Goal: Task Accomplishment & Management: Complete application form

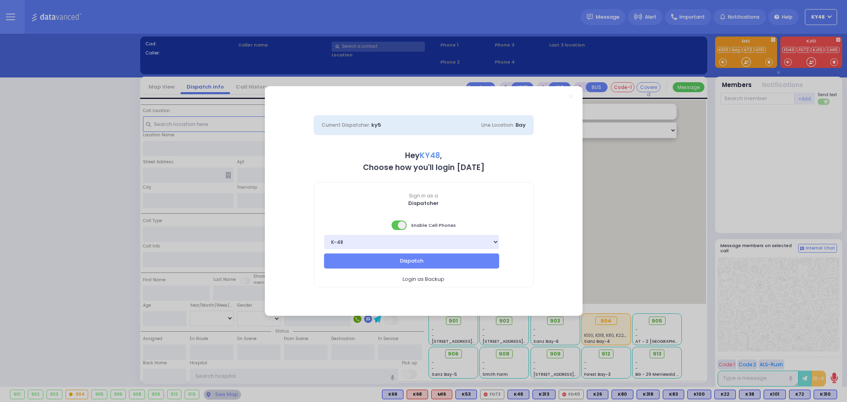
select select "13"
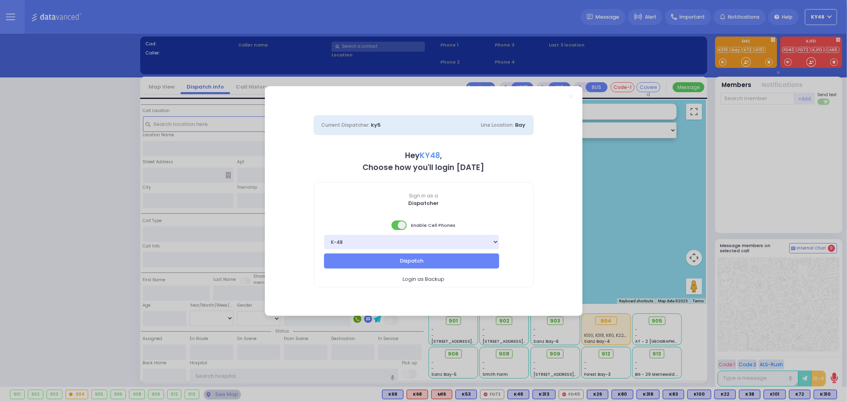
type input "6"
select select
type input "Pain"
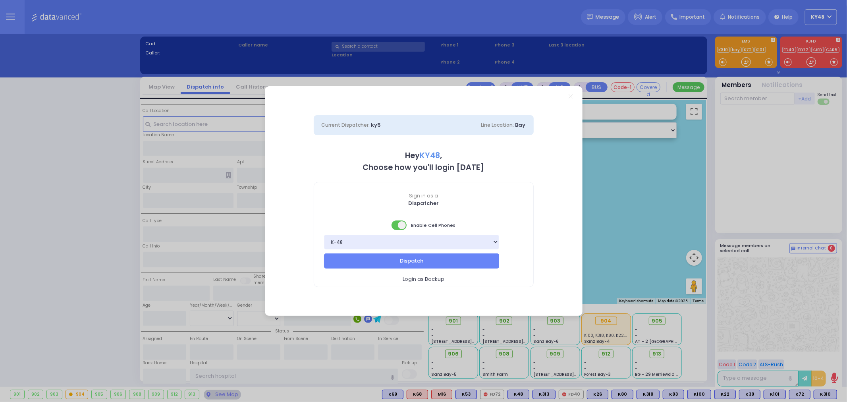
radio input "true"
type input "ELYA"
type input "REISMAN"
type input "Cheskel"
type input "KATZ"
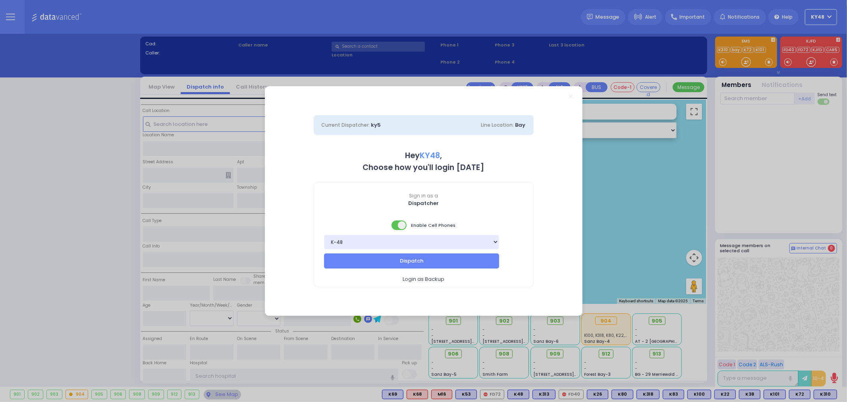
type input "58"
select select "Year"
select select "[DEMOGRAPHIC_DATA]"
type input "11:57"
type input "12:00"
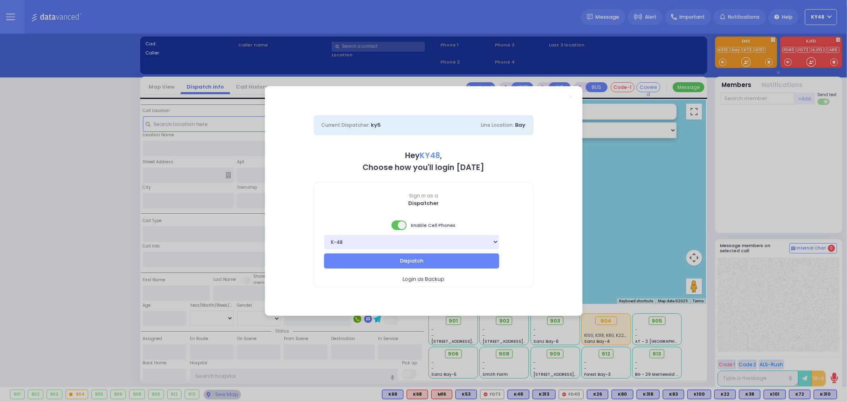
type input "12:05"
type input "12:25"
type input "12:48"
type input "12:59"
type input "Orange Regional Medical Center"
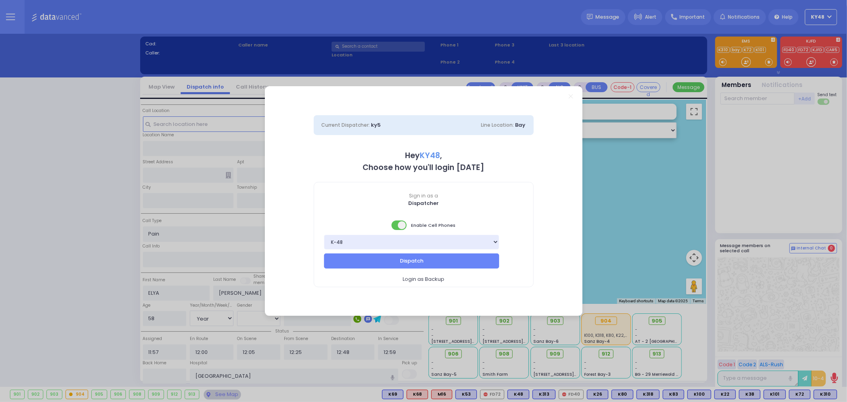
select select "Hatzalah Garages"
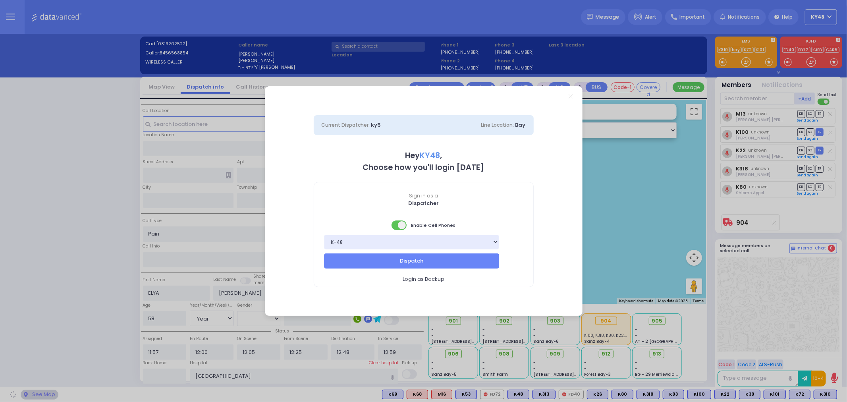
type input "Satmer Big Shul"
type input "EAHAL COURT"
type input "12 Garfield Road"
type input "Kiryas Joel"
type input "[US_STATE]"
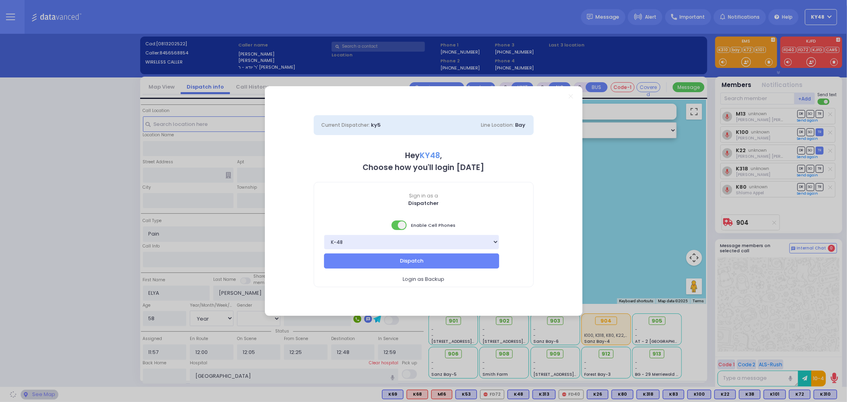
type input "10950"
select select "SECTION 1"
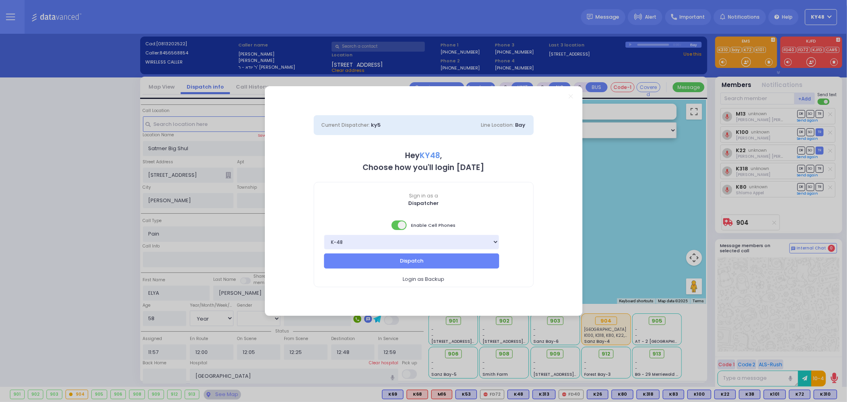
select select
radio input "true"
select select "Year"
select select "[DEMOGRAPHIC_DATA]"
select select "SECTION 1"
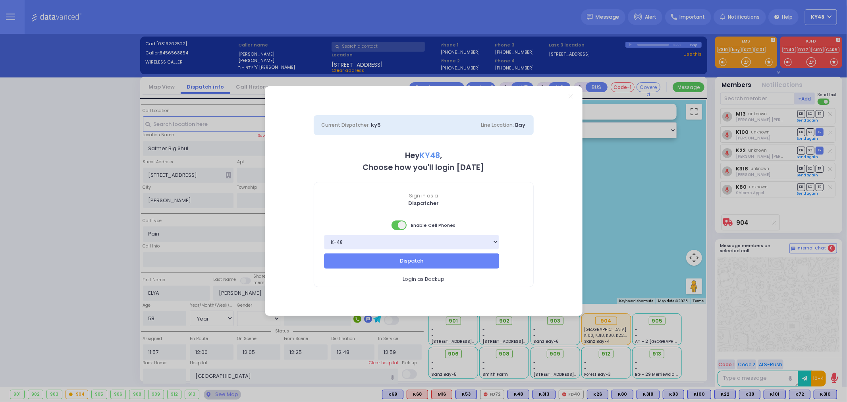
select select "Hatzalah Garages"
select select
radio input "true"
select select "Year"
select select "[DEMOGRAPHIC_DATA]"
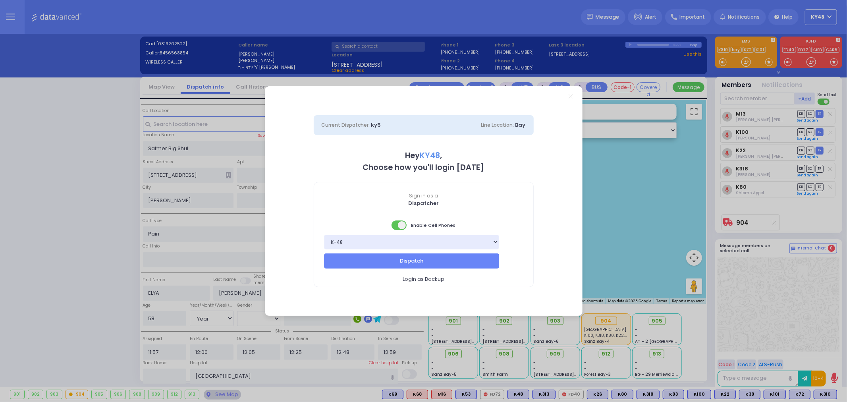
select select "SECTION 1"
select select "Hatzalah Garages"
select select
radio input "true"
select select "Year"
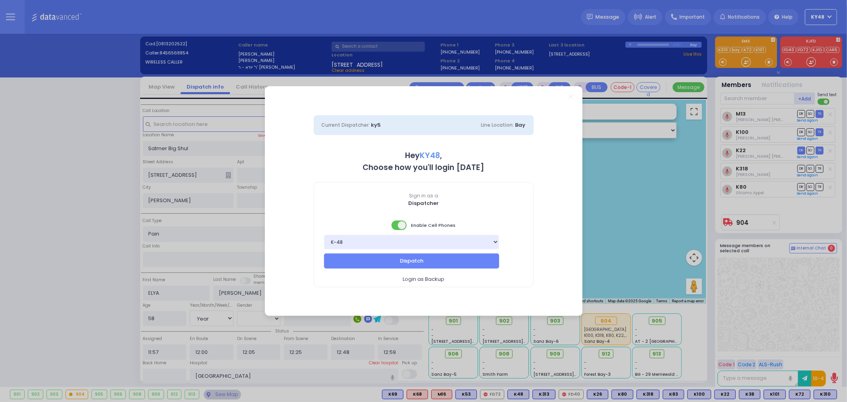
select select "[DEMOGRAPHIC_DATA]"
select select "SECTION 1"
select select "Hatzalah Garages"
select select
radio input "true"
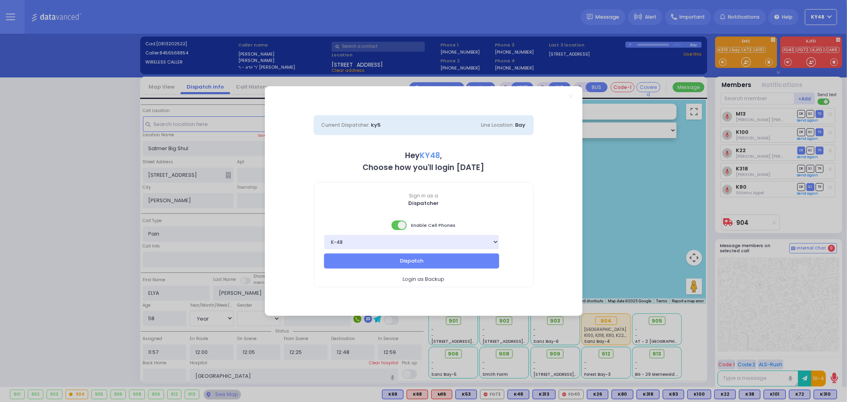
select select "Year"
select select "[DEMOGRAPHIC_DATA]"
select select "SECTION 1"
select select "Hatzalah Garages"
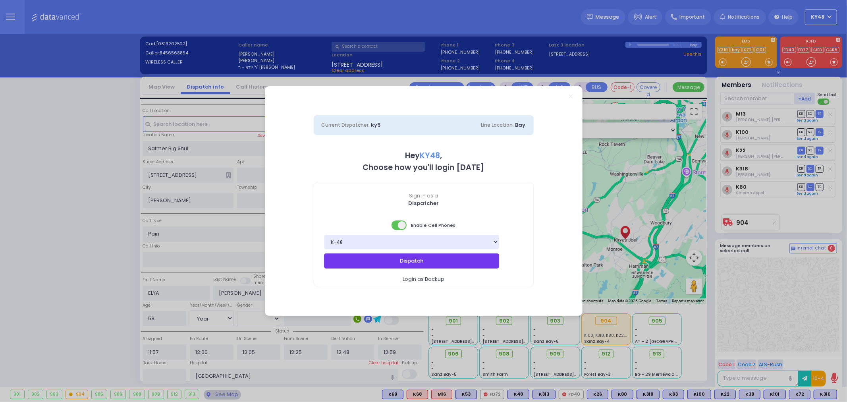
click at [380, 259] on button "Dispatch" at bounding box center [412, 260] width 176 height 15
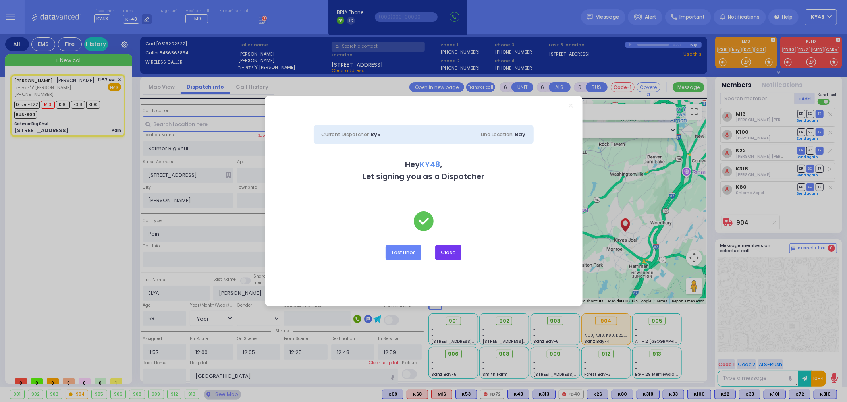
click at [446, 255] on button "Close" at bounding box center [448, 252] width 26 height 15
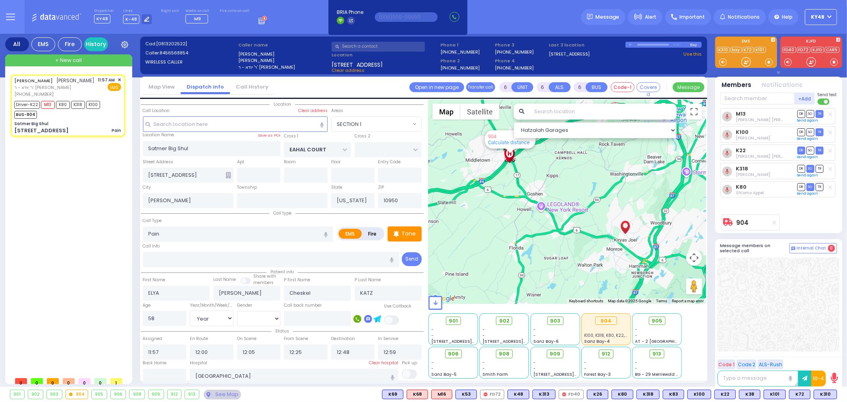
select select
radio input "true"
select select "Year"
select select "[DEMOGRAPHIC_DATA]"
select select "Hatzalah Garages"
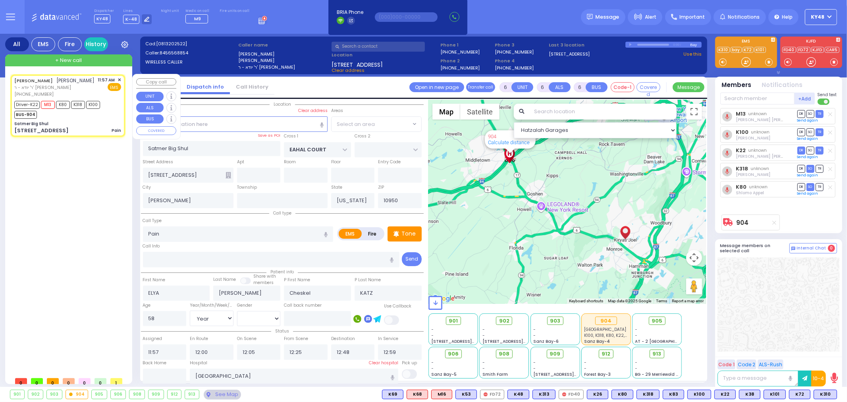
select select "SECTION 1"
select select
radio input "true"
select select "Year"
select select "[DEMOGRAPHIC_DATA]"
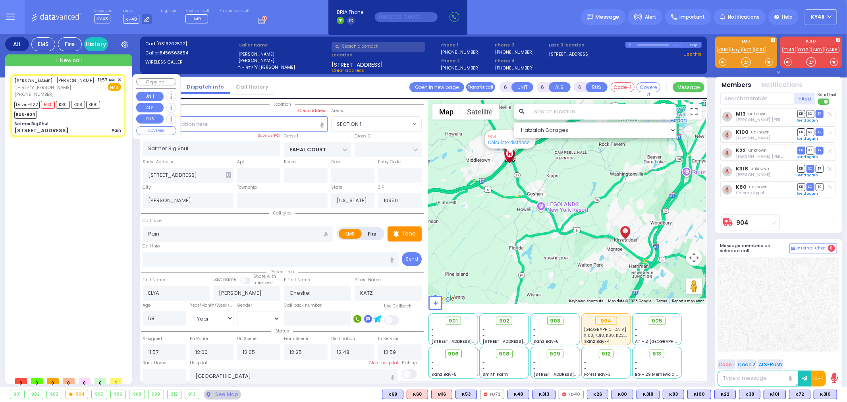
select select "Hatzalah Garages"
click at [74, 127] on div "12 Garfield Road Pain" at bounding box center [67, 131] width 107 height 8
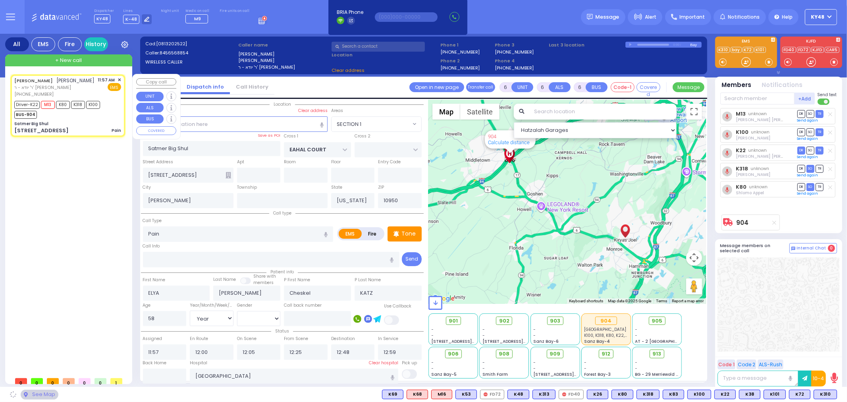
select select "SECTION 1"
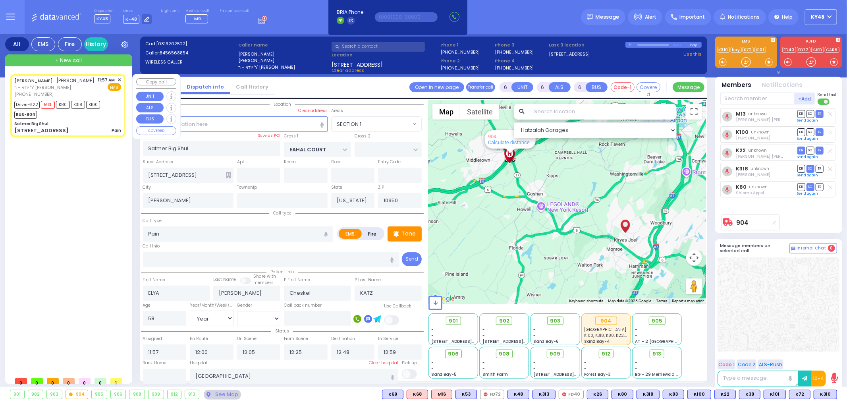
select select
radio input "true"
select select "Year"
select select "[DEMOGRAPHIC_DATA]"
select select "SECTION 1"
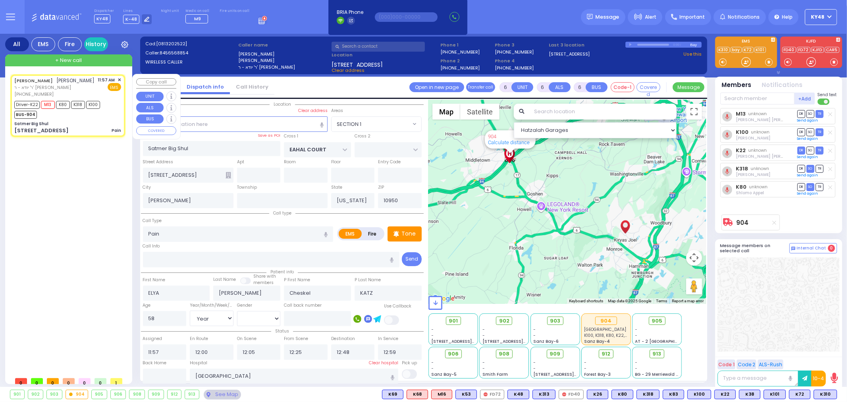
select select "Hatzalah Garages"
select select
radio input "true"
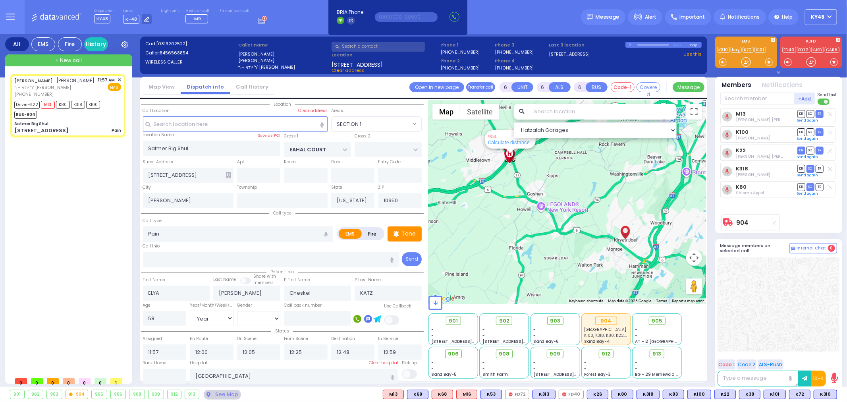
select select "Year"
select select "[DEMOGRAPHIC_DATA]"
select select "Hatzalah Garages"
select select "SECTION 1"
select select
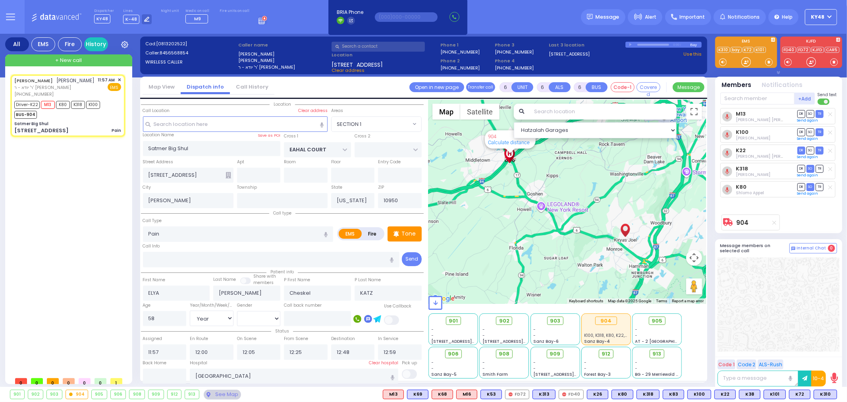
radio input "true"
select select "Year"
select select "[DEMOGRAPHIC_DATA]"
select select "Hatzalah Garages"
select select "SECTION 1"
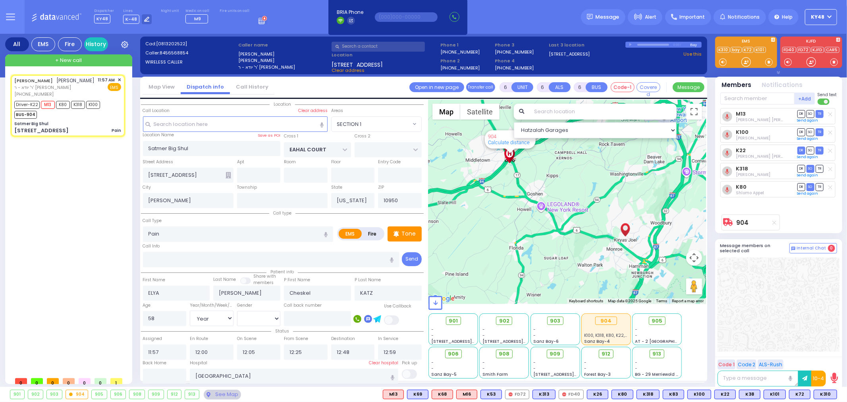
select select
radio input "true"
select select "Year"
select select "[DEMOGRAPHIC_DATA]"
select select "Hatzalah Garages"
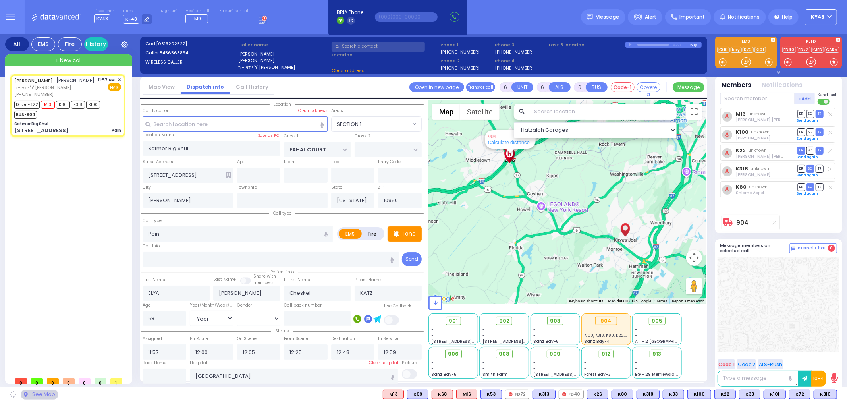
select select "SECTION 1"
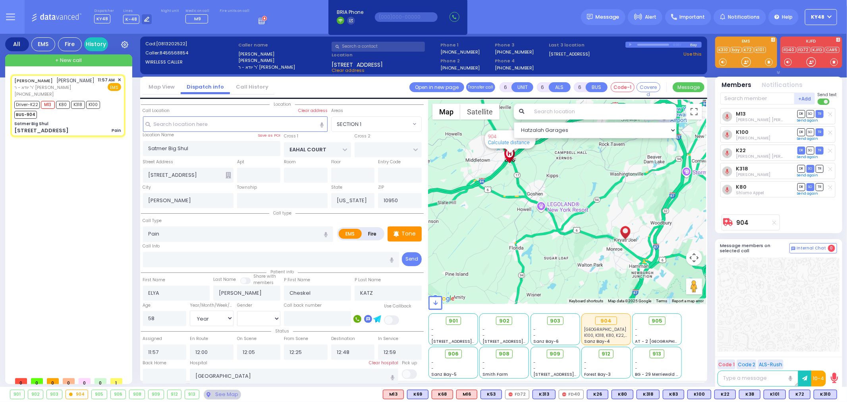
select select
radio input "true"
select select "Year"
select select "[DEMOGRAPHIC_DATA]"
select select "Hatzalah Garages"
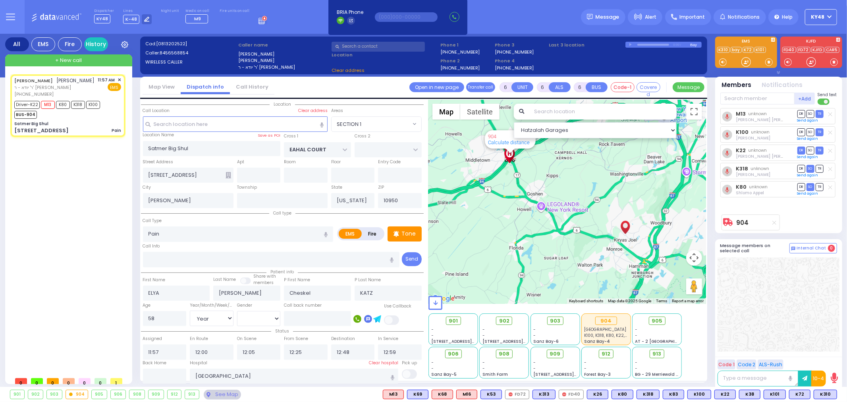
select select "SECTION 1"
select select
radio input "true"
select select "Year"
select select "[DEMOGRAPHIC_DATA]"
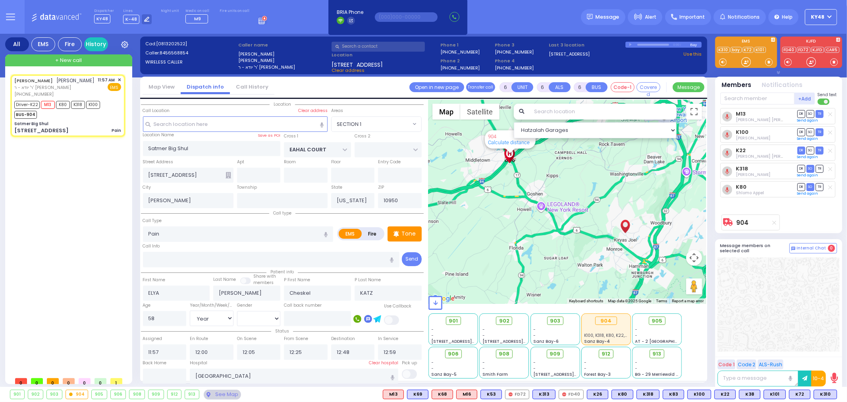
select select "Hatzalah Garages"
select select "SECTION 1"
select select
radio input "true"
select select "Year"
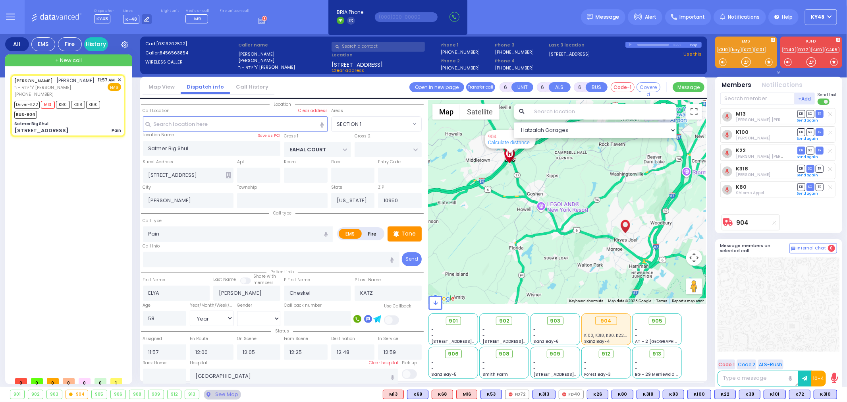
select select "[DEMOGRAPHIC_DATA]"
select select "Hatzalah Garages"
select select "SECTION 1"
select select
radio input "true"
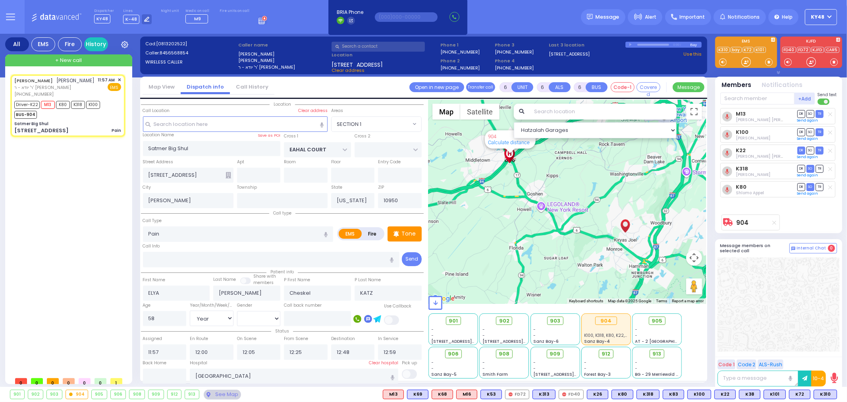
select select "Year"
select select "[DEMOGRAPHIC_DATA]"
select select "Hatzalah Garages"
select select "SECTION 1"
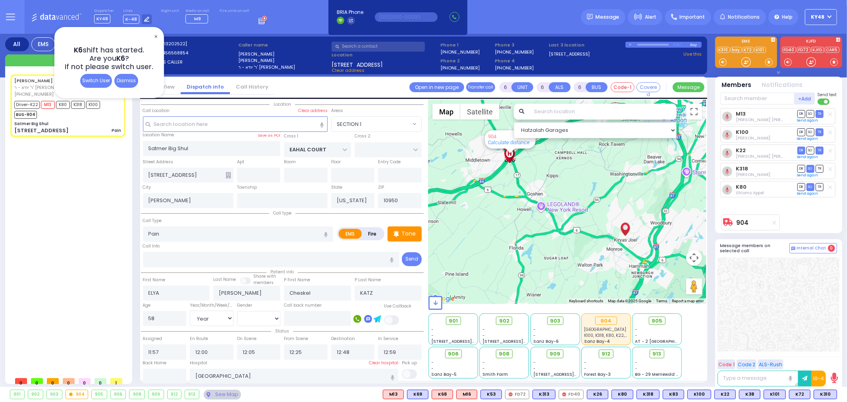
select select
radio input "true"
select select "Year"
select select "[DEMOGRAPHIC_DATA]"
select select "Hatzalah Garages"
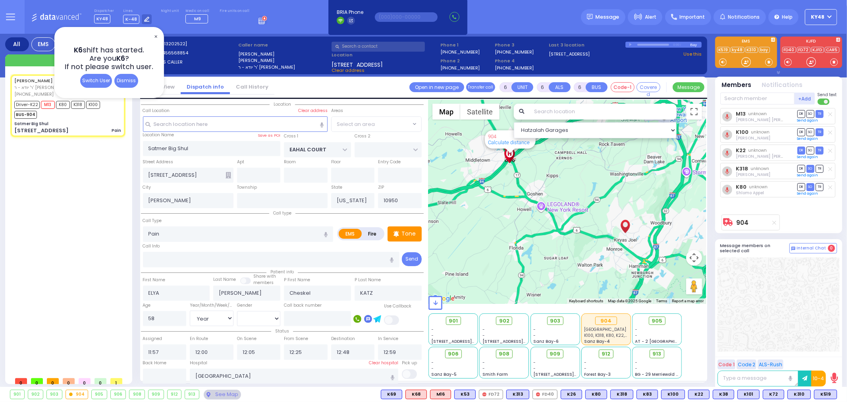
select select "SECTION 1"
select select
radio input "true"
select select "Year"
select select "[DEMOGRAPHIC_DATA]"
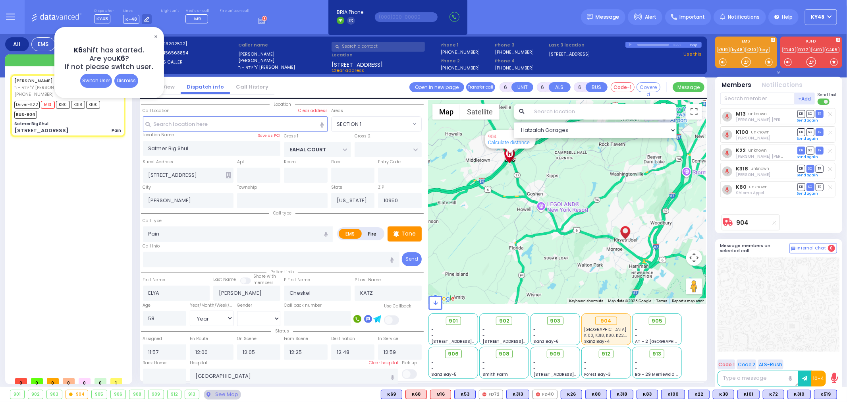
select select "Hatzalah Garages"
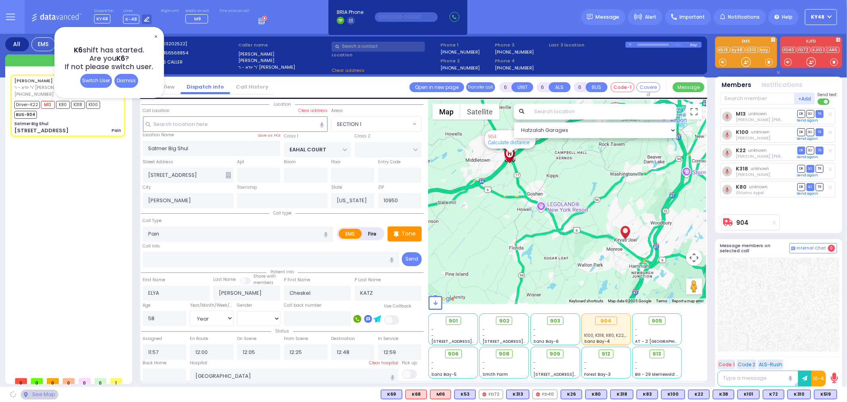
select select "SECTION 1"
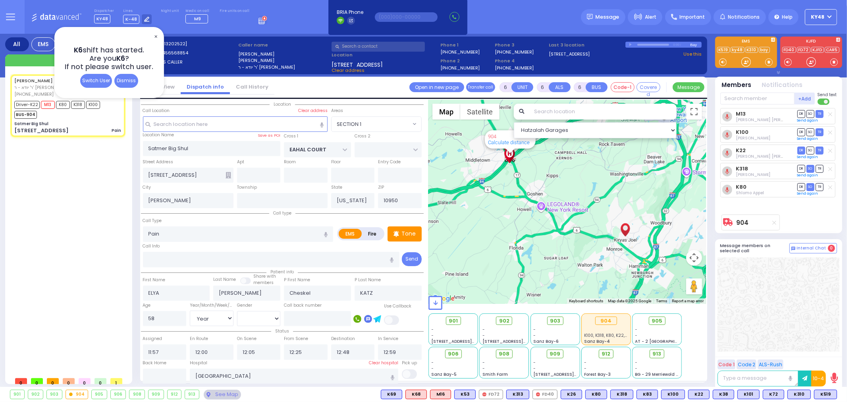
select select
radio input "true"
select select "Year"
select select "[DEMOGRAPHIC_DATA]"
select select "Hatzalah Garages"
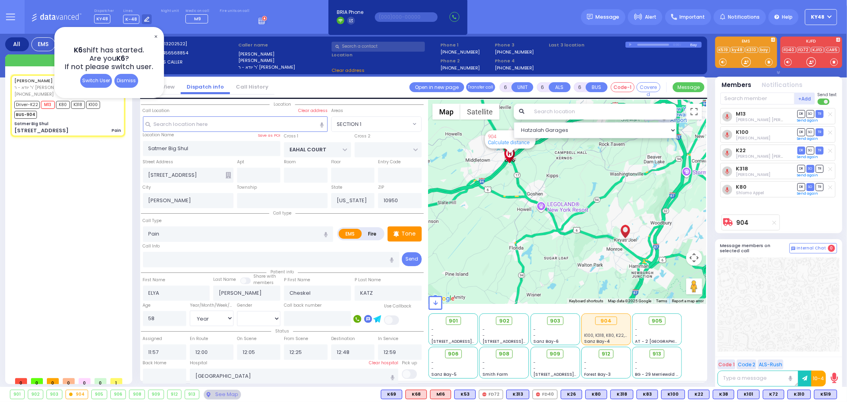
select select "SECTION 1"
select select
radio input "true"
select select "Year"
select select "[DEMOGRAPHIC_DATA]"
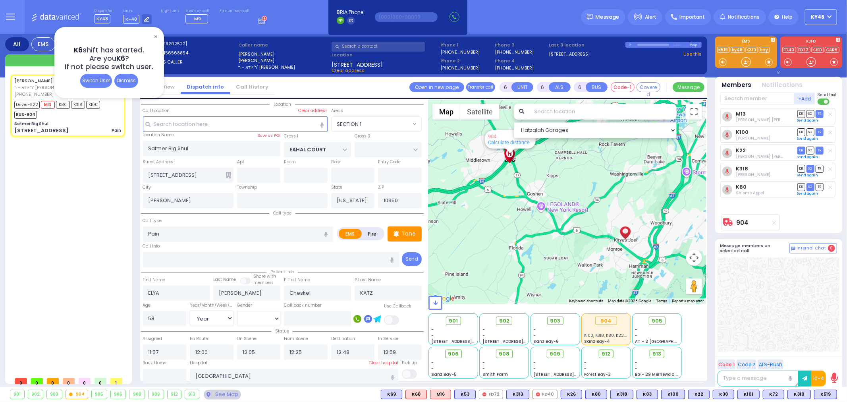
select select "Hatzalah Garages"
select select "SECTION 1"
click at [122, 83] on div "Dismiss" at bounding box center [126, 81] width 24 height 14
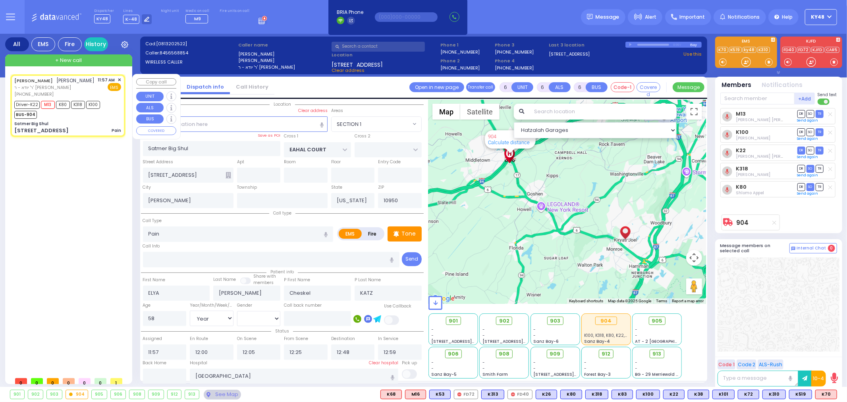
select select
radio input "true"
select select "Year"
select select "[DEMOGRAPHIC_DATA]"
select select "Hatzalah Garages"
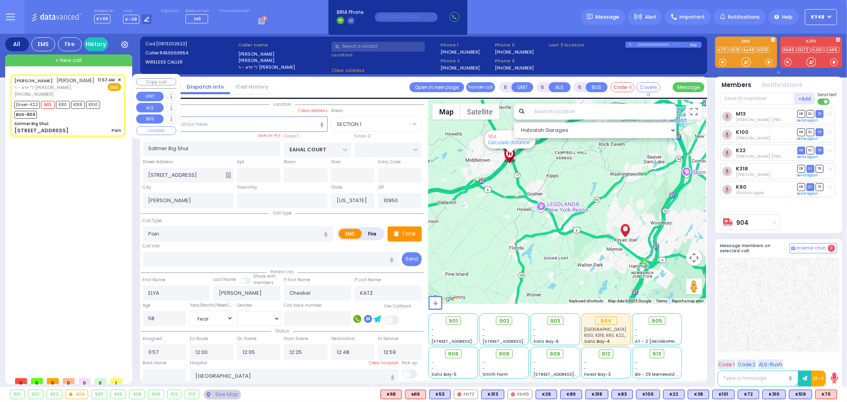
select select "SECTION 1"
select select
radio input "true"
select select "Year"
select select "[DEMOGRAPHIC_DATA]"
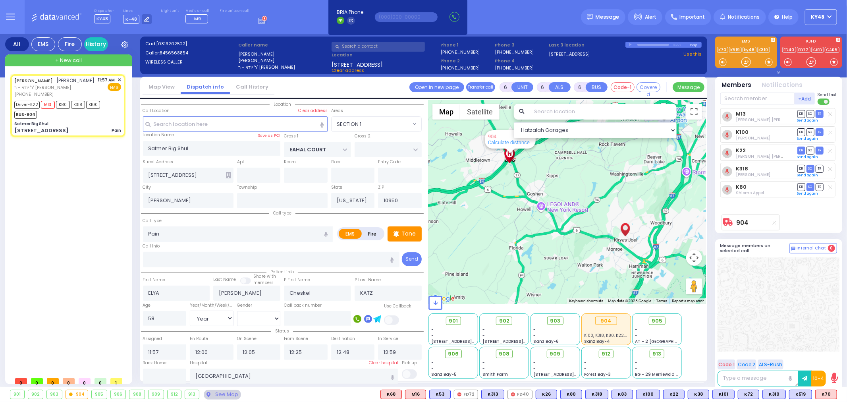
select select
radio input "true"
select select "Year"
select select "[DEMOGRAPHIC_DATA]"
select select "SECTION 1"
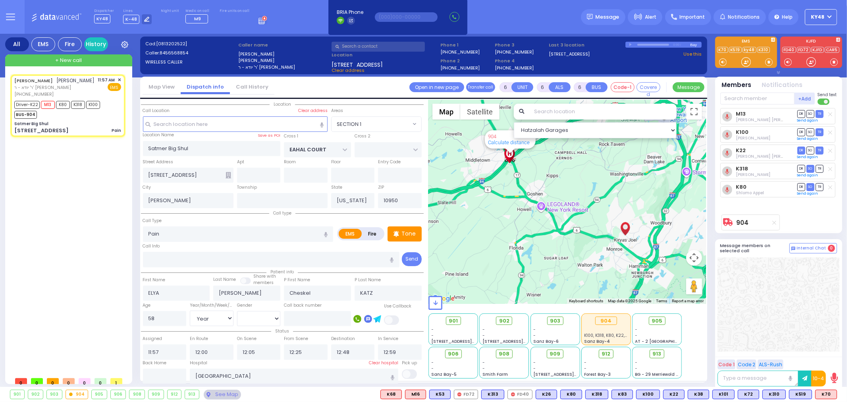
select select "Hatzalah Garages"
select select
radio input "true"
select select "Year"
select select "[DEMOGRAPHIC_DATA]"
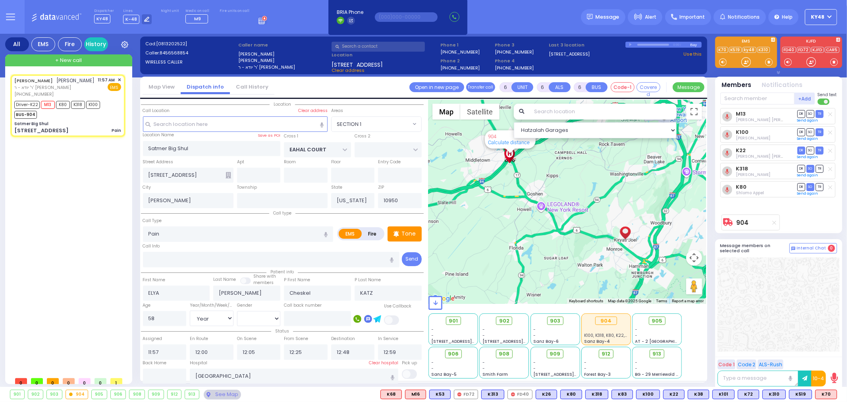
select select "SECTION 1"
select select "Hatzalah Garages"
select select
radio input "true"
select select "Year"
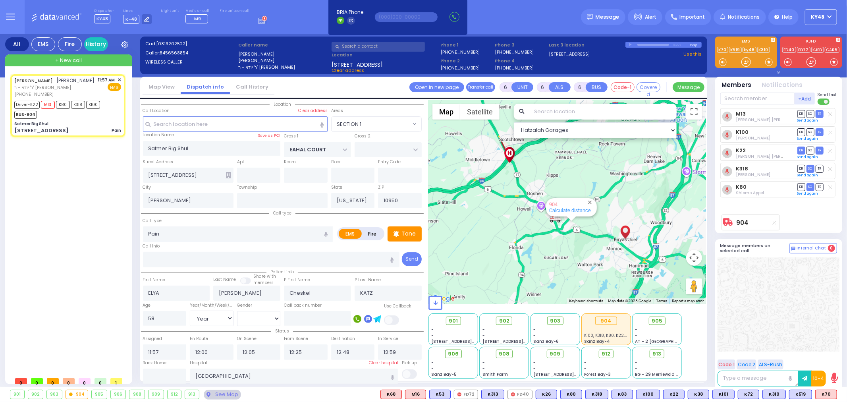
select select "[DEMOGRAPHIC_DATA]"
select select
radio input "true"
select select "Year"
select select "[DEMOGRAPHIC_DATA]"
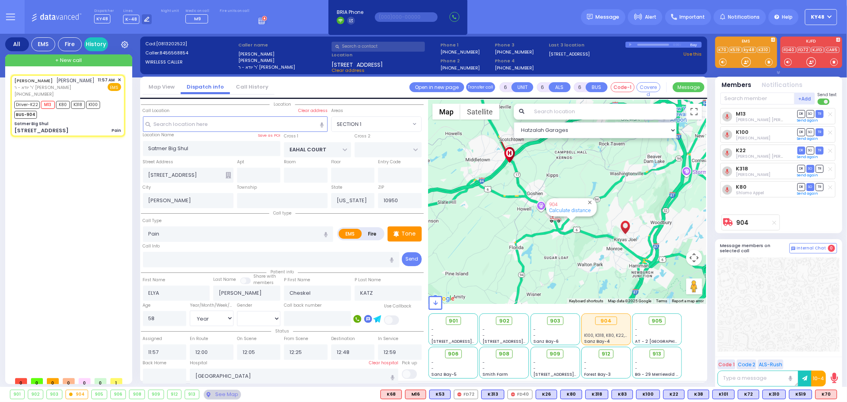
select select
radio input "true"
select select "Year"
select select "[DEMOGRAPHIC_DATA]"
radio input "true"
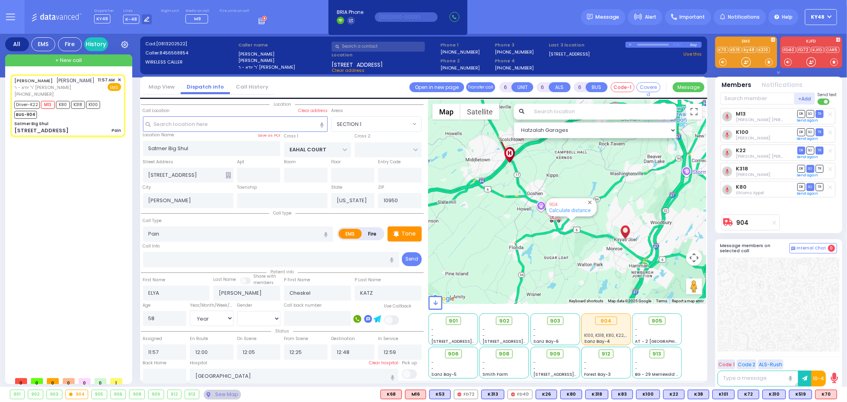
select select "Year"
select select "[DEMOGRAPHIC_DATA]"
radio input "true"
select select "Year"
select select "[DEMOGRAPHIC_DATA]"
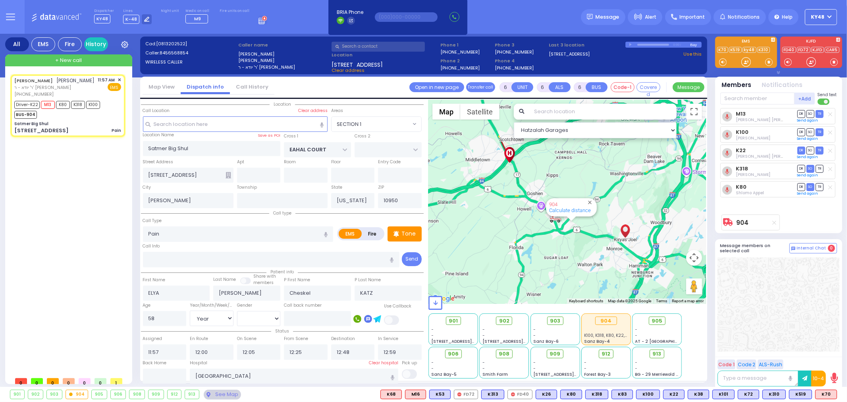
radio input "true"
select select "Year"
select select "[DEMOGRAPHIC_DATA]"
select select "SECTION 1"
select select "Hatzalah Garages"
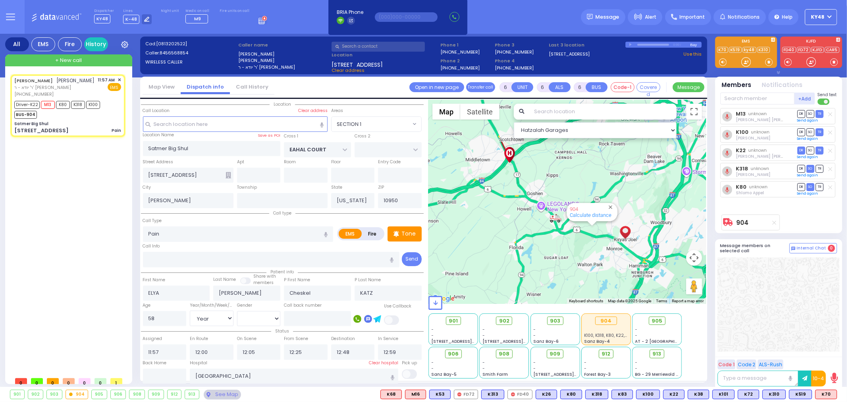
select select
radio input "true"
select select "Year"
select select "[DEMOGRAPHIC_DATA]"
select select "SECTION 1"
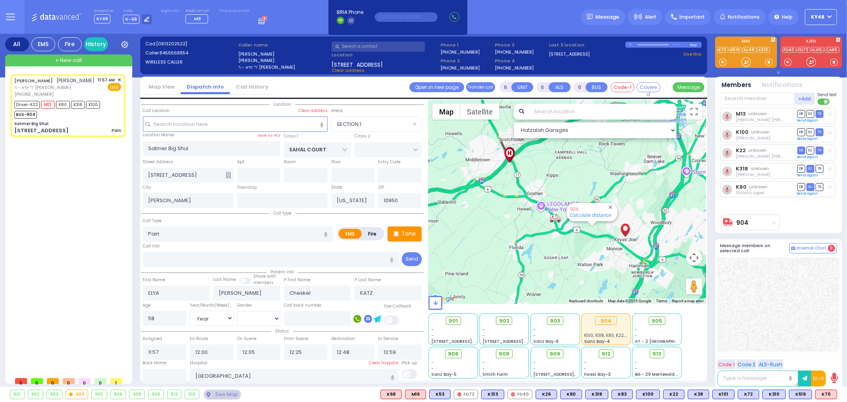
select select "Hatzalah Garages"
select select
radio input "true"
select select "Year"
select select "[DEMOGRAPHIC_DATA]"
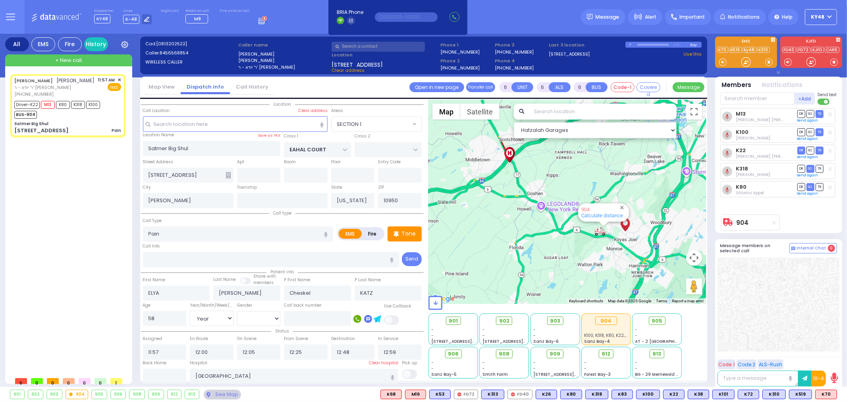
select select "Hatzalah Garages"
select select "SECTION 1"
select select
radio input "true"
select select "Year"
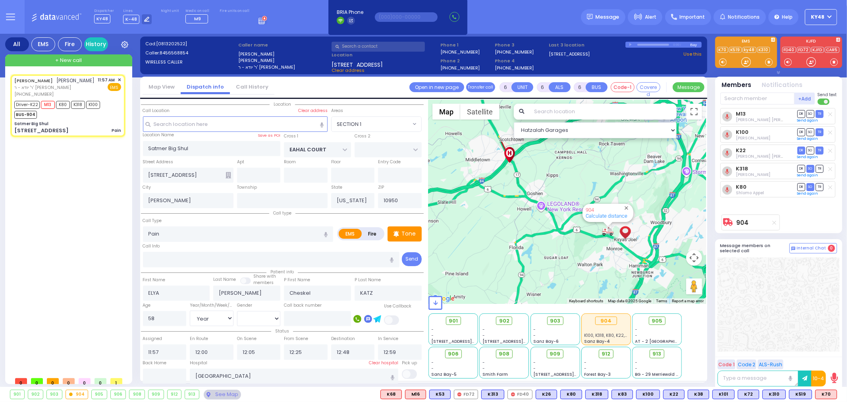
select select "[DEMOGRAPHIC_DATA]"
select select "SECTION 1"
select select "Hatzalah Garages"
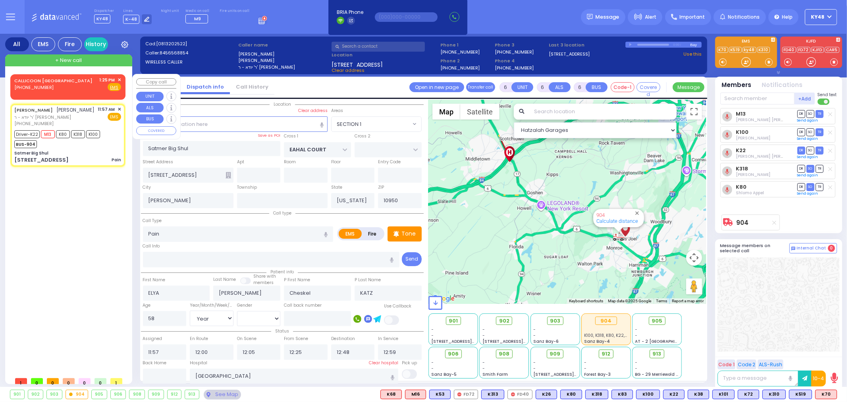
click at [34, 80] on link "CALLICOON NY" at bounding box center [53, 80] width 78 height 6
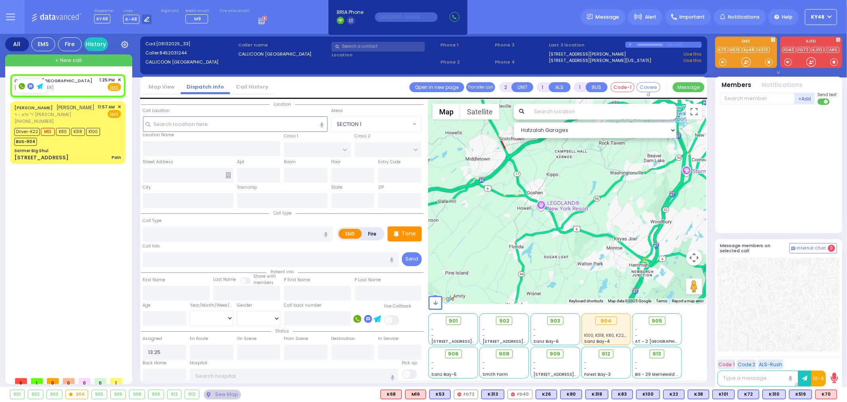
drag, startPoint x: 23, startPoint y: 87, endPoint x: 19, endPoint y: 88, distance: 4.0
click at [22, 87] on icon at bounding box center [21, 86] width 3 height 3
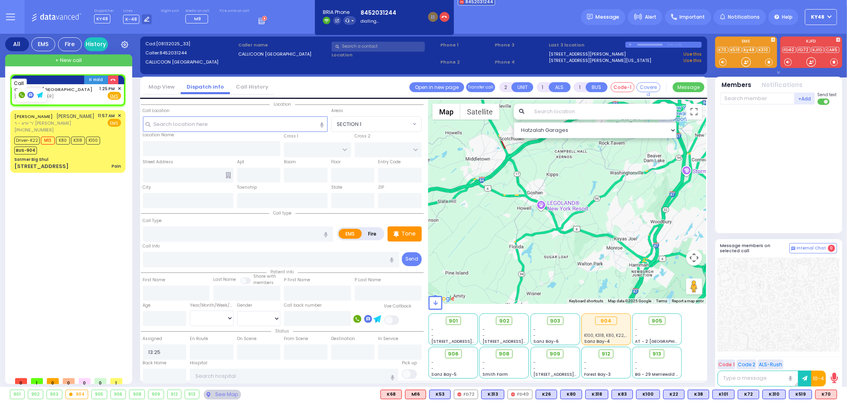
click at [20, 95] on rect at bounding box center [22, 95] width 6 height 6
click at [119, 88] on span "✕" at bounding box center [120, 88] width 4 height 7
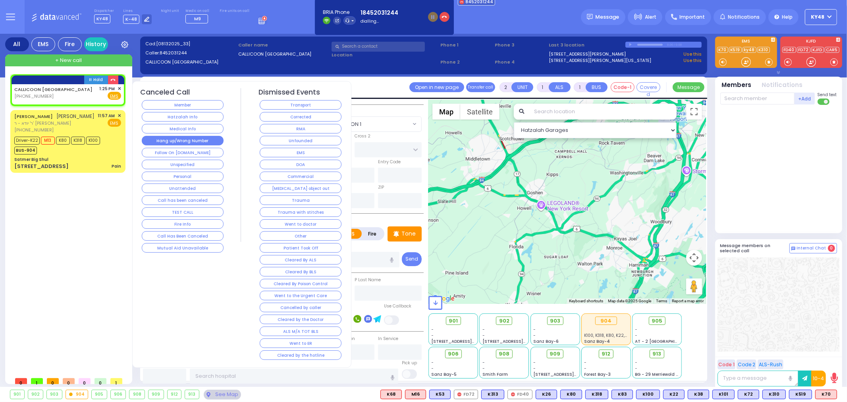
click at [165, 139] on button "Hang up/Wrong Number" at bounding box center [183, 141] width 82 height 10
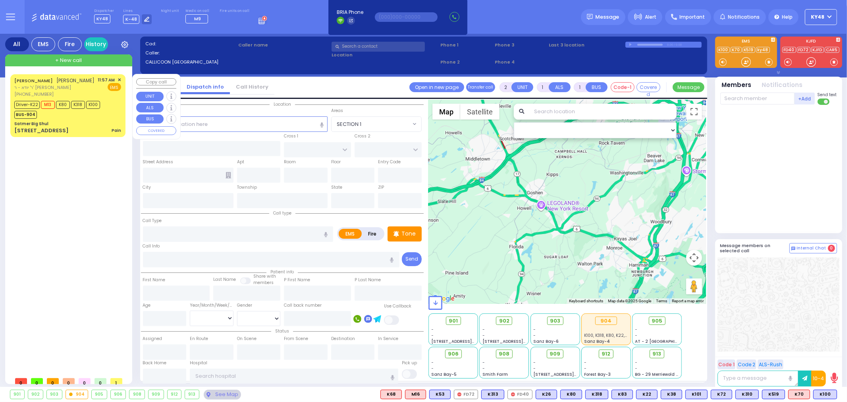
click at [91, 116] on div "BUS-904" at bounding box center [57, 114] width 86 height 10
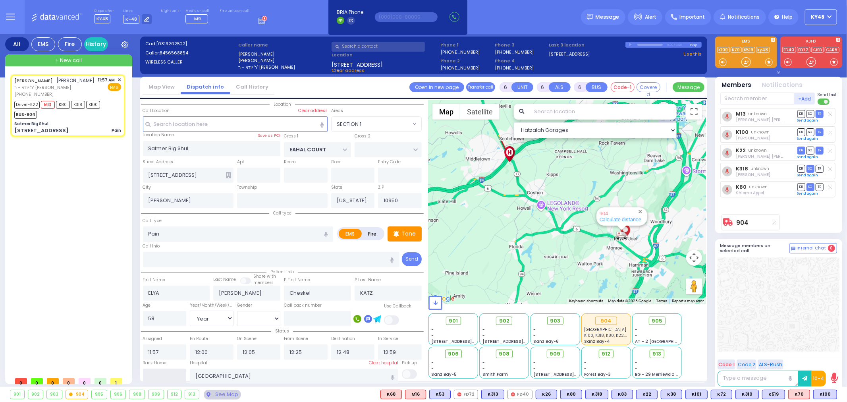
click at [168, 376] on input "text" at bounding box center [165, 375] width 44 height 15
click at [169, 376] on input "text" at bounding box center [165, 375] width 44 height 15
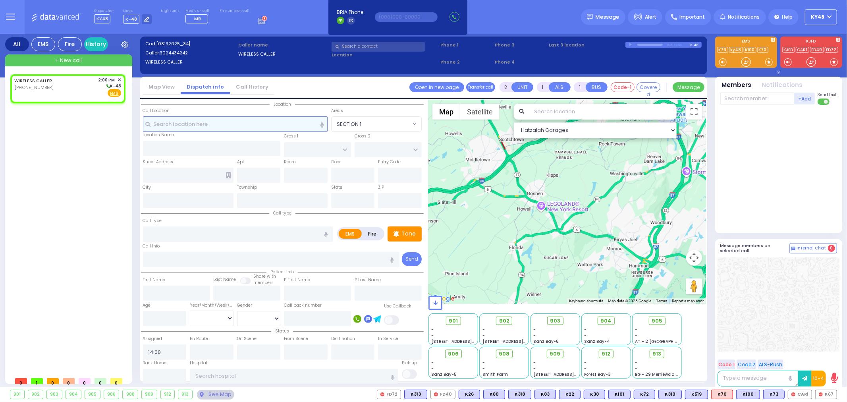
click at [244, 125] on input "text" at bounding box center [235, 123] width 185 height 15
paste input "502 NY-17M, Monroe, NY 10950"
drag, startPoint x: 221, startPoint y: 123, endPoint x: 104, endPoint y: 125, distance: 117.5
click at [104, 125] on div "All EMS Fire History Settings" at bounding box center [423, 212] width 837 height 356
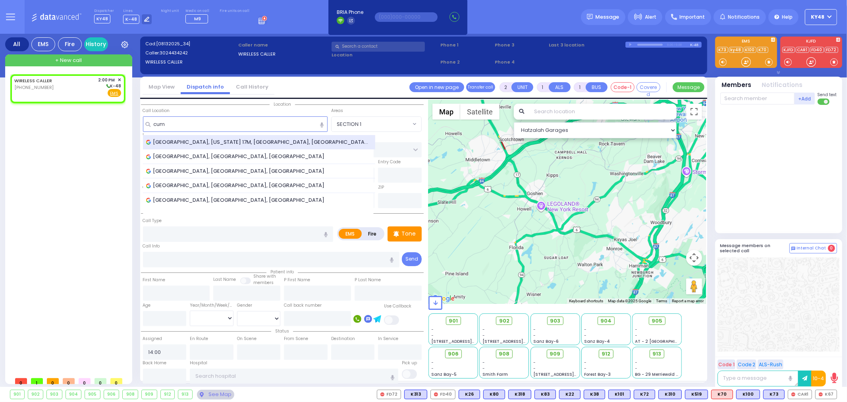
click at [221, 145] on span "Cumberland Farms, New York 17M, Monroe, NY, USA" at bounding box center [259, 142] width 226 height 8
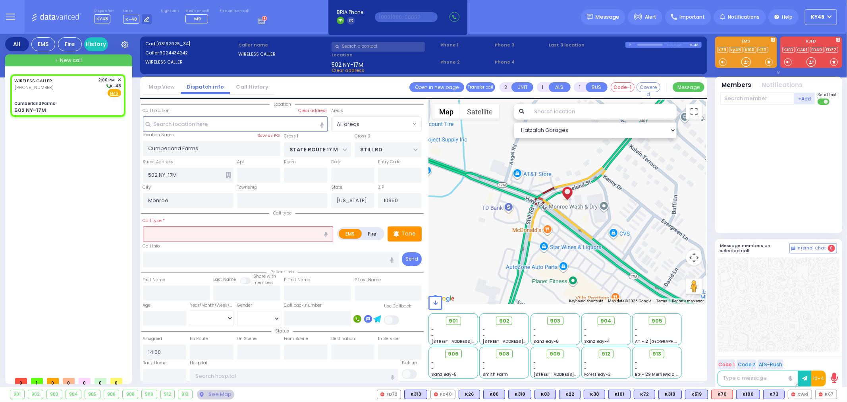
click at [193, 233] on input "text" at bounding box center [238, 233] width 191 height 15
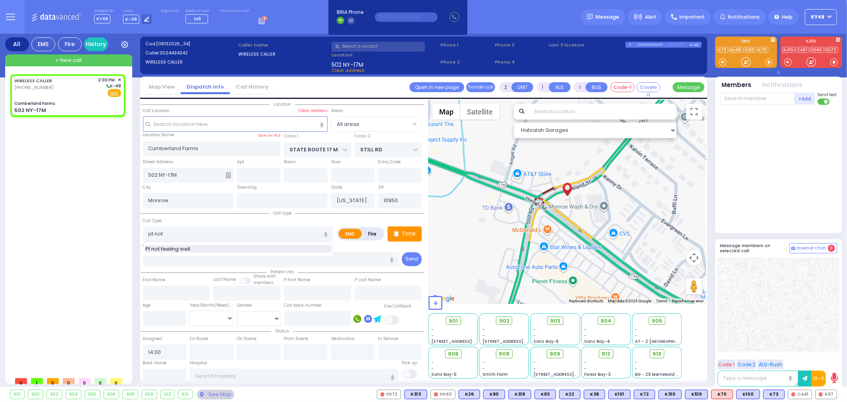
click at [221, 248] on div "Pt not feeling well" at bounding box center [238, 249] width 186 height 8
click at [215, 231] on input "Pt not feeling well" at bounding box center [238, 233] width 191 height 15
click at [247, 21] on div "Dispatcher KY48 ✕ K6 shift has started. Are you K6 ? If not please switch user.…" at bounding box center [180, 16] width 173 height 15
click at [262, 21] on circle at bounding box center [264, 18] width 5 height 5
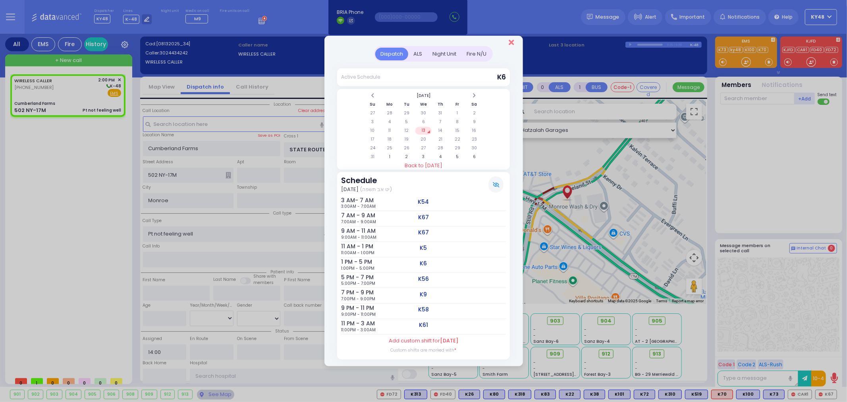
click at [511, 46] on icon "Close" at bounding box center [511, 43] width 5 height 8
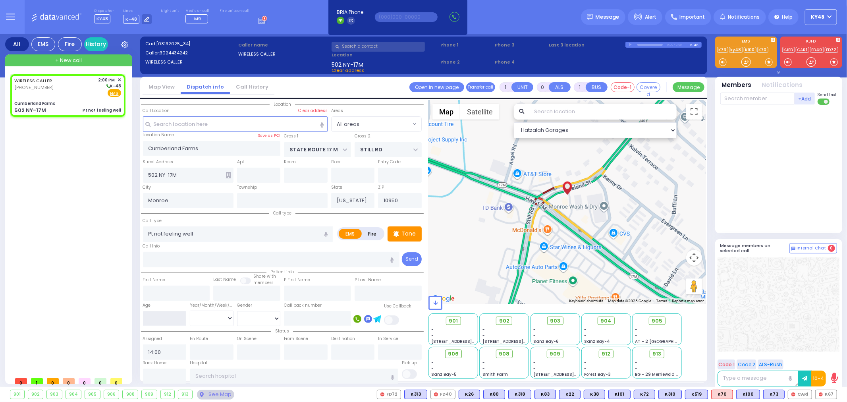
click at [158, 312] on input "number" at bounding box center [165, 318] width 44 height 15
drag, startPoint x: 158, startPoint y: 316, endPoint x: 130, endPoint y: 318, distance: 27.9
click at [130, 318] on div "All EMS Fire History Settings" at bounding box center [423, 212] width 837 height 356
click at [206, 317] on select "Year Month Week Day" at bounding box center [212, 318] width 44 height 15
click at [190, 311] on select "Year Month Week Day" at bounding box center [212, 318] width 44 height 15
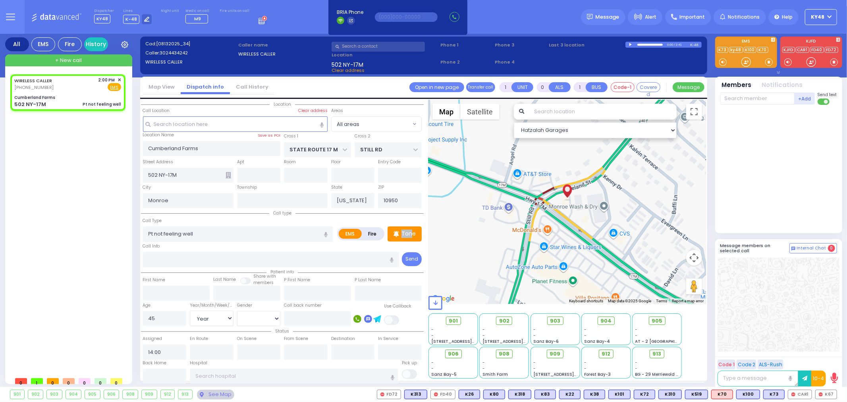
drag, startPoint x: 411, startPoint y: 230, endPoint x: 396, endPoint y: 217, distance: 19.7
click at [396, 217] on div "EMS Fire Tone" at bounding box center [379, 228] width 85 height 25
click at [398, 216] on div "EMS Fire Tone" at bounding box center [379, 228] width 85 height 25
click at [304, 196] on input "text" at bounding box center [282, 200] width 91 height 15
click at [76, 98] on div "Cumberland Farms" at bounding box center [67, 98] width 107 height 6
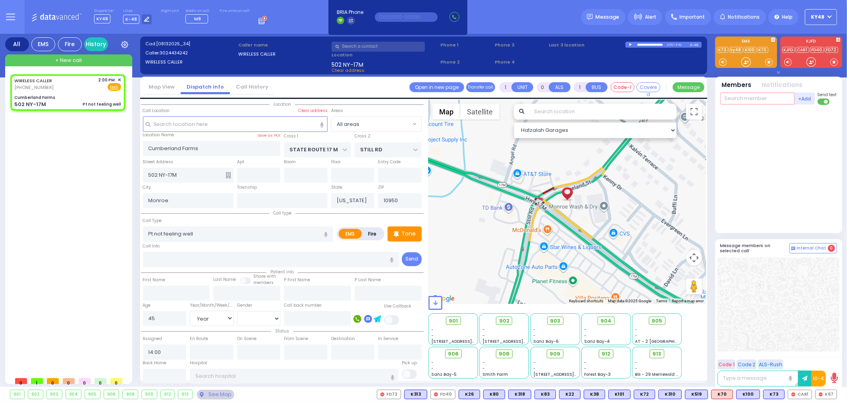
click at [736, 98] on input "text" at bounding box center [757, 99] width 74 height 12
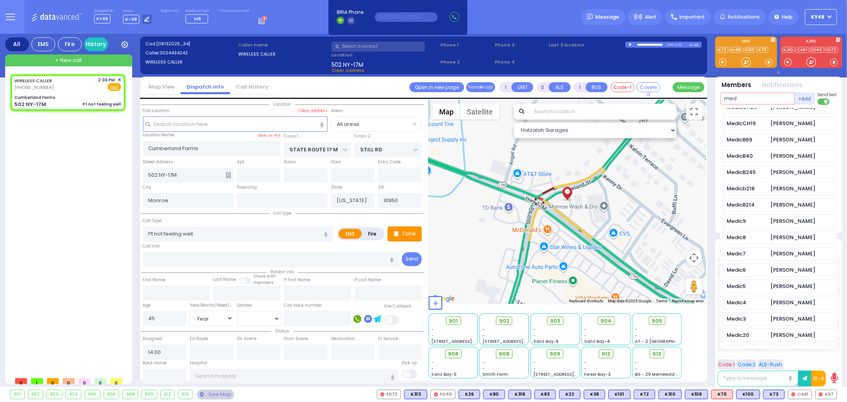
scroll to position [264, 0]
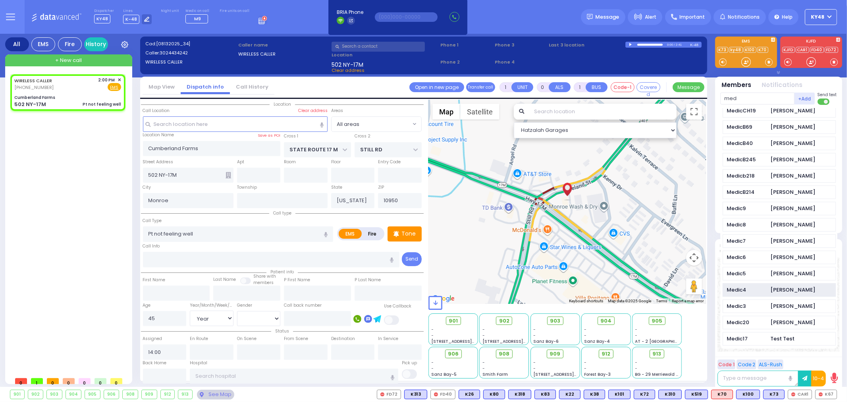
click at [756, 294] on div "Medic4" at bounding box center [747, 290] width 40 height 8
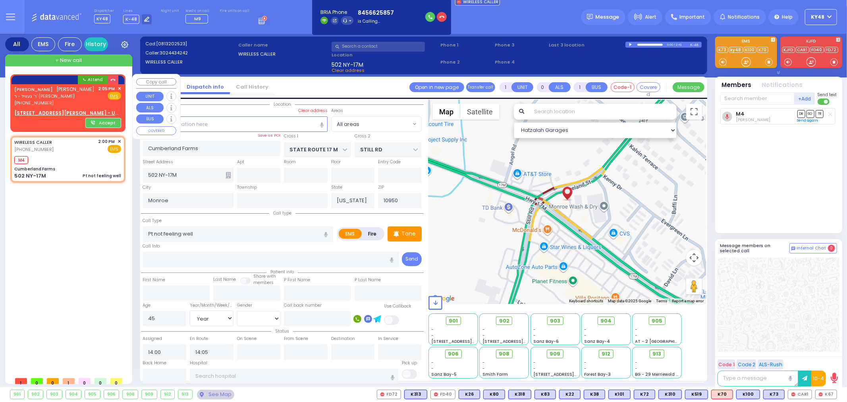
click at [71, 102] on div "(845) 662-5857" at bounding box center [54, 103] width 81 height 7
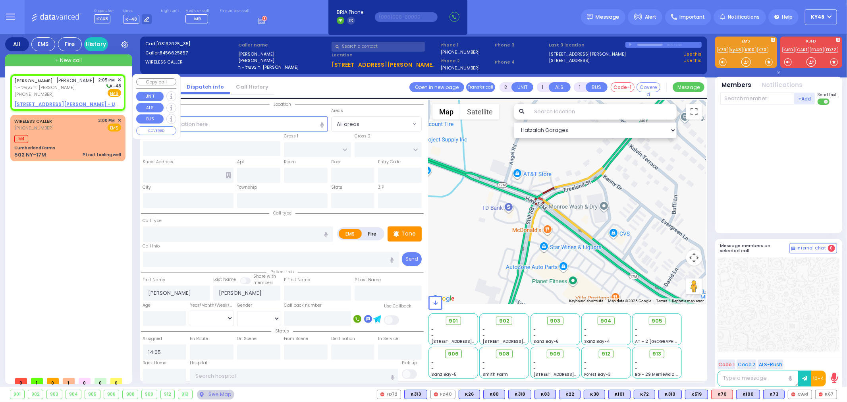
click at [80, 88] on span "ר' געציל - ר' משה פראמער" at bounding box center [54, 87] width 81 height 7
drag, startPoint x: 91, startPoint y: 129, endPoint x: 89, endPoint y: 122, distance: 6.9
click at [91, 129] on div "WIRELESS CALLER (302) 443-4242 2:00 PM ✕ EMS" at bounding box center [67, 124] width 107 height 15
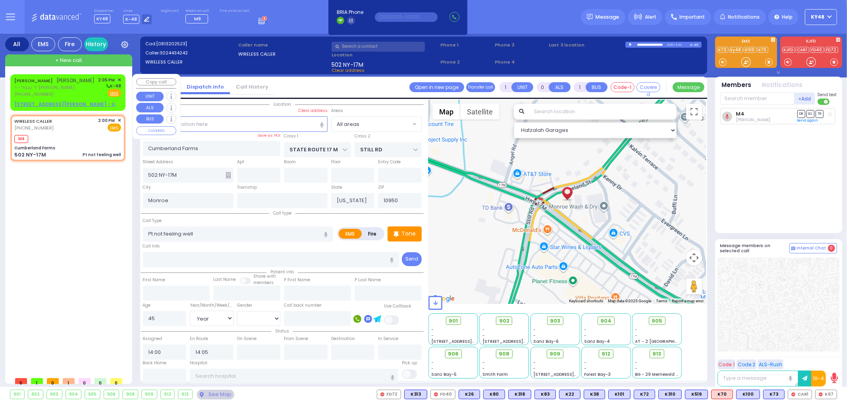
click at [94, 91] on div "DUVID HOLLANDER דוד האלענדער ר' געציל - ר' משה פראמער (845) 662-5857 2:05 PM ✕ …" at bounding box center [67, 87] width 107 height 21
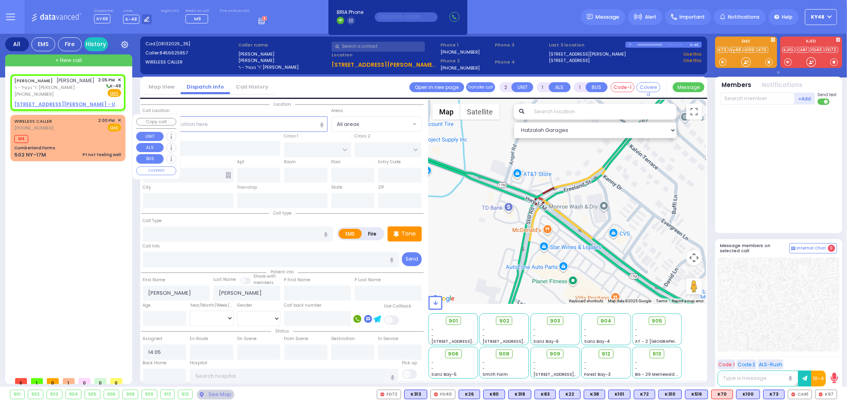
click at [97, 138] on div "M4" at bounding box center [67, 138] width 107 height 10
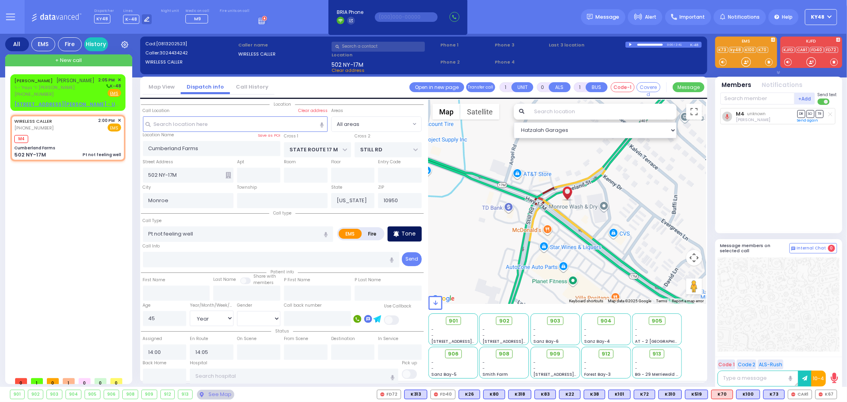
click at [410, 232] on p "Tone" at bounding box center [408, 234] width 14 height 8
click at [407, 232] on p "Tone" at bounding box center [408, 234] width 14 height 8
drag, startPoint x: 744, startPoint y: 62, endPoint x: 748, endPoint y: 60, distance: 4.8
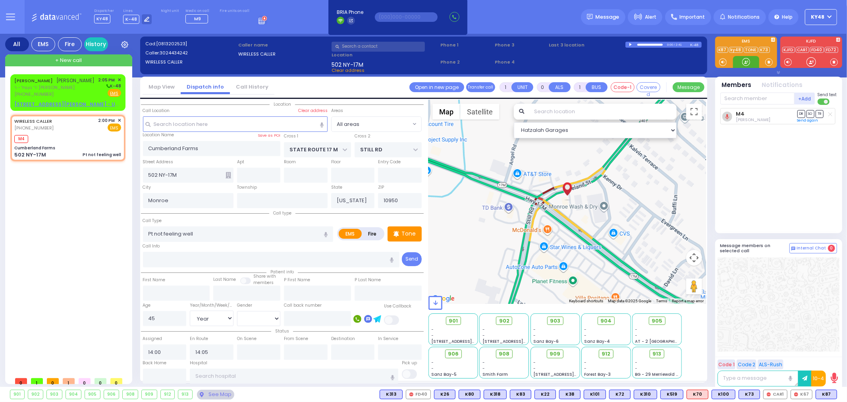
click at [748, 60] on div at bounding box center [746, 62] width 8 height 8
click at [751, 97] on input "text" at bounding box center [757, 99] width 74 height 12
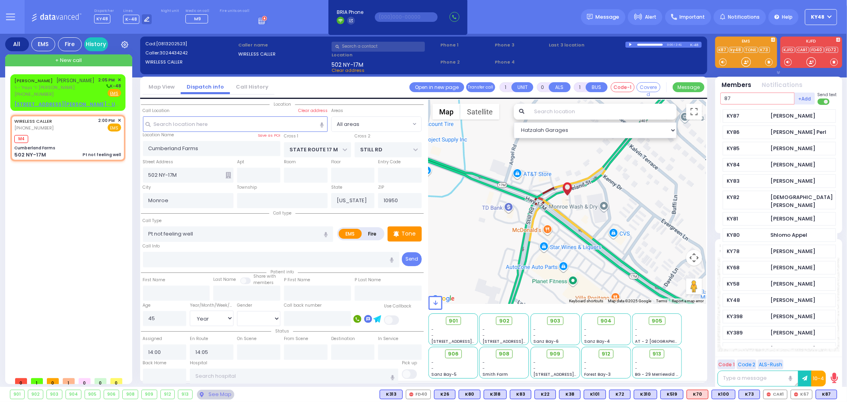
scroll to position [0, 0]
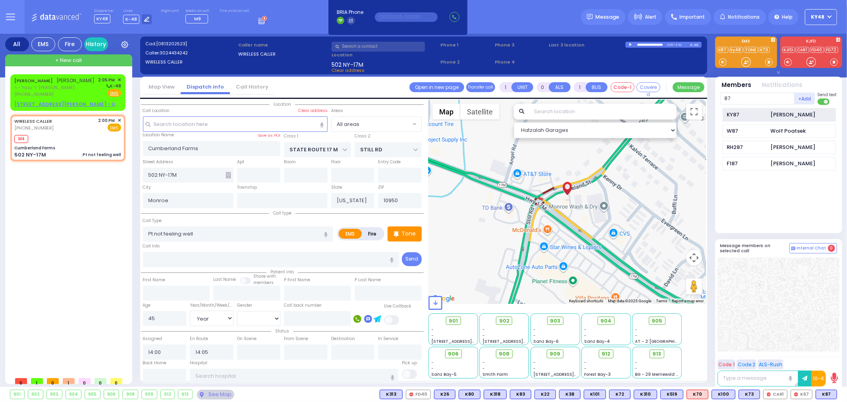
click at [754, 113] on div "KY87" at bounding box center [747, 115] width 40 height 8
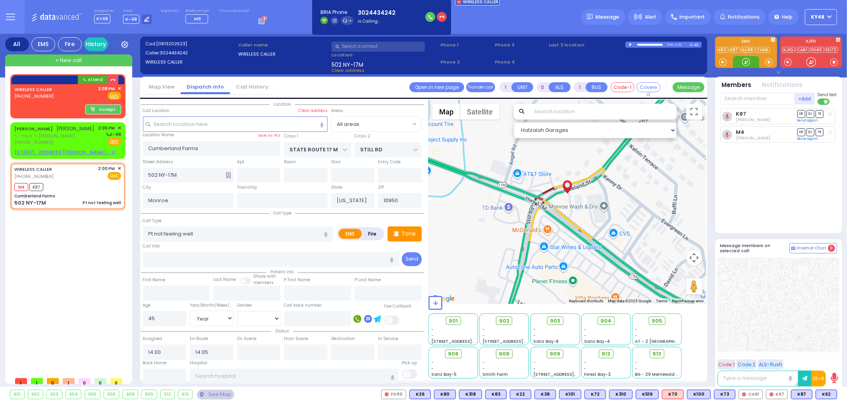
click at [748, 60] on div at bounding box center [746, 62] width 8 height 8
click at [738, 96] on input "text" at bounding box center [757, 99] width 74 height 12
click at [765, 118] on div "KY62 Yoel Friedrich" at bounding box center [779, 115] width 113 height 14
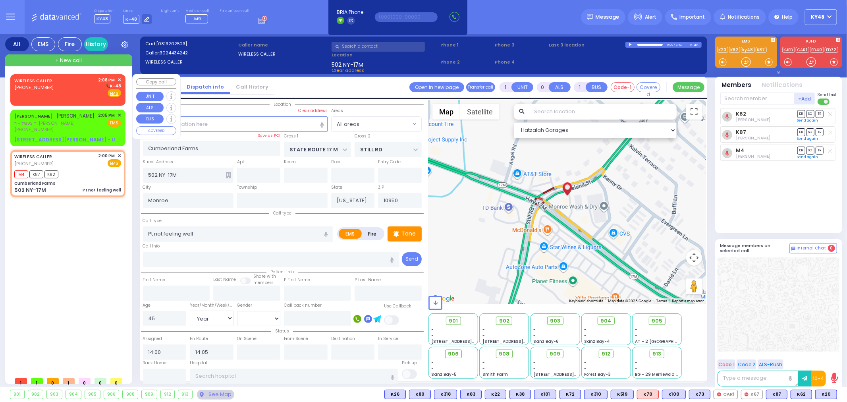
click at [32, 84] on span "(302) 443-4242" at bounding box center [33, 87] width 39 height 6
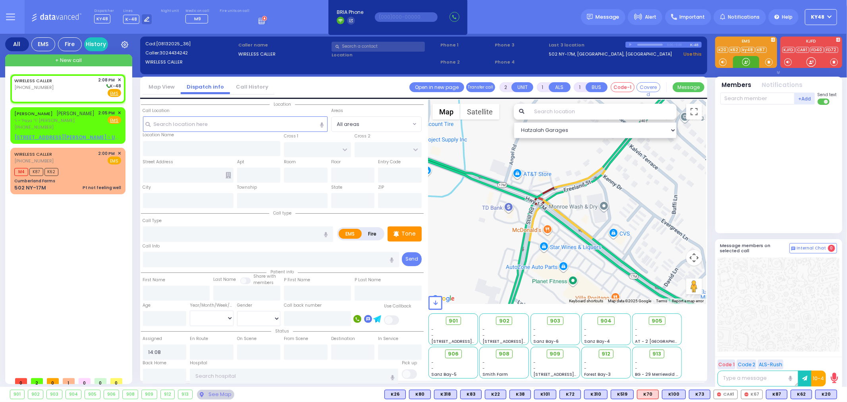
click at [748, 62] on div at bounding box center [746, 62] width 8 height 8
click at [746, 62] on div at bounding box center [746, 62] width 8 height 8
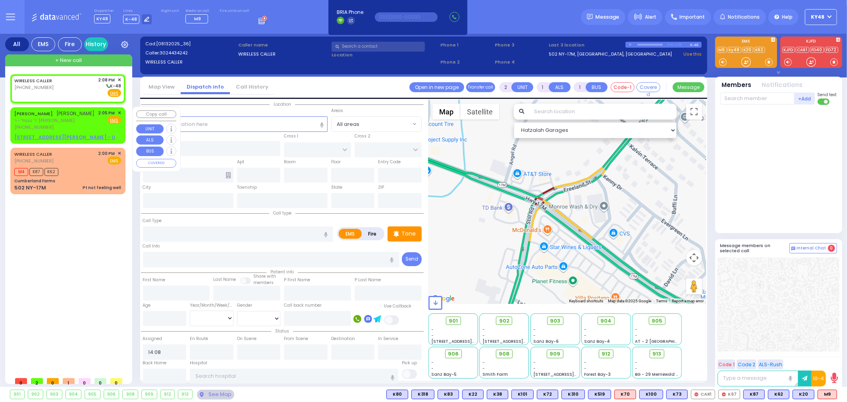
click at [103, 128] on div "2:05 PM ✕ Fire EMS" at bounding box center [109, 120] width 23 height 21
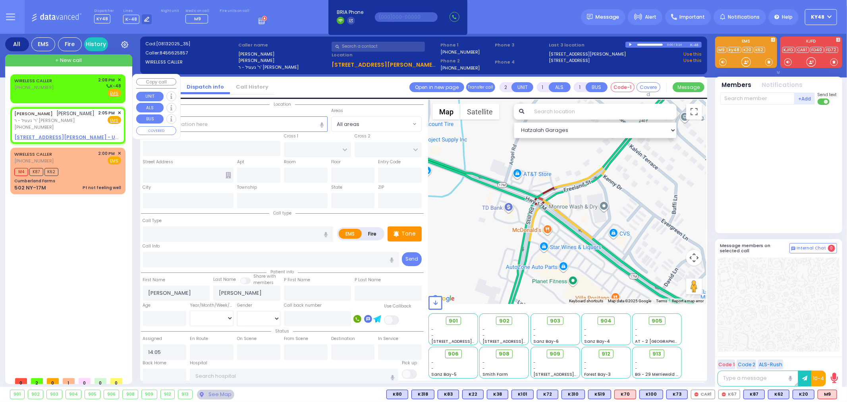
click at [75, 98] on div "WIRELESS CALLER (302) 443-4242 2:08 PM ✕ K-48 EMS" at bounding box center [68, 88] width 112 height 26
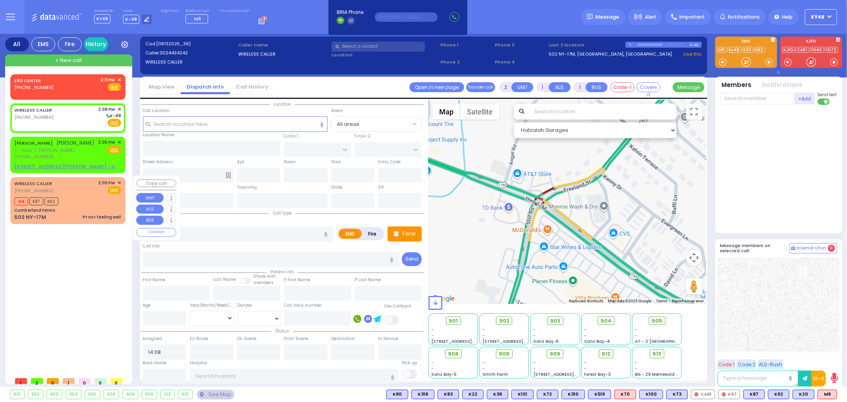
click at [63, 207] on div "Cumberland Farms" at bounding box center [67, 210] width 107 height 6
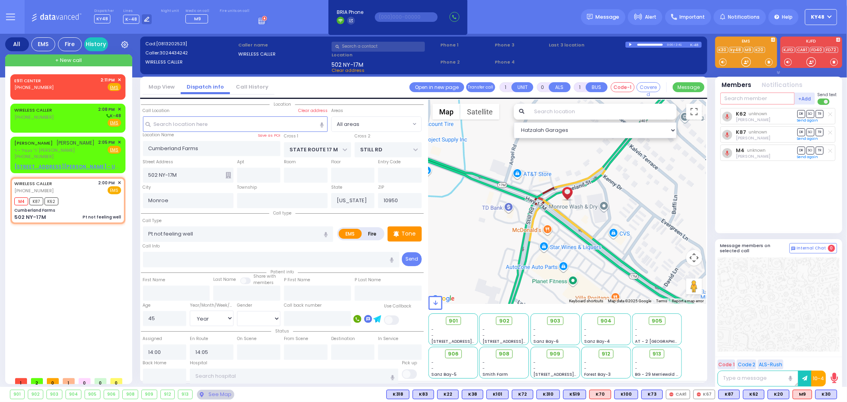
click at [754, 100] on input "text" at bounding box center [757, 99] width 74 height 12
click at [756, 111] on div "KY58" at bounding box center [747, 115] width 40 height 8
click at [60, 86] on div "E911 CENTER (845) 615-0400 2:11 PM ✕ Fire EMS" at bounding box center [67, 84] width 107 height 15
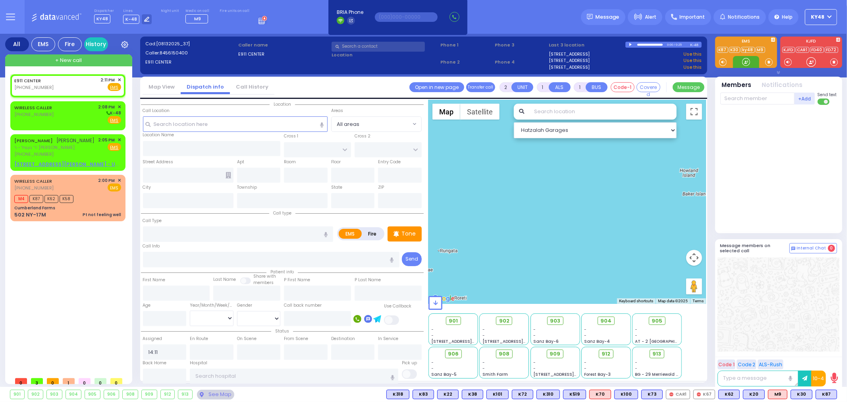
click at [749, 64] on div at bounding box center [746, 62] width 8 height 8
drag, startPoint x: 745, startPoint y: 62, endPoint x: 751, endPoint y: 62, distance: 6.0
click at [750, 62] on div at bounding box center [746, 62] width 8 height 8
click at [744, 62] on div at bounding box center [746, 62] width 8 height 8
click at [745, 65] on div at bounding box center [746, 62] width 8 height 8
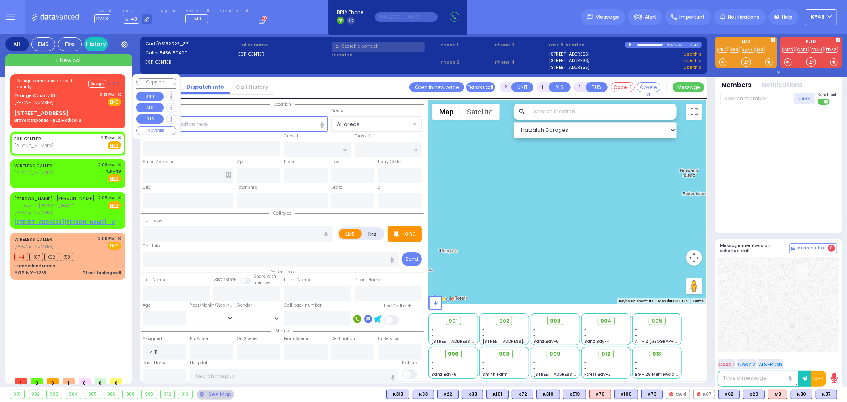
click at [71, 104] on div "Orange County 911 (845) 469-0911 2:13 PM ✕ Fire EMS" at bounding box center [67, 98] width 107 height 15
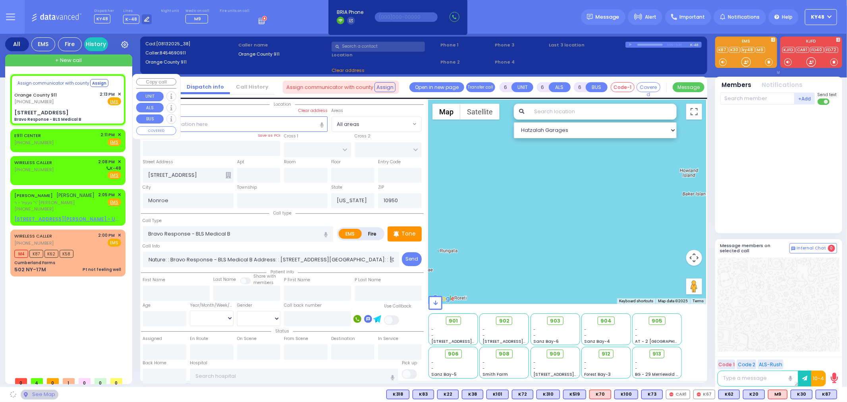
click at [73, 108] on div "Assign communicator with county Assign Orange County 911 (845) 469-0911 EMS" at bounding box center [68, 99] width 112 height 48
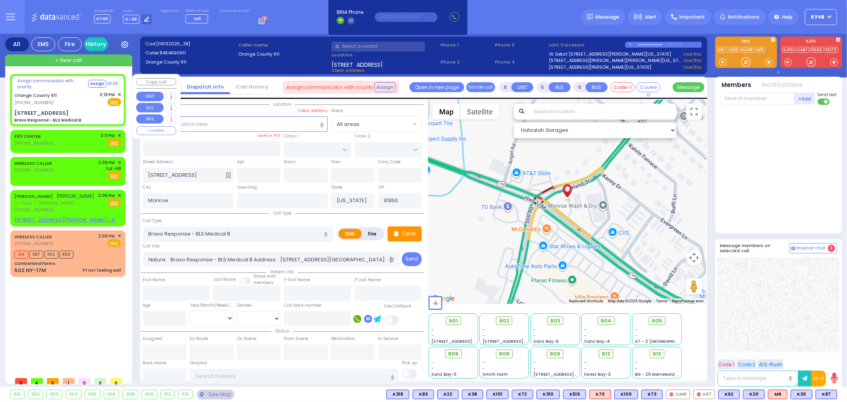
click at [73, 106] on div "Assign communicator with county Assign 01:26 Orange County 911 (845) 469-0911 2…" at bounding box center [68, 99] width 112 height 49
click at [750, 101] on input "text" at bounding box center [757, 99] width 74 height 12
click at [755, 115] on div "KY58" at bounding box center [747, 115] width 40 height 8
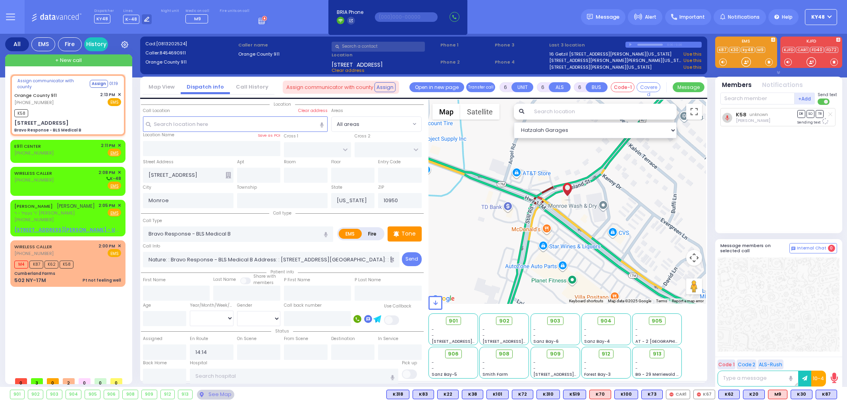
select select
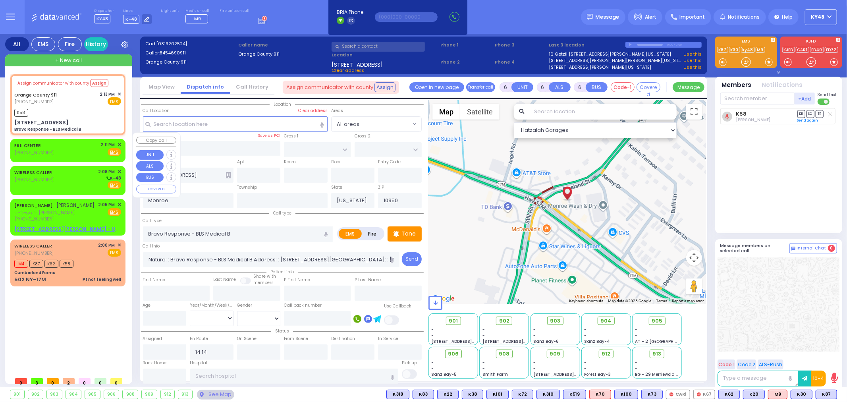
click at [56, 141] on div "E911 CENTER [PHONE_NUMBER] 2:11 PM ✕ Fire EMS" at bounding box center [67, 148] width 107 height 15
type input "2"
type input "1"
select select
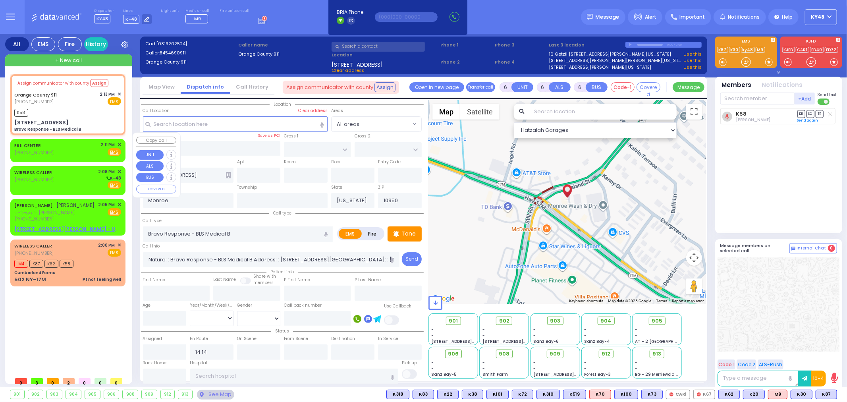
radio input "true"
select select
type input "14:11"
select select "Hatzalah Garages"
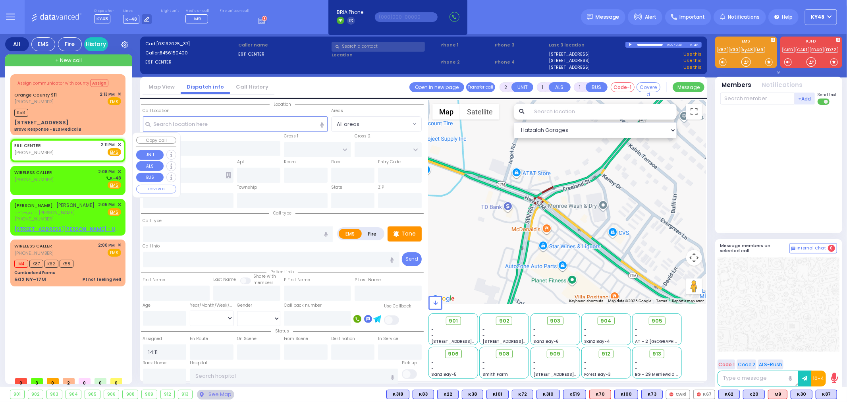
click at [120, 141] on span "✕" at bounding box center [120, 144] width 4 height 7
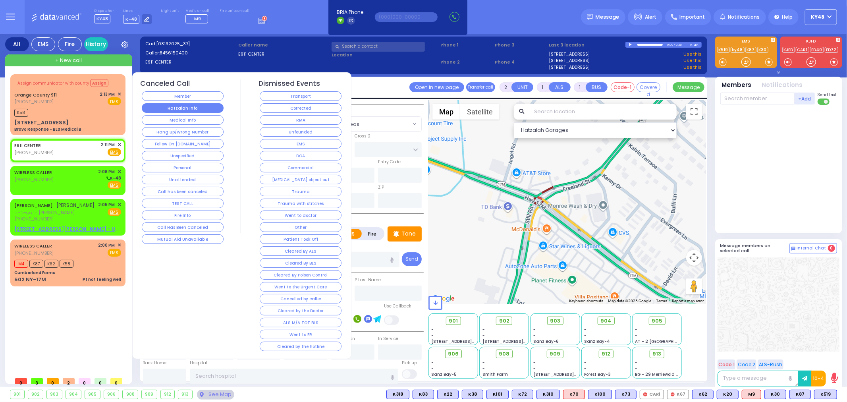
click at [180, 108] on button "Hatzalah Info" at bounding box center [183, 108] width 82 height 10
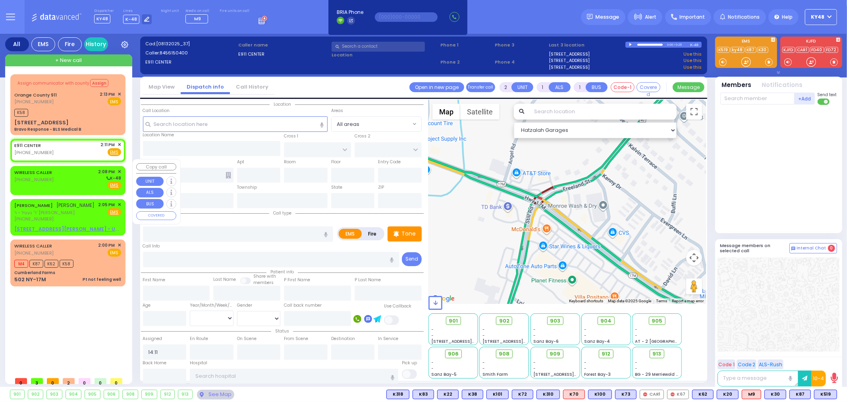
select select
radio input "true"
select select
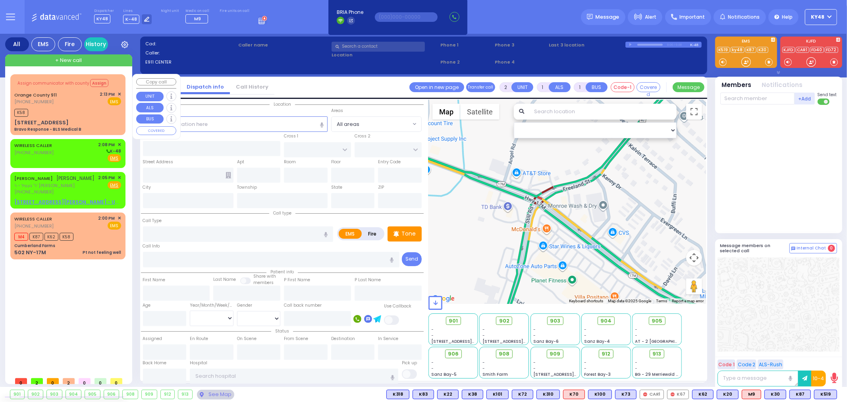
click at [67, 126] on div "Bravo Response - BLS Medical B" at bounding box center [47, 129] width 67 height 6
type input "6"
select select
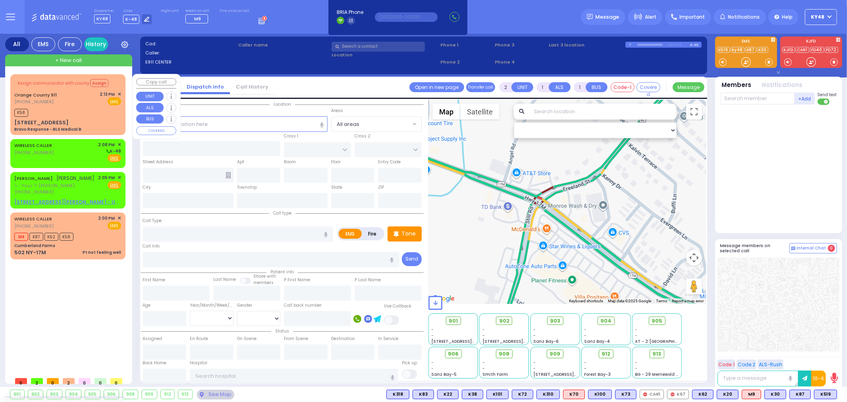
type input "Bravo Response - BLS Medical B"
radio input "true"
type input "Nature: : Bravo Response - BLS Medical B Address: : 502 St Rte 17m, 10950 Cross…"
select select
type input "14:14"
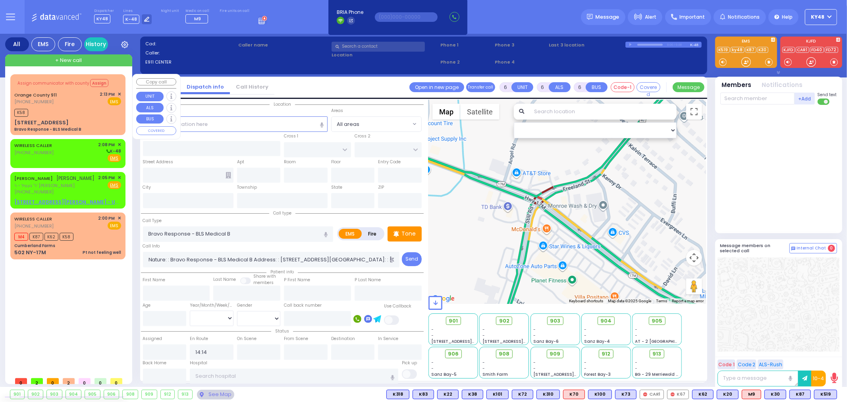
select select "Hatzalah Garages"
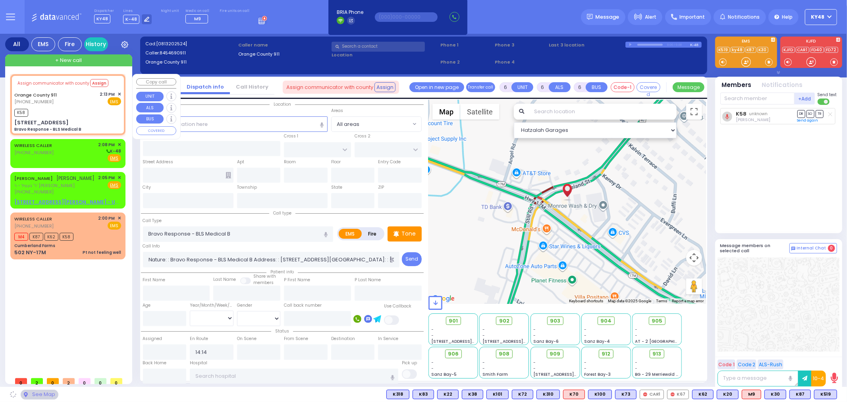
type input "502 St Rte 17m"
type input "Monroe"
type input "[US_STATE]"
type input "10950"
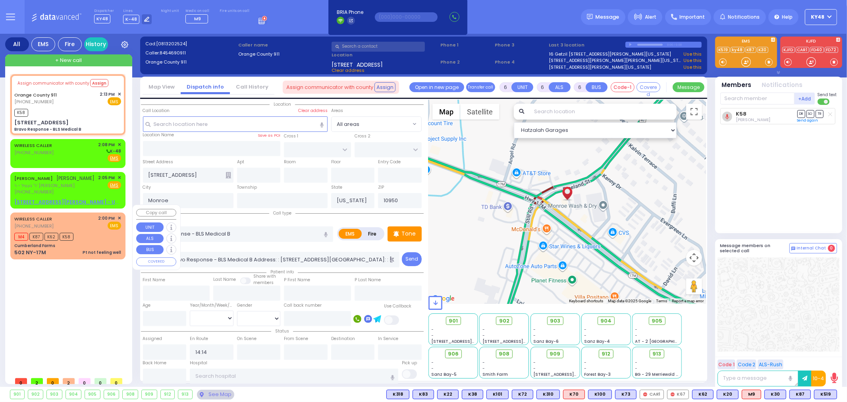
click at [77, 243] on div "Cumberland Farms" at bounding box center [67, 246] width 107 height 6
type input "1"
type input "0"
type input "1"
select select
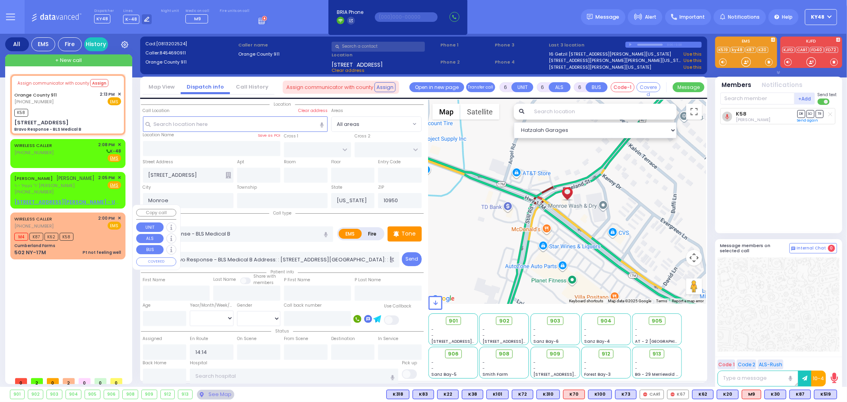
type input "Pt not feeling well"
radio input "true"
type input "45"
select select "Year"
type input "14:00"
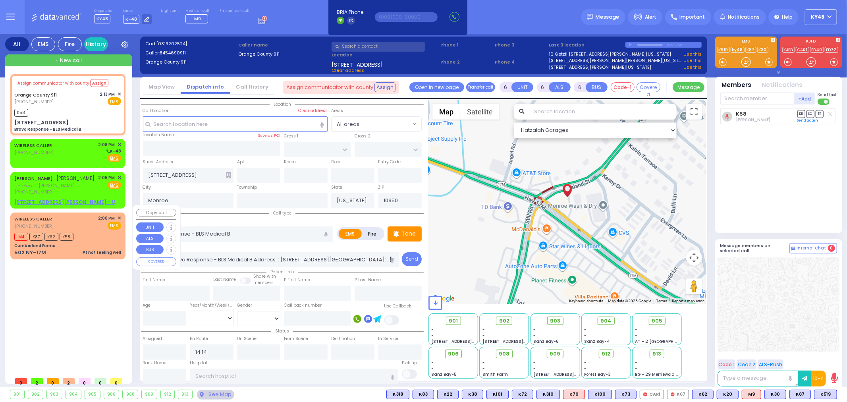
type input "14:05"
select select "Hatzalah Garages"
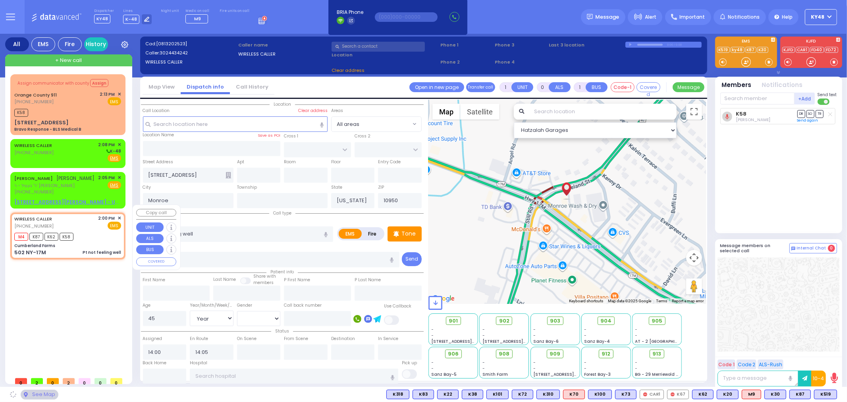
type input "Cumberland Farms"
type input "STATE ROUTE 17 M"
type input "STILL RD"
type input "502 NY-17M"
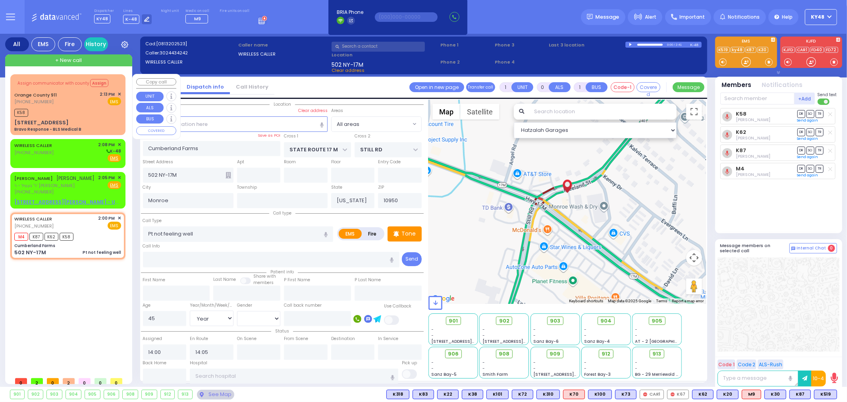
click at [55, 102] on div "(845) 469-0911" at bounding box center [36, 101] width 45 height 7
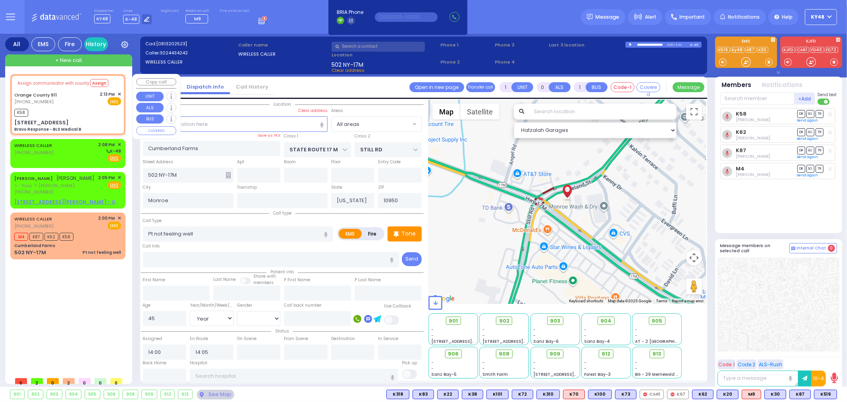
type input "6"
select select
type input "Bravo Response - BLS Medical B"
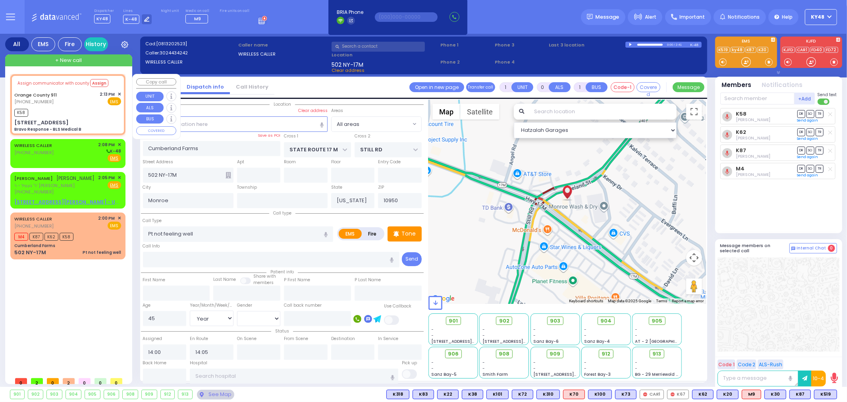
radio input "true"
type input "Nature: : Bravo Response - BLS Medical B Address: : 502 St Rte 17m, 10950 Cross…"
select select
type input "14:14"
type input "502 St Rte 17m"
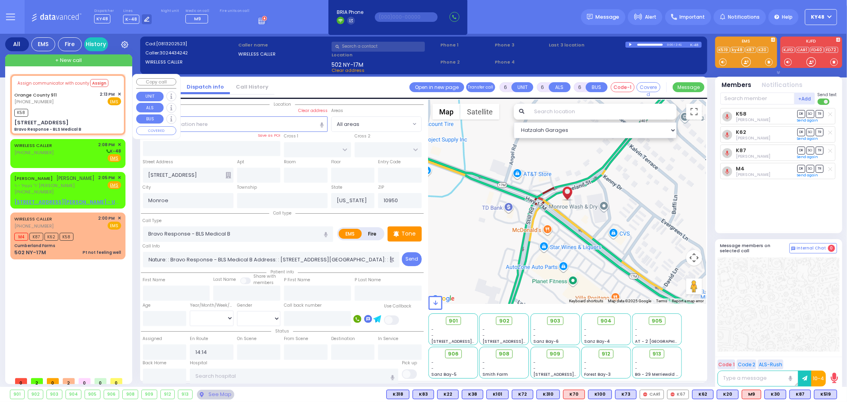
select select "Hatzalah Garages"
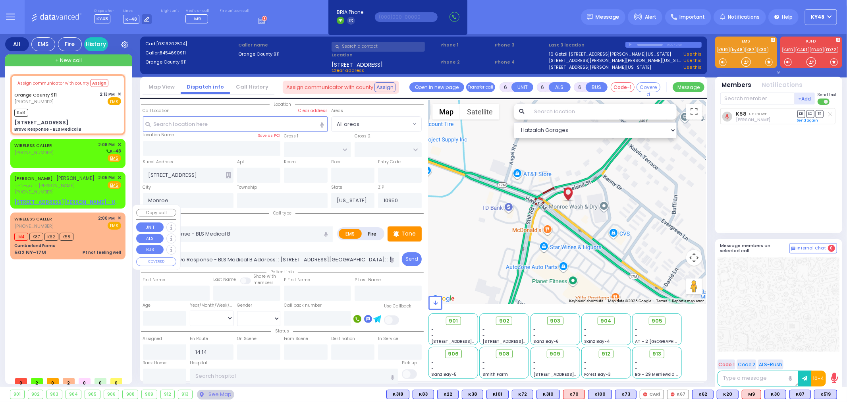
click at [54, 249] on div "502 NY-17M Pt not feeling well" at bounding box center [67, 253] width 107 height 8
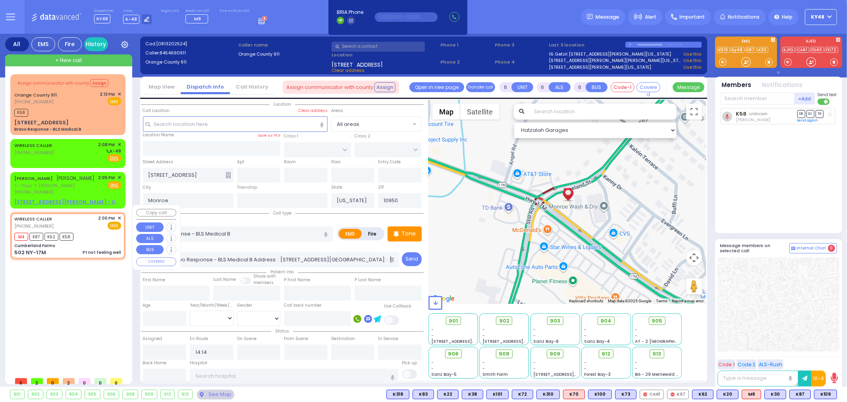
type input "1"
type input "0"
type input "1"
select select
type input "Pt not feeling well"
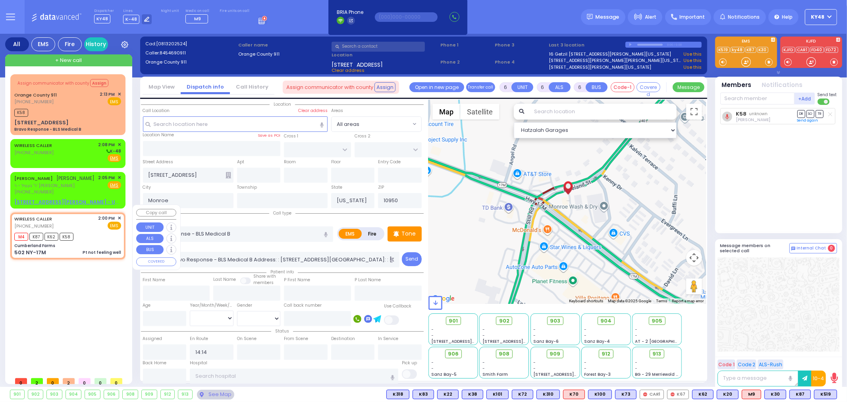
radio input "true"
type input "45"
select select "Year"
type input "14:00"
type input "14:05"
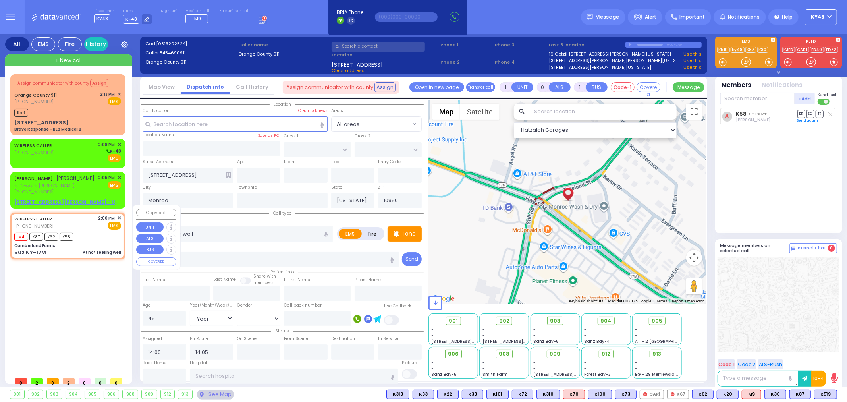
type input "Cumberland Farms"
type input "STATE ROUTE 17 M"
type input "STILL RD"
type input "502 NY-17M"
select select "Hatzalah Garages"
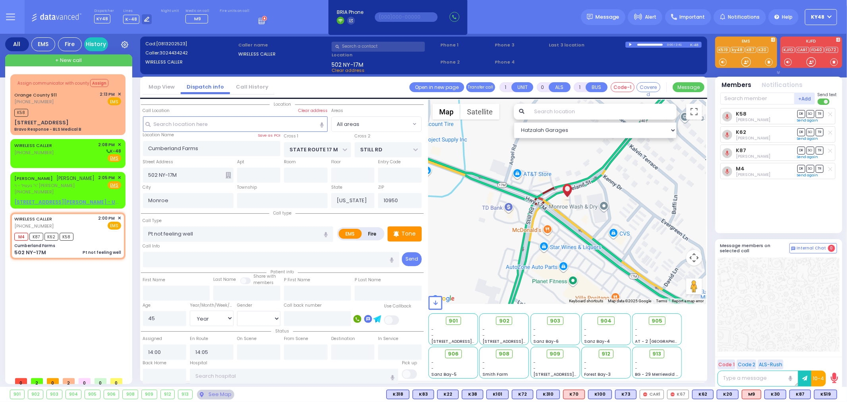
click at [240, 89] on link "Call History" at bounding box center [252, 87] width 44 height 8
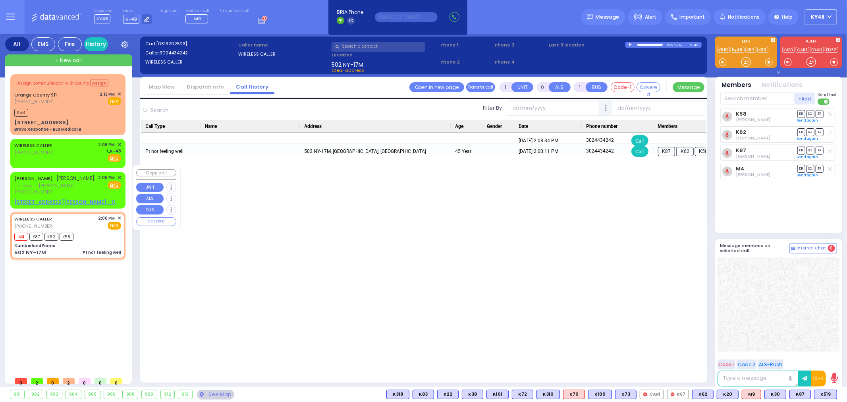
click at [85, 177] on div "DUVID HOLLANDER דוד האלענדער ר' געציל - ר' משה פראמער (845) 662-5857 2:05 PM ✕ …" at bounding box center [67, 184] width 107 height 21
type input "2"
type input "1"
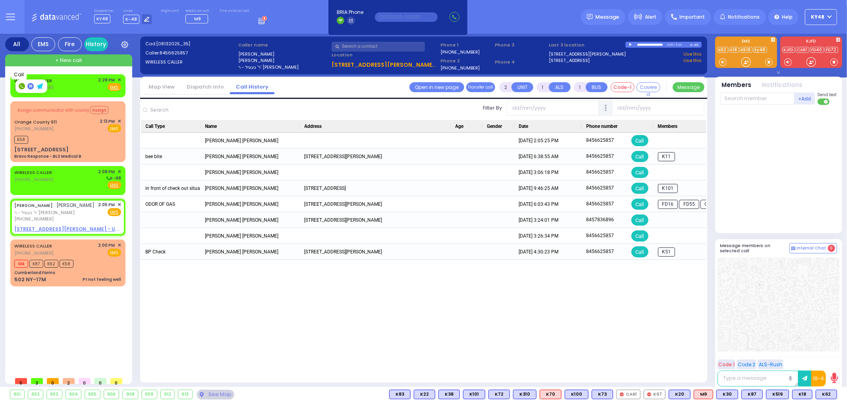
click at [21, 87] on rect at bounding box center [22, 86] width 6 height 6
type input "8456374153"
click at [71, 83] on div "WIRELESS CALLER (845) 637-4153 2:28 PM ✕ Fire EMS" at bounding box center [67, 84] width 107 height 15
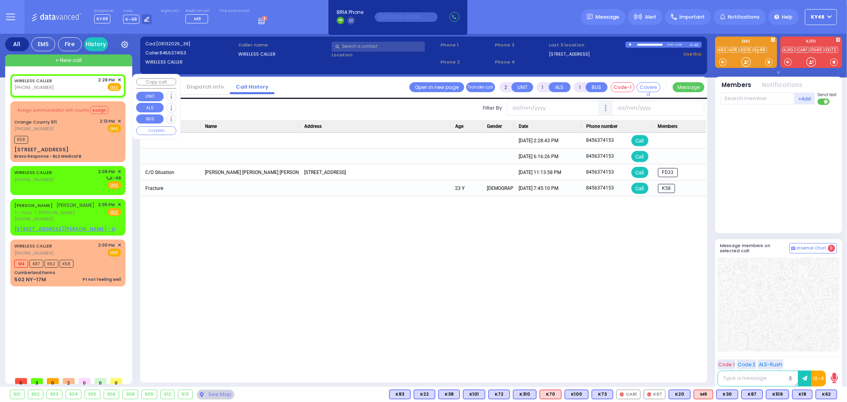
click at [119, 80] on span "✕" at bounding box center [120, 80] width 4 height 7
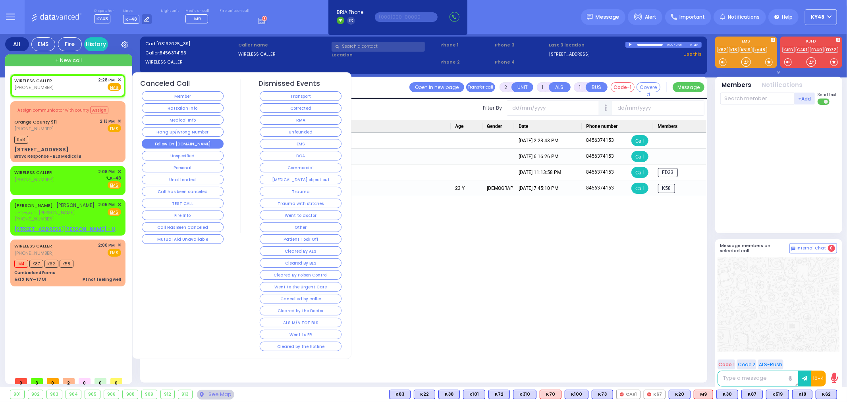
click at [183, 144] on button "Follow On [DOMAIN_NAME]" at bounding box center [183, 144] width 82 height 10
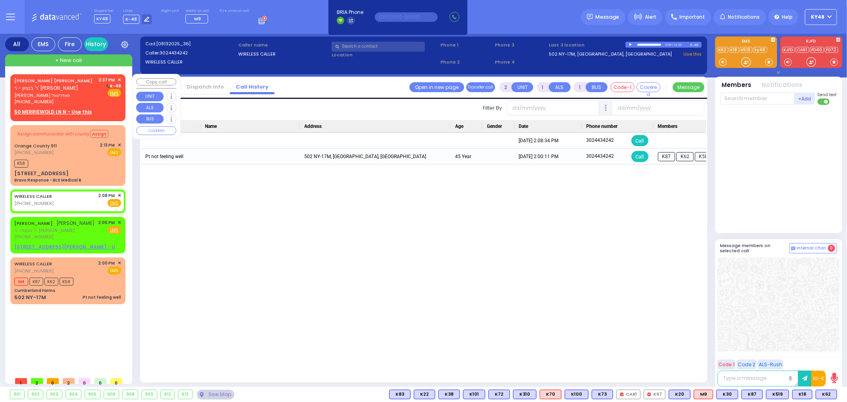
click at [66, 96] on span "שמחה בונם פאדריגאל" at bounding box center [55, 95] width 82 height 7
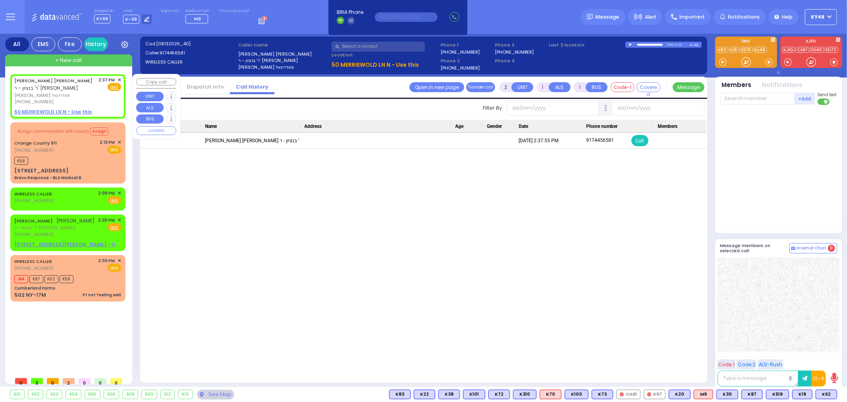
click at [122, 78] on div "SIMCHA BINEM PODRIGAL ר' בנציון - ר' אלעזר ארי' יונגרייז שמחה בונם פאדריגאל (91…" at bounding box center [68, 96] width 112 height 42
click at [120, 80] on span "✕" at bounding box center [120, 80] width 4 height 7
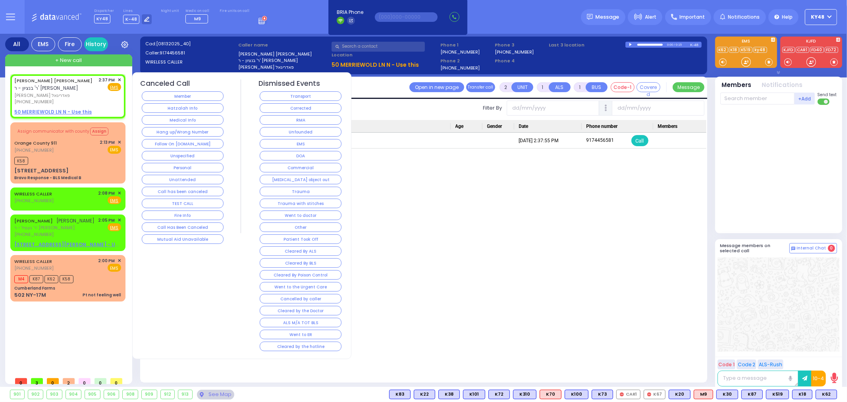
drag, startPoint x: 168, startPoint y: 131, endPoint x: 173, endPoint y: 136, distance: 6.8
click at [169, 131] on button "Hang up/Wrong Number" at bounding box center [183, 132] width 82 height 10
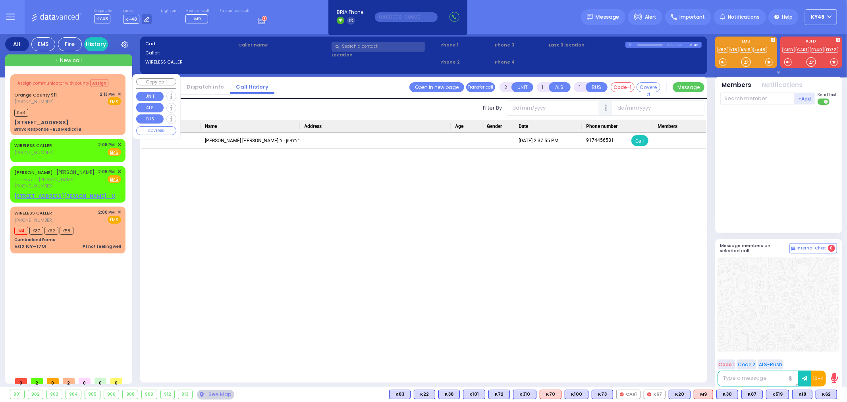
click at [59, 126] on div "Bravo Response - BLS Medical B" at bounding box center [47, 129] width 67 height 6
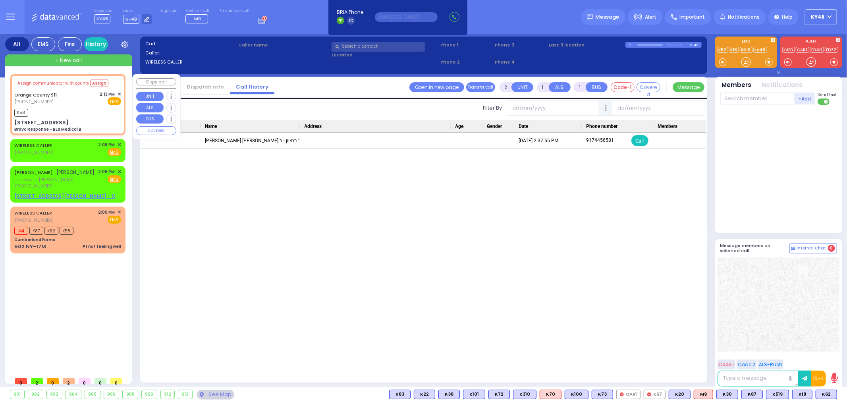
type input "6"
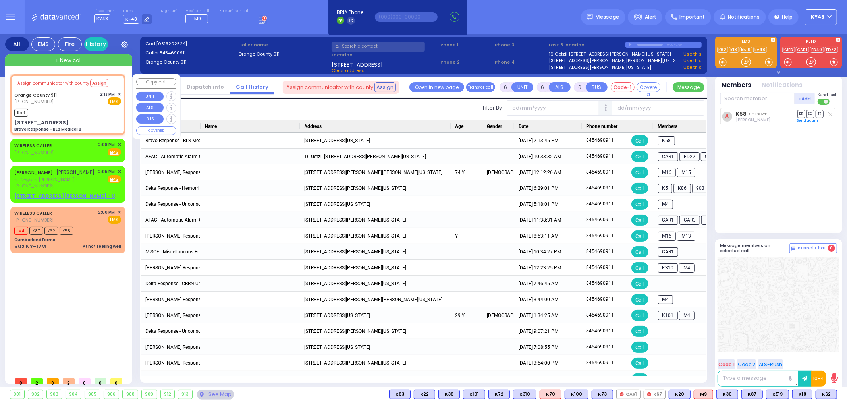
click at [52, 107] on div "K58" at bounding box center [67, 112] width 107 height 10
click at [58, 145] on div "WIRELESS CALLER (302) 443-4242 2:08 PM ✕ Fire EMS" at bounding box center [67, 148] width 107 height 15
type input "2"
type input "1"
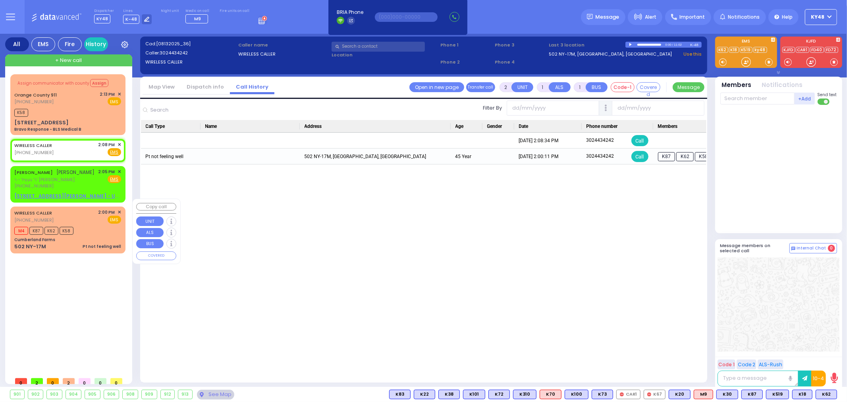
click at [76, 237] on div "Cumberland Farms" at bounding box center [67, 240] width 107 height 6
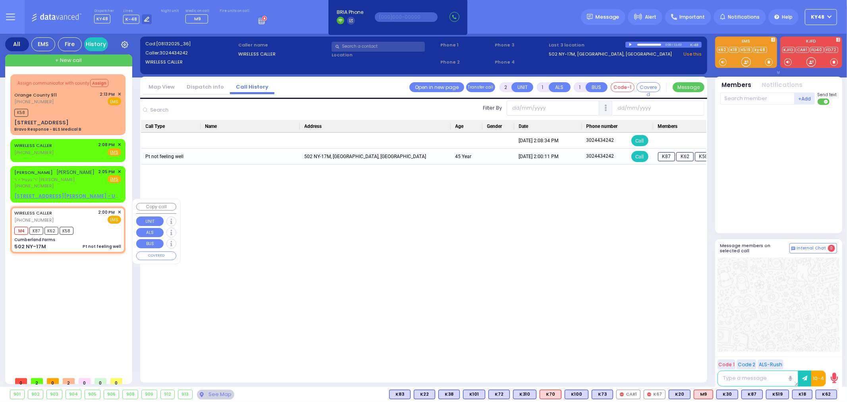
type input "1"
type input "0"
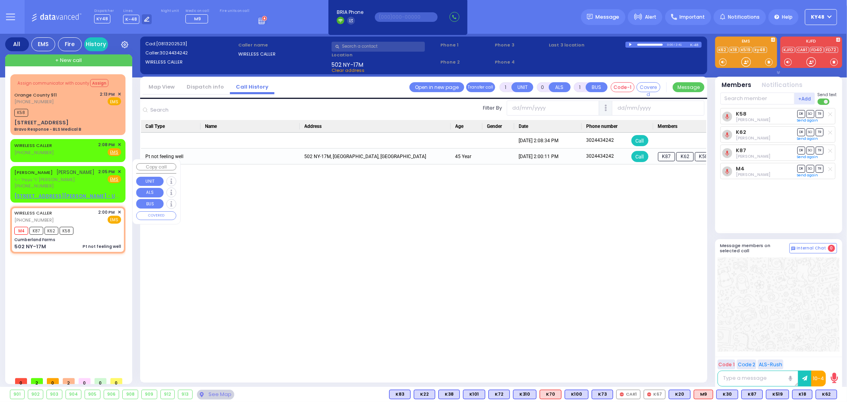
click at [93, 181] on div "DUVID HOLLANDER דוד האלענדער ר' געציל - ר' משה פראמער (845) 662-5857 2:05 PM ✕ …" at bounding box center [67, 178] width 107 height 21
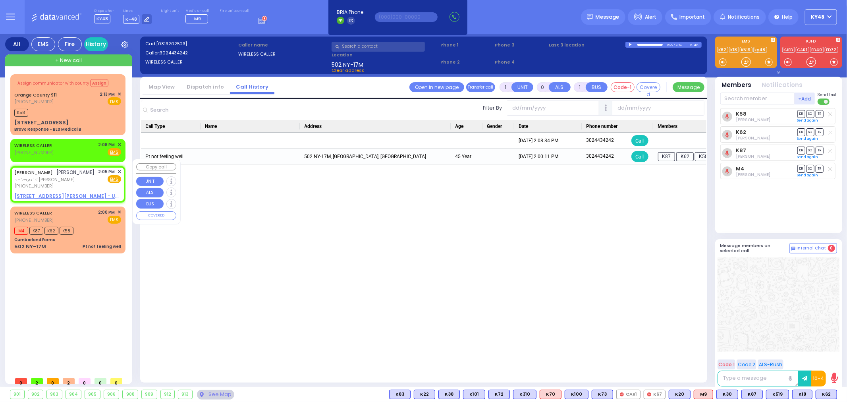
type input "2"
type input "1"
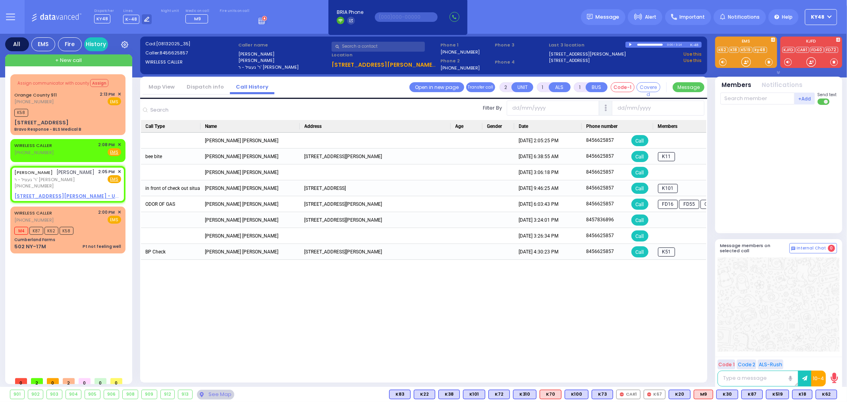
click at [15, 44] on div "All" at bounding box center [17, 44] width 24 height 14
click at [44, 45] on div "EMS" at bounding box center [43, 44] width 24 height 14
click at [17, 44] on div "All" at bounding box center [17, 44] width 24 height 14
click at [46, 108] on div "K58" at bounding box center [67, 112] width 107 height 10
type input "6"
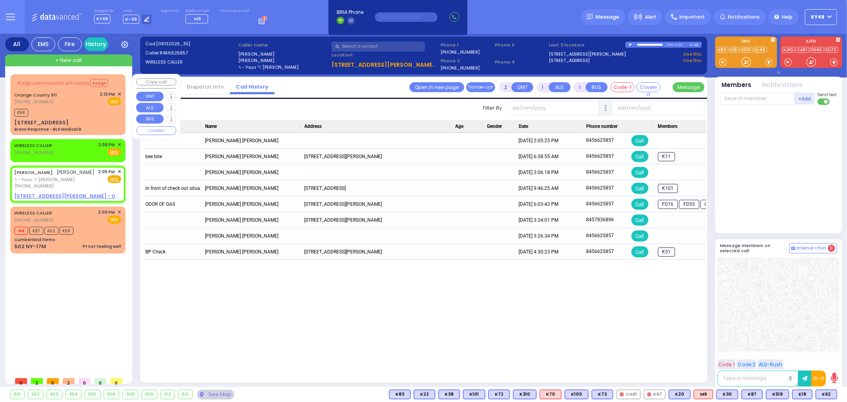
type input "6"
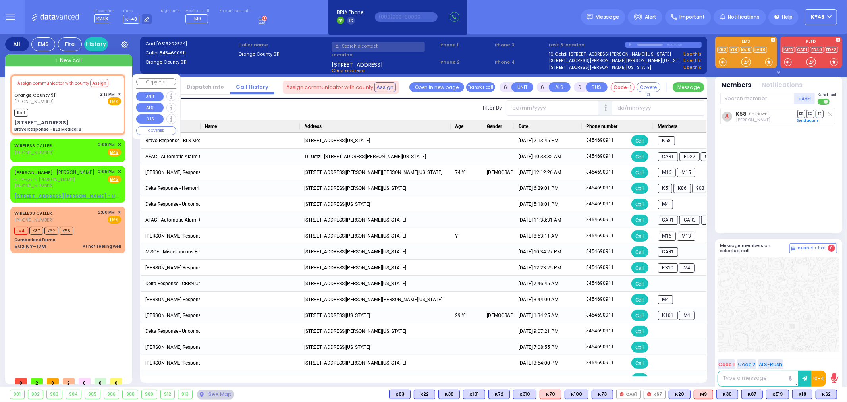
click at [64, 104] on div "Orange County 911 (845) 469-0911 2:13 PM ✕ EMS" at bounding box center [67, 98] width 107 height 15
click at [162, 90] on li "Map View" at bounding box center [162, 87] width 38 height 14
click at [160, 87] on link "Map View" at bounding box center [162, 87] width 38 height 8
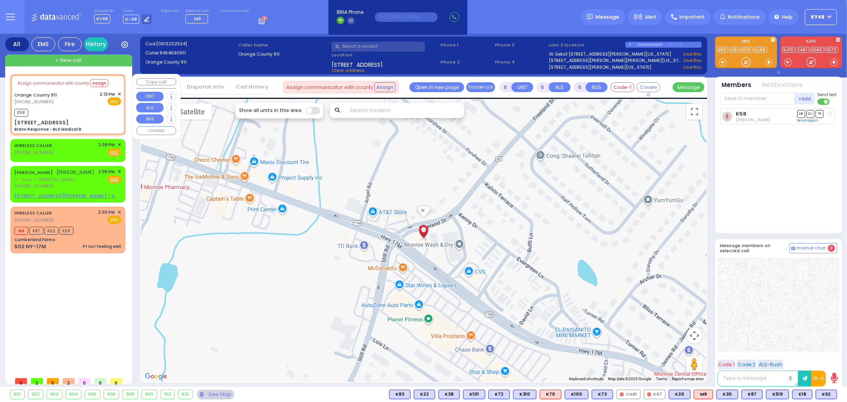
click at [91, 117] on div "Assign communicator with county Assign Orange County 911 (845) 469-0911 2:13 PM…" at bounding box center [68, 104] width 112 height 58
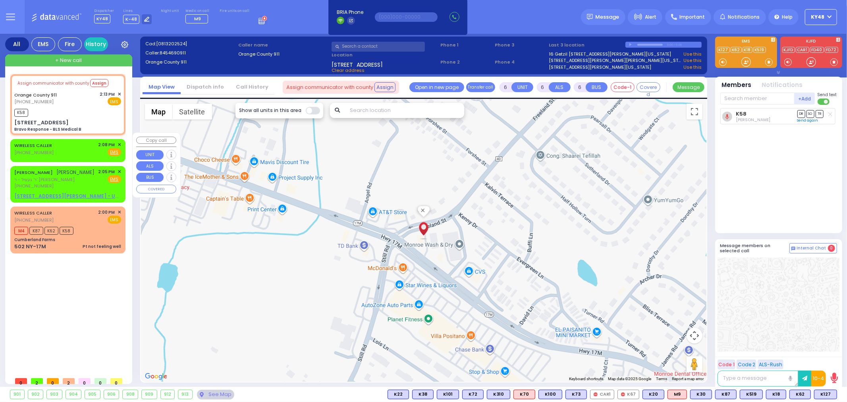
click at [62, 147] on div "WIRELESS CALLER (302) 443-4242 2:08 PM ✕ Fire EMS" at bounding box center [67, 148] width 107 height 15
type input "2"
type input "1"
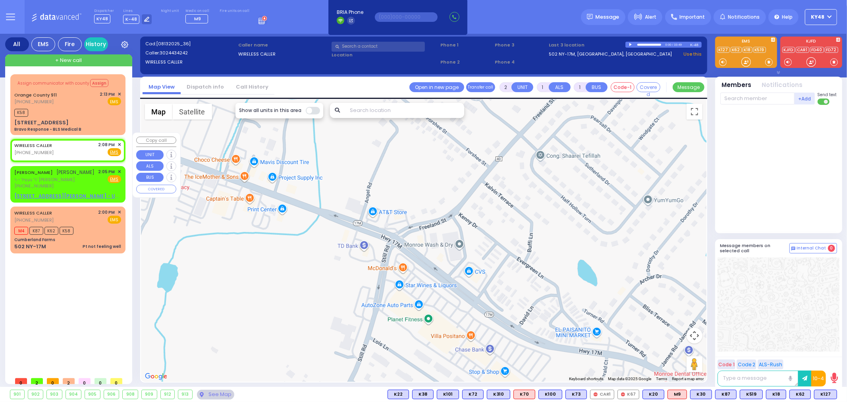
click at [119, 141] on span "✕" at bounding box center [120, 144] width 4 height 7
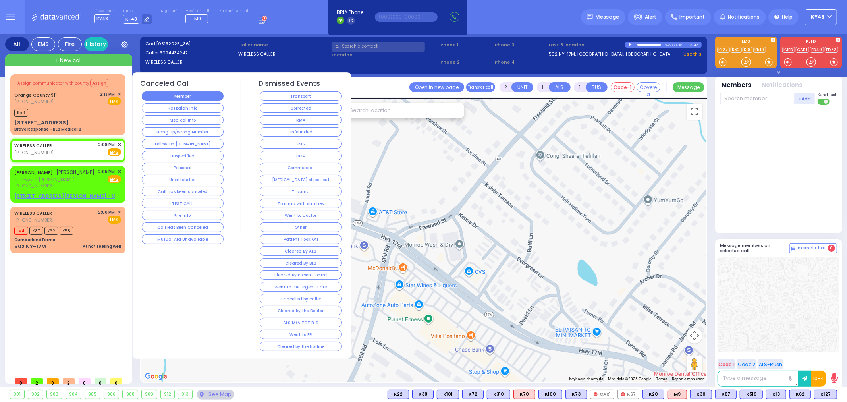
click at [188, 98] on button "Member" at bounding box center [183, 96] width 82 height 10
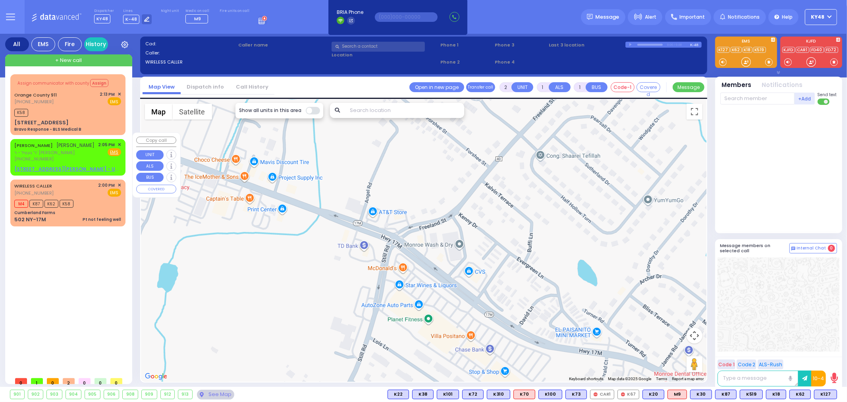
click at [73, 156] on div "(845) 662-5857" at bounding box center [54, 159] width 81 height 7
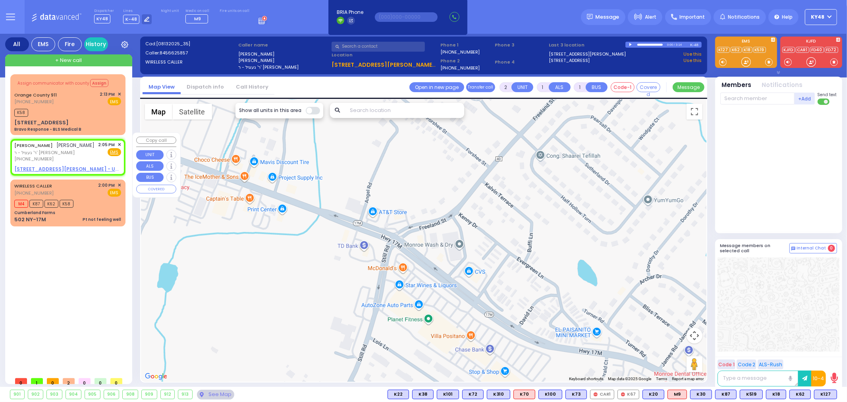
click at [118, 141] on span "✕" at bounding box center [120, 144] width 4 height 7
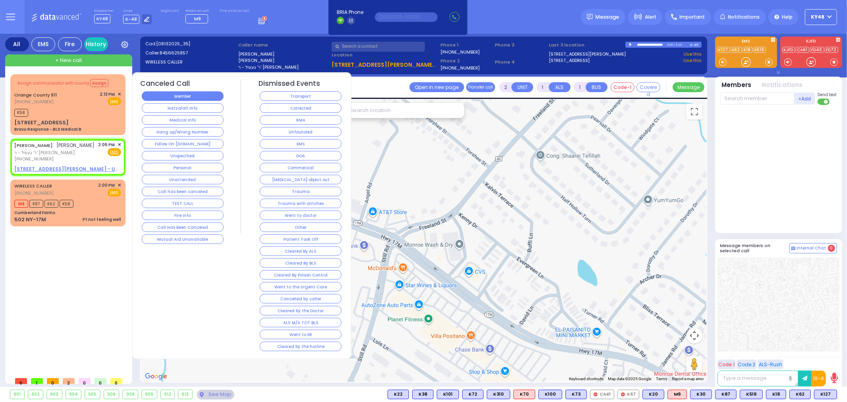
click at [175, 97] on button "Member" at bounding box center [183, 96] width 82 height 10
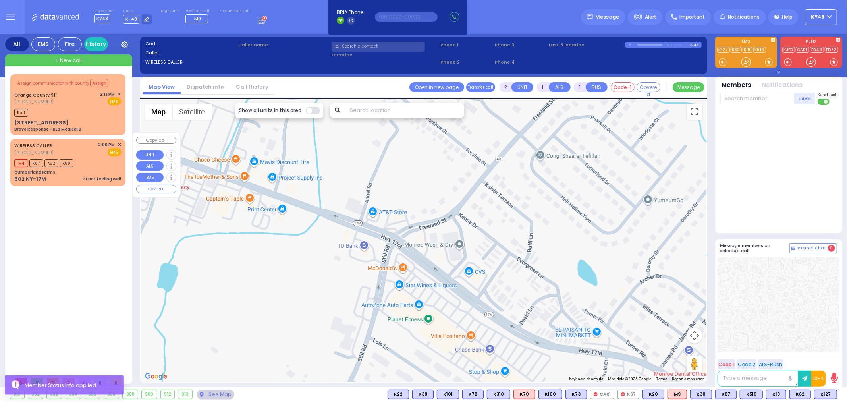
click at [53, 142] on div "WIRELESS CALLER (302) 443-4242 2:00 PM ✕ EMS" at bounding box center [67, 148] width 107 height 15
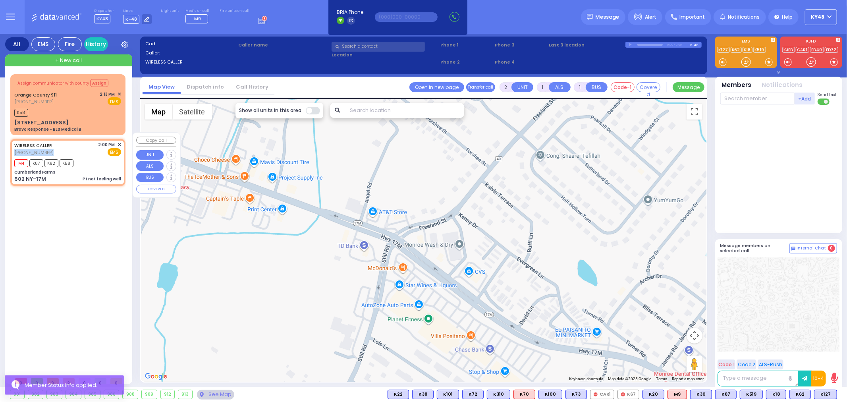
type input "1"
type input "0"
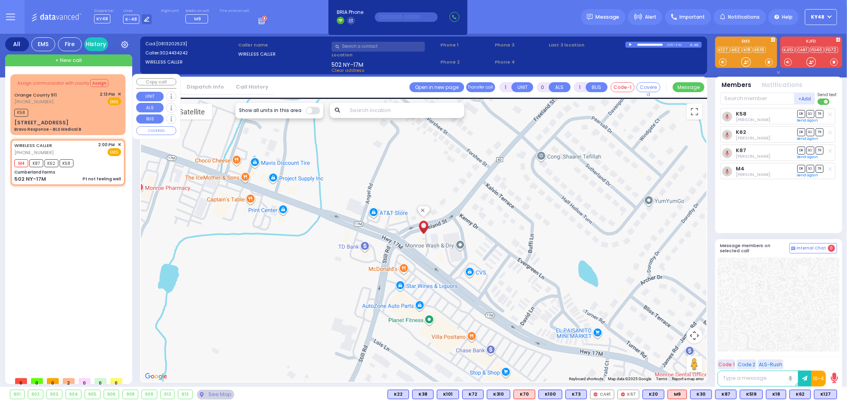
click at [81, 126] on div "Bravo Response - BLS Medical B" at bounding box center [47, 129] width 67 height 6
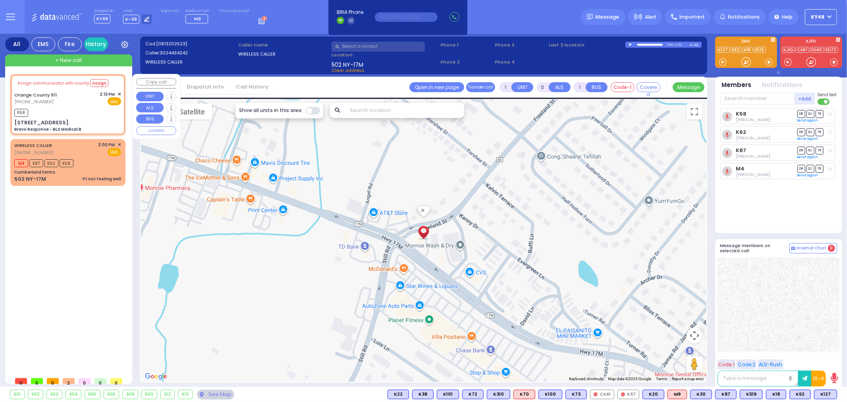
type input "6"
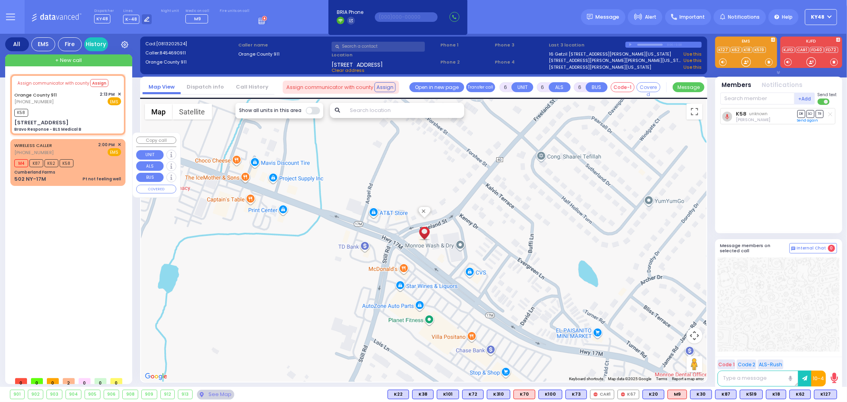
click at [93, 176] on div "Pt not feeling well" at bounding box center [102, 179] width 39 height 6
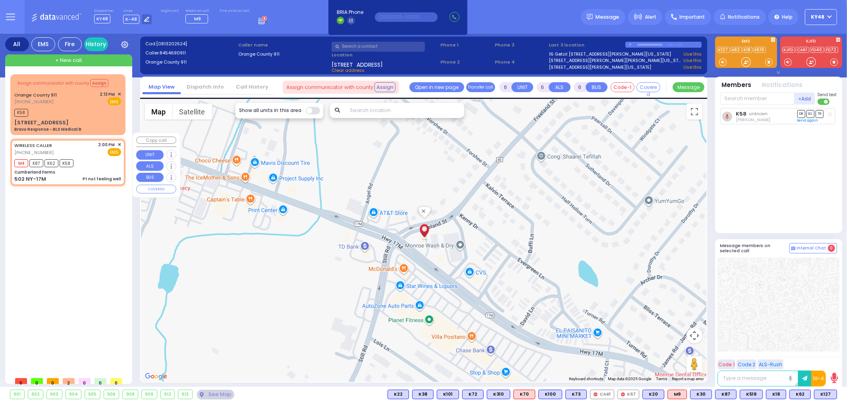
type input "1"
type input "0"
type input "1"
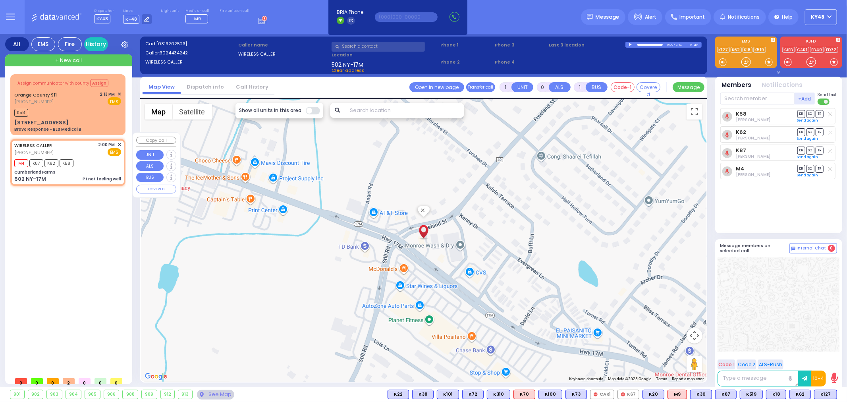
click at [109, 176] on div "Pt not feeling well" at bounding box center [102, 179] width 39 height 6
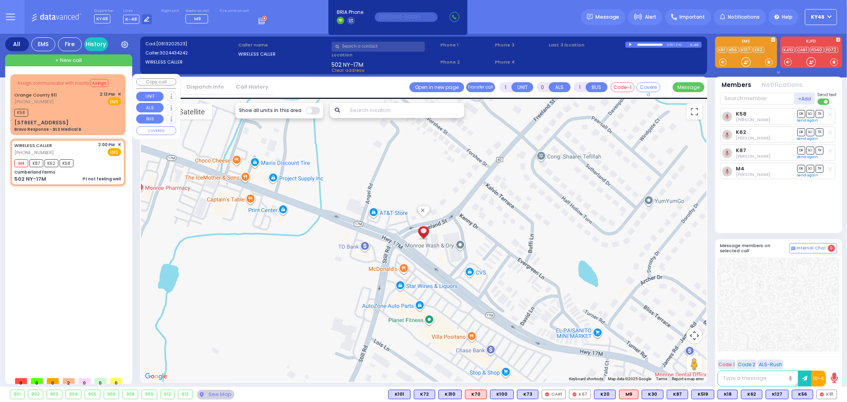
click at [119, 93] on span "✕" at bounding box center [120, 94] width 4 height 7
click at [62, 126] on div "Bravo Response - BLS Medical B" at bounding box center [47, 129] width 67 height 6
type input "6"
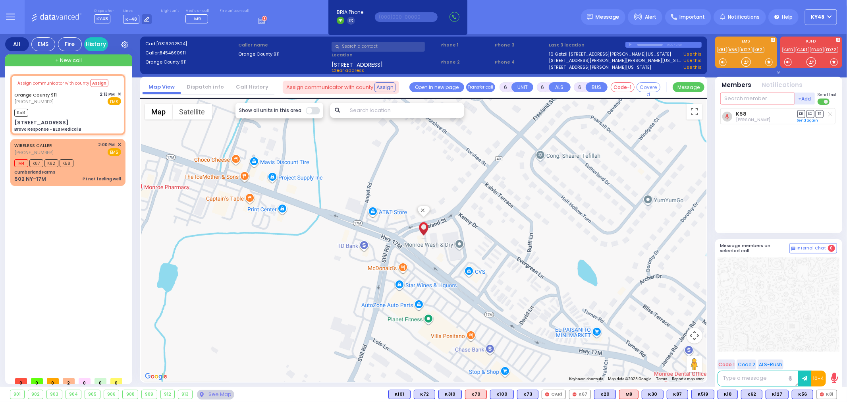
click at [763, 101] on input "text" at bounding box center [757, 99] width 74 height 12
click at [120, 93] on span "✕" at bounding box center [120, 94] width 4 height 7
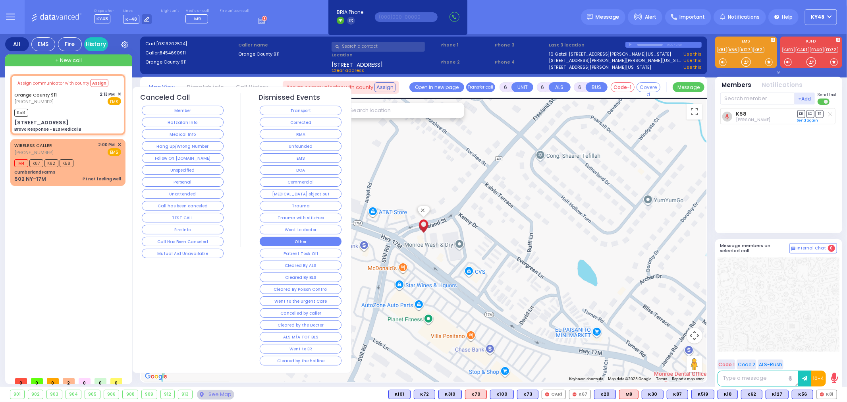
click at [303, 241] on button "Other" at bounding box center [301, 242] width 82 height 10
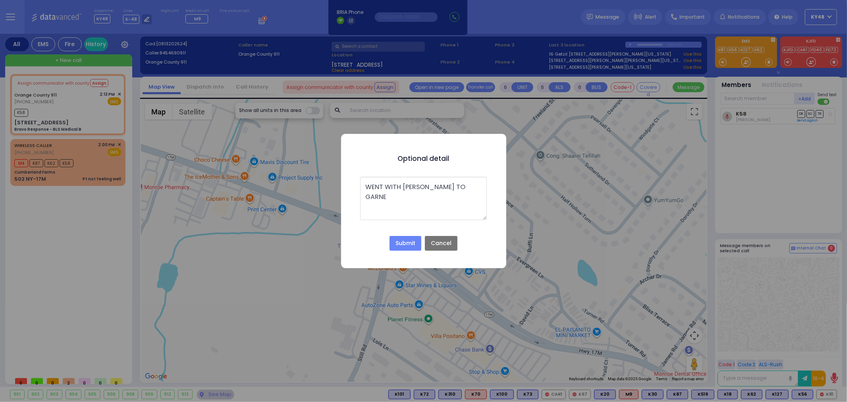
type textarea "WENT WITH MONROE TO GARNET"
click at [396, 241] on button "Submit" at bounding box center [406, 243] width 32 height 15
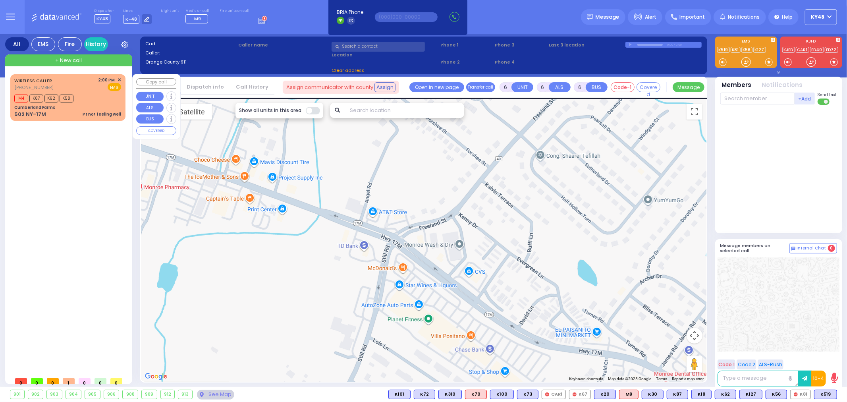
click at [121, 79] on span "✕" at bounding box center [120, 80] width 4 height 7
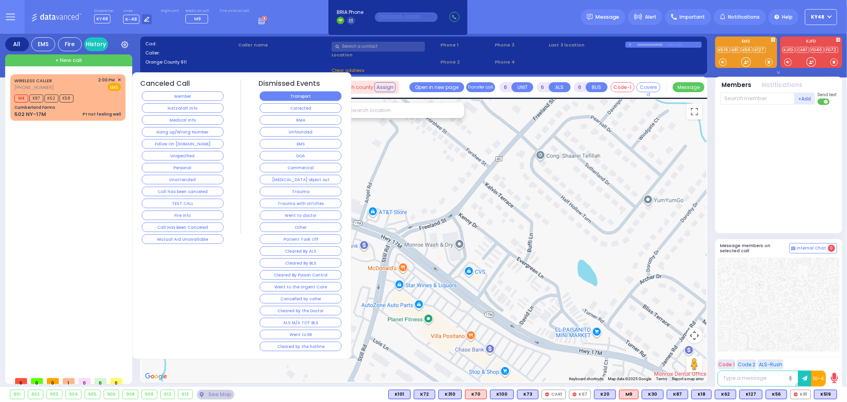
click at [299, 98] on button "Transport" at bounding box center [301, 96] width 82 height 10
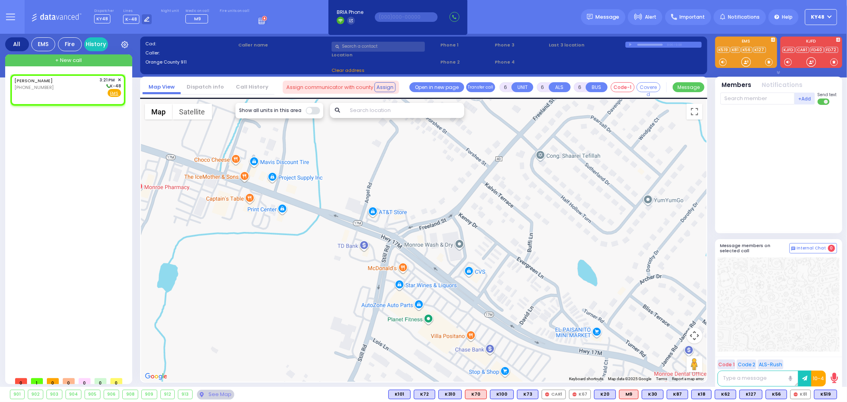
type input "2"
type input "1"
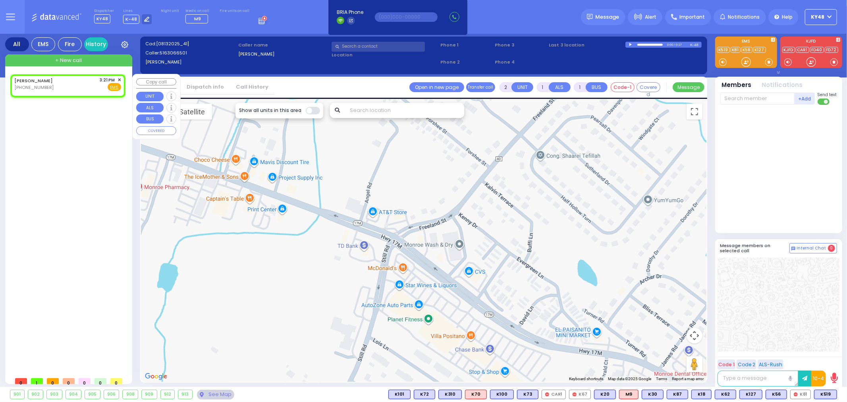
click at [118, 78] on span "✕" at bounding box center [120, 80] width 4 height 7
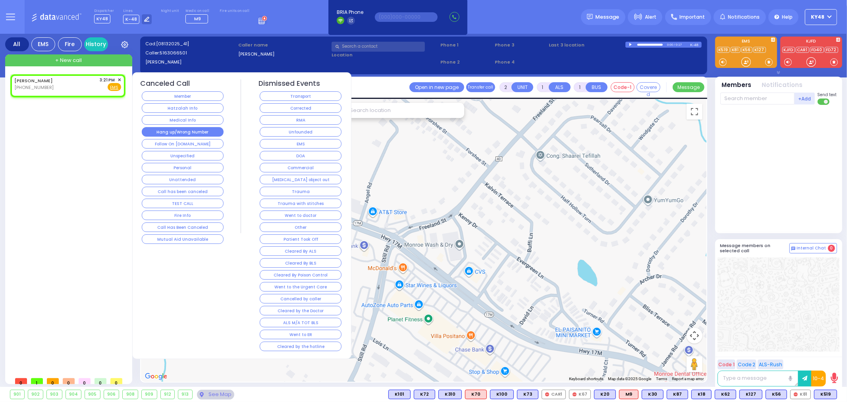
click at [175, 131] on button "Hang up/Wrong Number" at bounding box center [183, 132] width 82 height 10
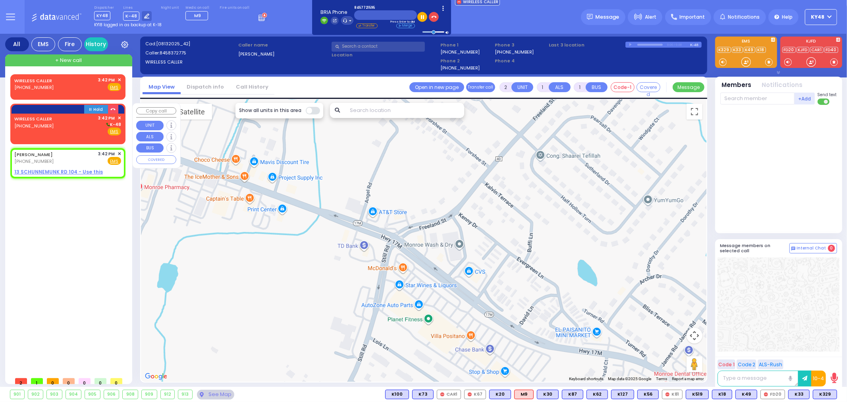
click at [54, 136] on div "WIRELESS CALLER (845) 772-1595 3:42 PM ✕ K-48 EMS" at bounding box center [68, 127] width 112 height 26
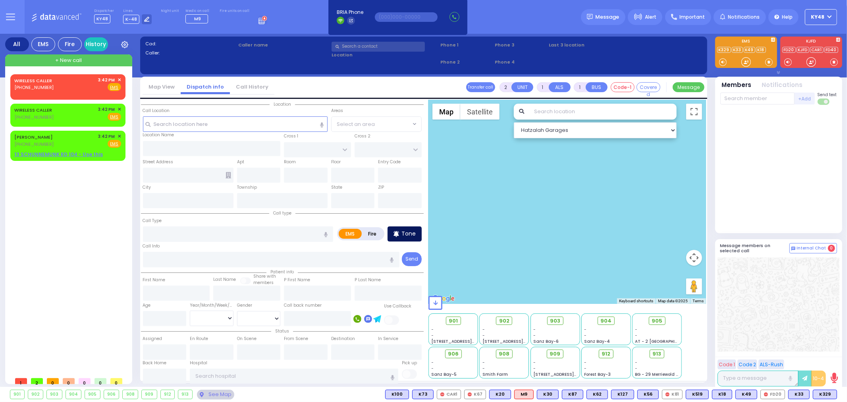
click at [412, 235] on p "Tone" at bounding box center [408, 234] width 14 height 8
click at [744, 61] on div at bounding box center [746, 62] width 8 height 8
click at [69, 93] on div "WIRELESS CALLER (845) 662-8637 3:42 PM ✕ Fire EMS" at bounding box center [68, 85] width 112 height 20
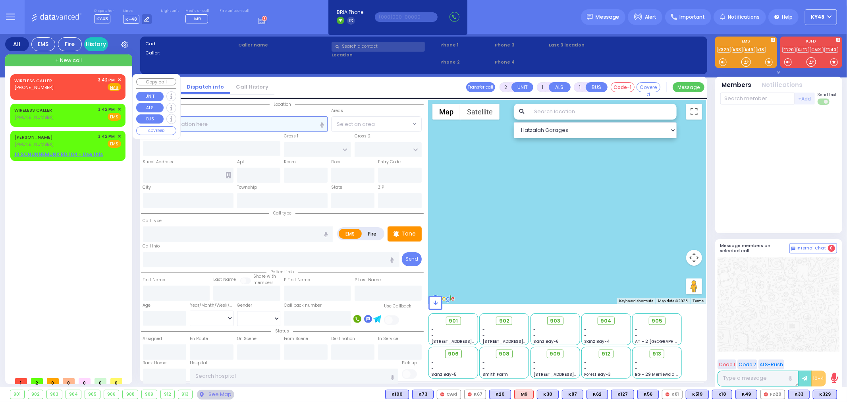
select select
radio input "true"
select select
type input "15:42"
select select "Hatzalah Garages"
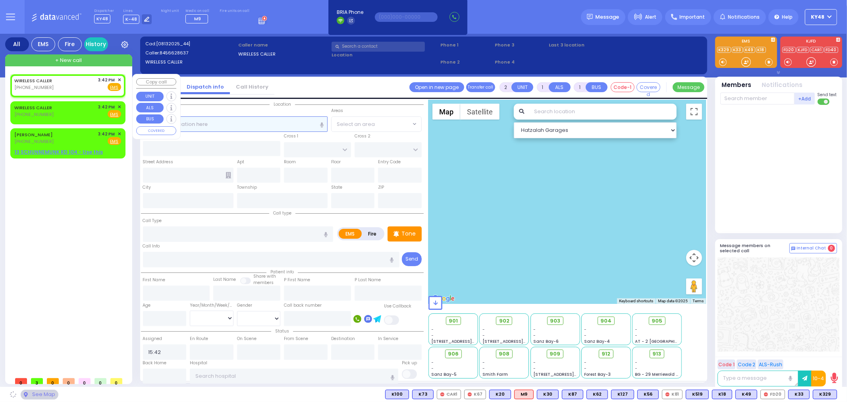
select select
radio input "true"
select select
select select "Hatzalah Garages"
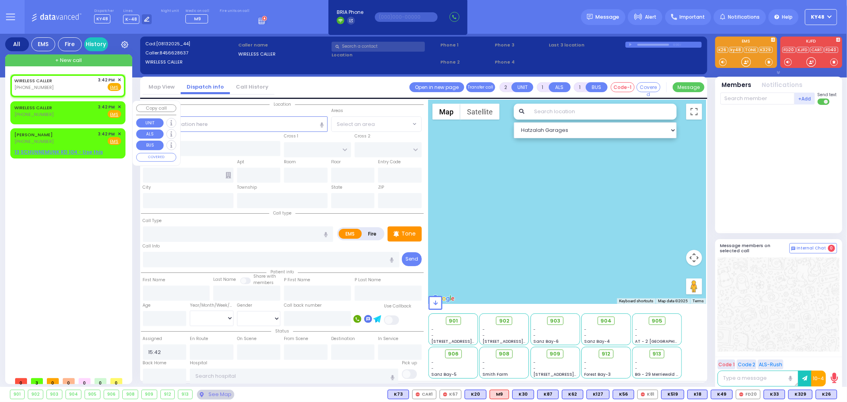
click at [68, 114] on div "WIRELESS CALLER (845) 772-1595 3:42 PM ✕ Fire EMS" at bounding box center [67, 111] width 107 height 15
select select
radio input "true"
select select
select select "Hatzalah Garages"
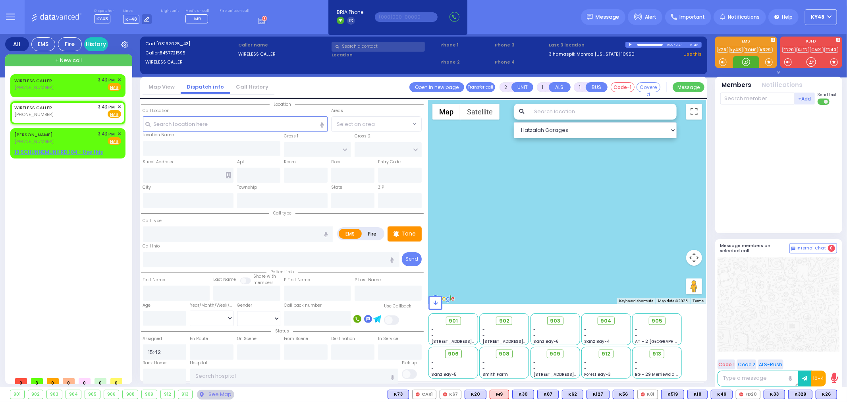
drag, startPoint x: 748, startPoint y: 62, endPoint x: 744, endPoint y: 60, distance: 4.3
click at [744, 60] on div at bounding box center [746, 62] width 8 height 8
drag, startPoint x: 183, startPoint y: 120, endPoint x: 189, endPoint y: 127, distance: 8.5
click at [184, 120] on input "text" at bounding box center [235, 123] width 185 height 15
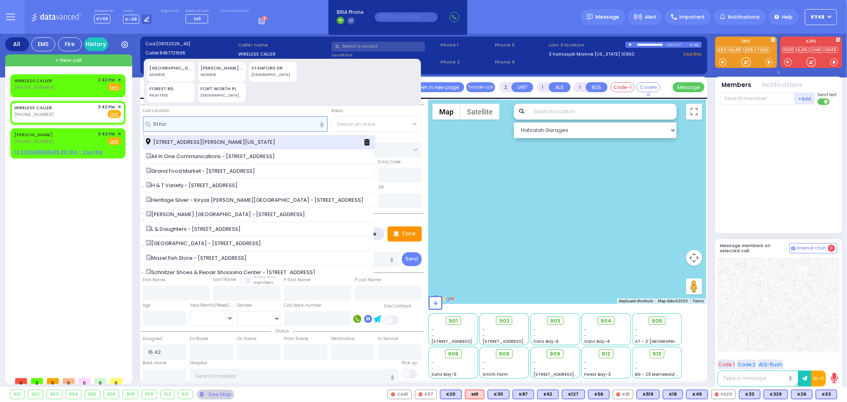
type input "51 for"
click at [193, 144] on span "51 Forest Road Kiryas Joel New York 10950" at bounding box center [212, 142] width 132 height 8
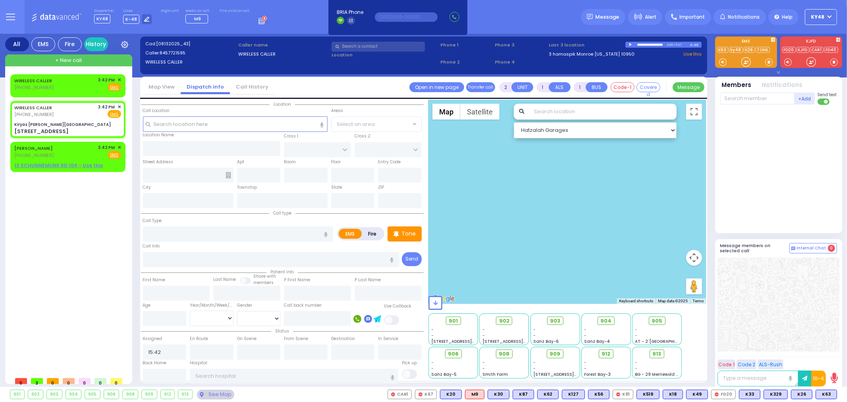
select select
radio input "true"
select select
type input "Kiryas Joel Shopping Center"
type input "VAN BUREN DR"
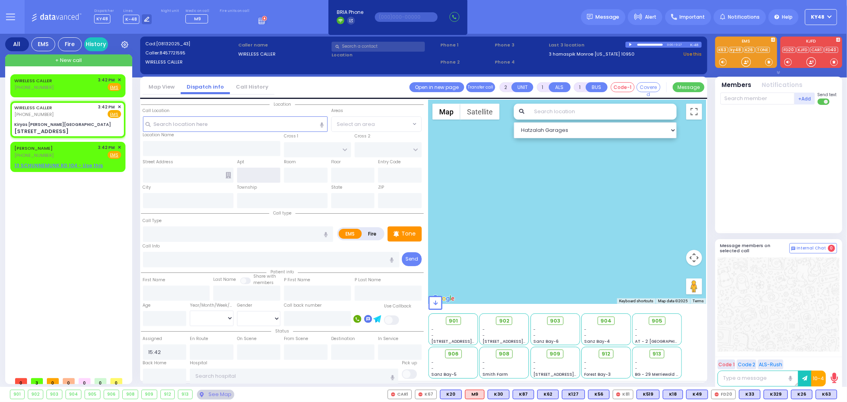
type input "MORDCHE SHER BLVD"
type input "51 Forest Road"
type input "Kiryas Joel"
type input "[US_STATE]"
type input "10950"
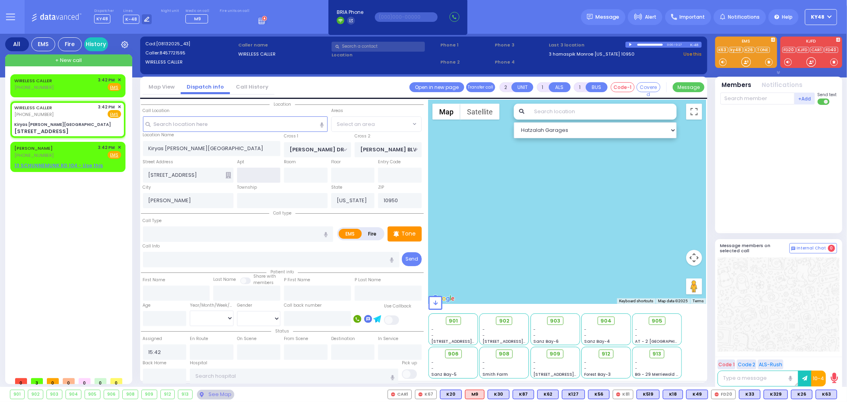
select select "SECTION 2"
select select "Hatzalah Garages"
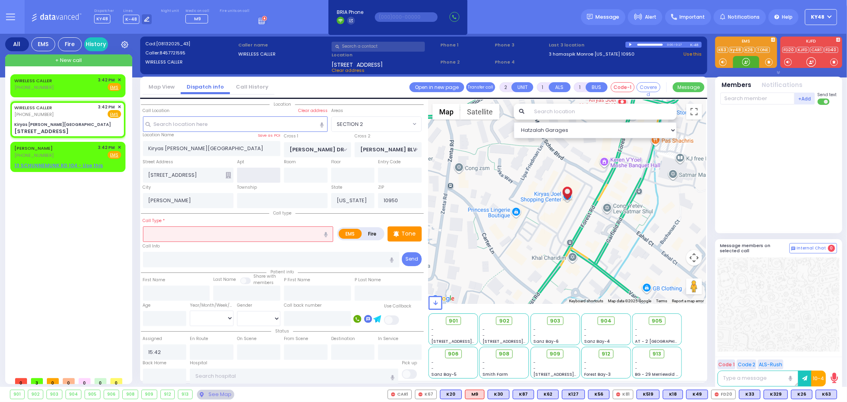
click at [749, 66] on div at bounding box center [746, 62] width 8 height 8
click at [168, 235] on input "text" at bounding box center [238, 233] width 191 height 15
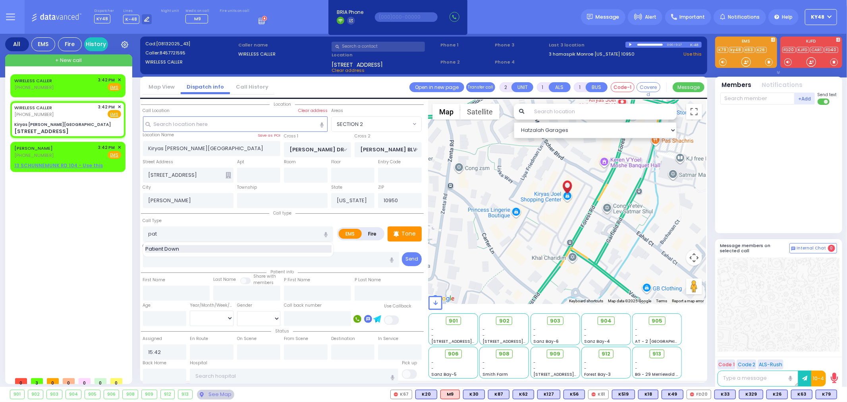
click at [185, 245] on div "Patient Down" at bounding box center [238, 249] width 186 height 8
type input "Patient Down"
type input "3"
type input "2"
select select
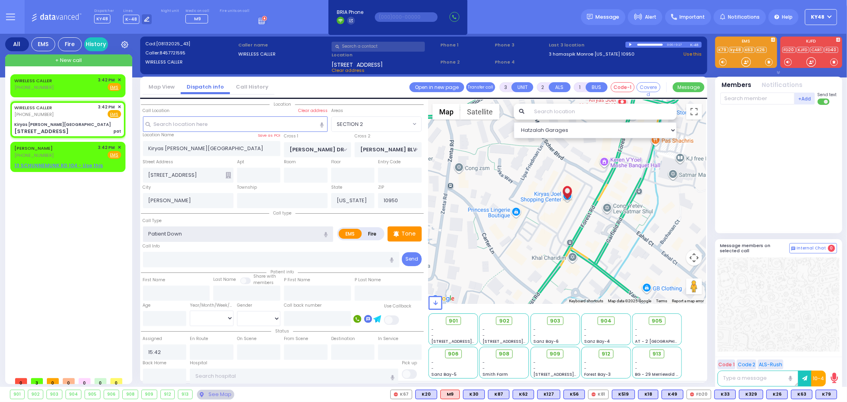
radio input "true"
select select
select select "Hatzalah Garages"
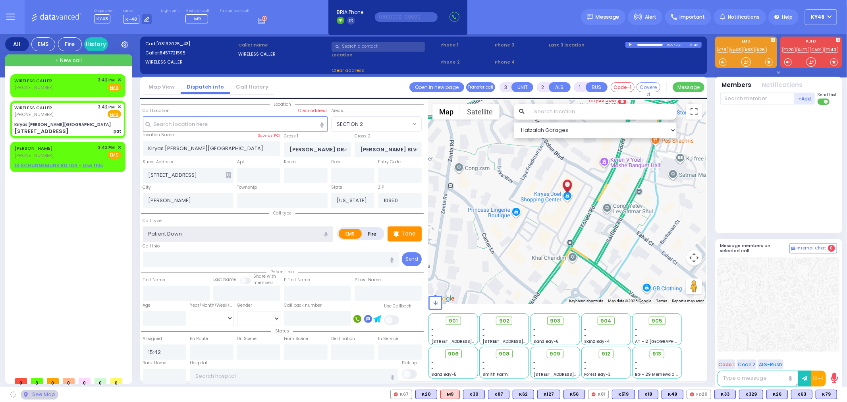
select select "SECTION 2"
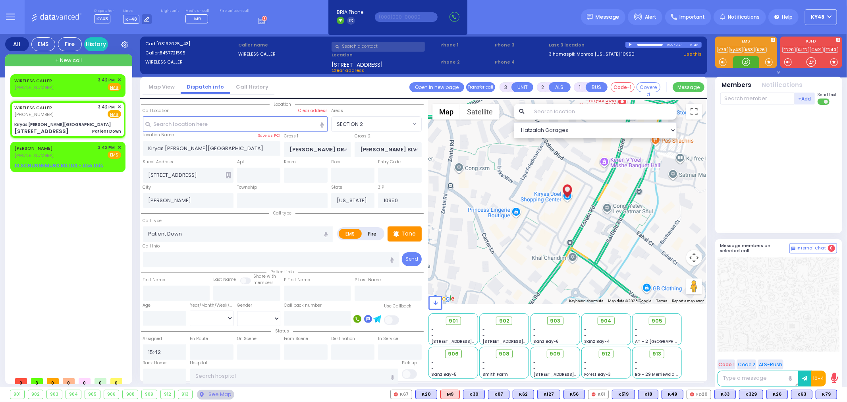
select select
radio input "true"
select select
select select "SECTION 2"
select select "Hatzalah Garages"
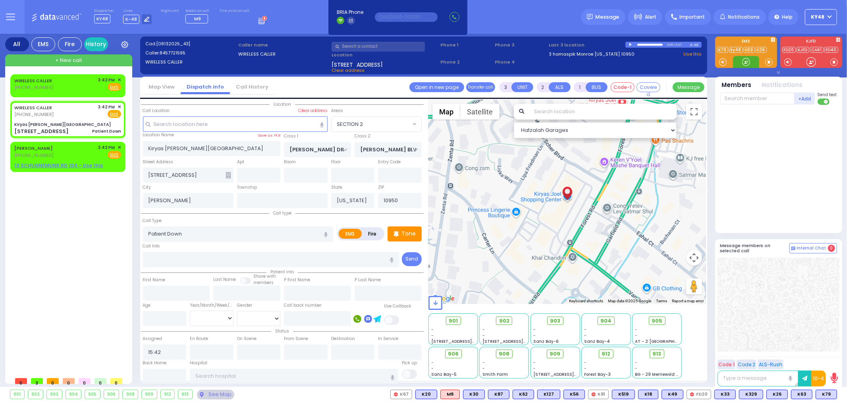
click at [745, 62] on div at bounding box center [746, 62] width 8 height 8
click at [187, 120] on input "text" at bounding box center [235, 123] width 185 height 15
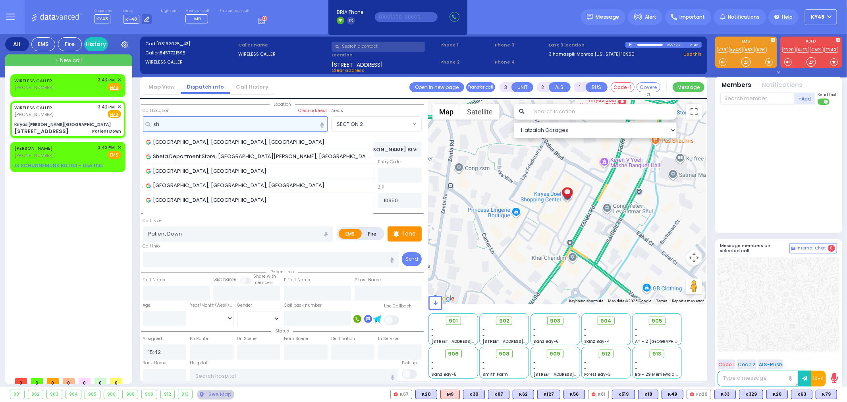
type input "s"
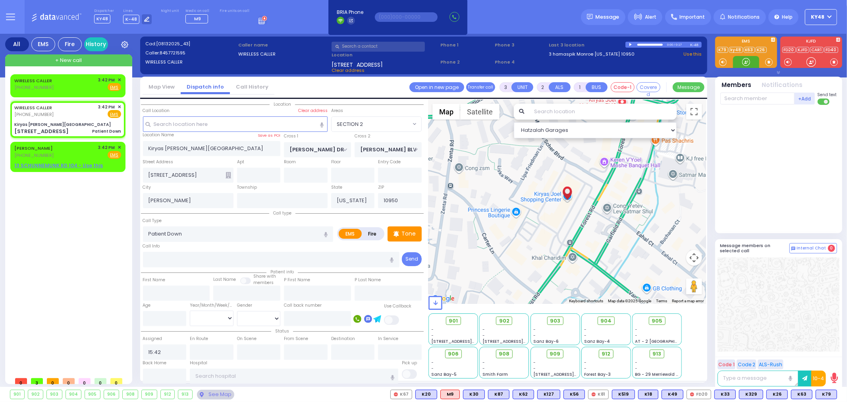
click at [746, 61] on div at bounding box center [746, 62] width 8 height 8
click at [744, 64] on div at bounding box center [746, 62] width 8 height 8
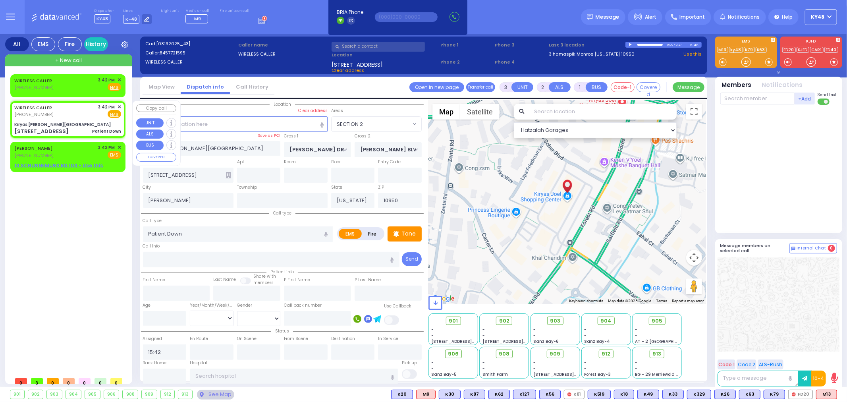
click at [75, 122] on div "Kiryas Joel Shopping Center" at bounding box center [67, 125] width 107 height 6
select select
radio input "true"
select select
select select "Hatzalah Garages"
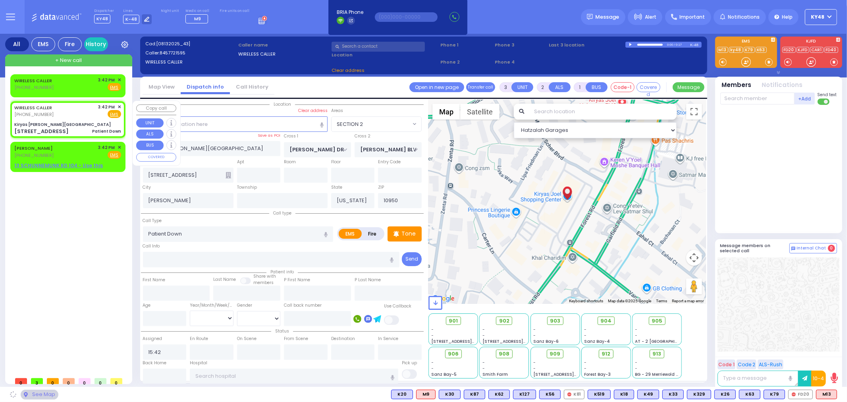
select select "SECTION 2"
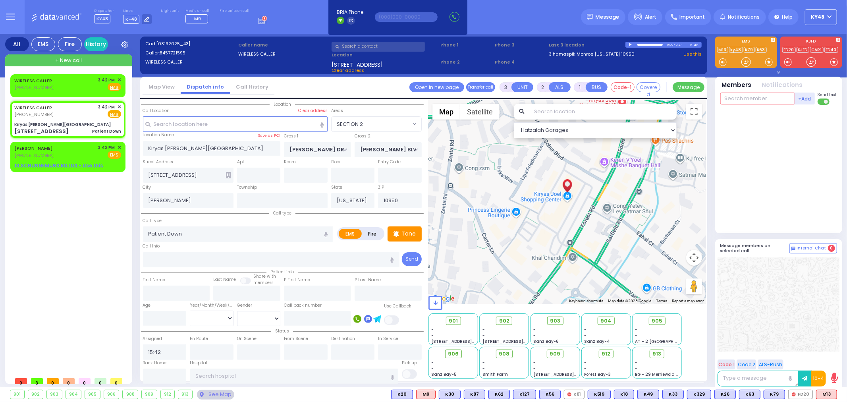
click at [728, 98] on input "text" at bounding box center [757, 99] width 74 height 12
type input "26"
click at [755, 114] on div "KY26" at bounding box center [747, 115] width 40 height 8
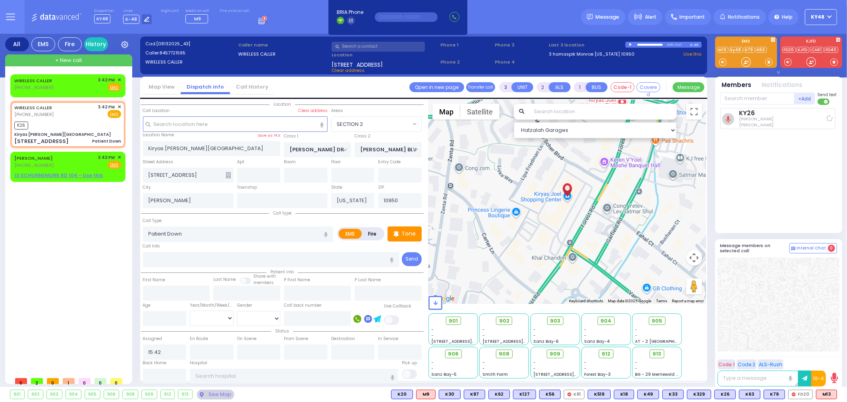
select select
radio input "true"
select select
type input "15:44"
select select "Hatzalah Garages"
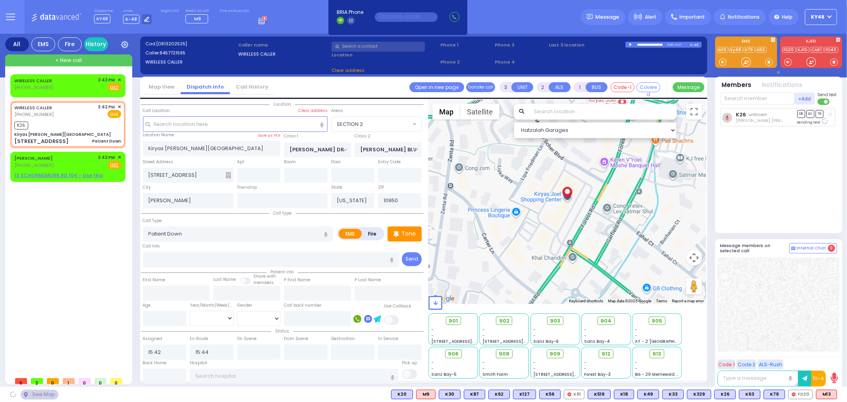
select select "SECTION 2"
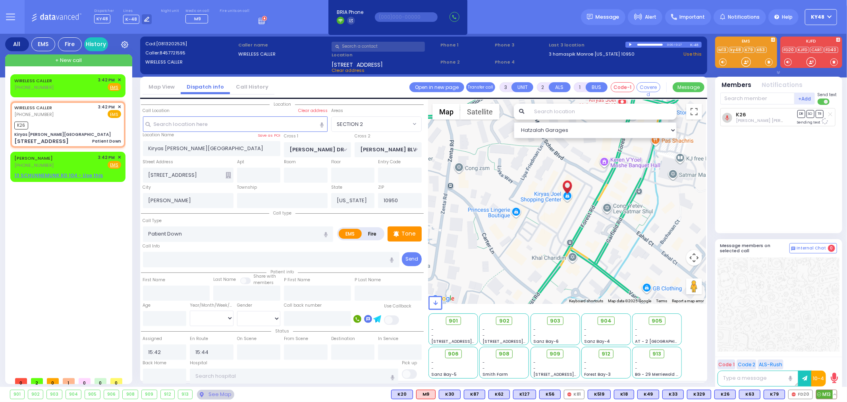
click at [824, 391] on span "M13" at bounding box center [826, 394] width 20 height 9
click at [748, 393] on span "K63" at bounding box center [749, 394] width 21 height 9
select select
radio input "true"
select select
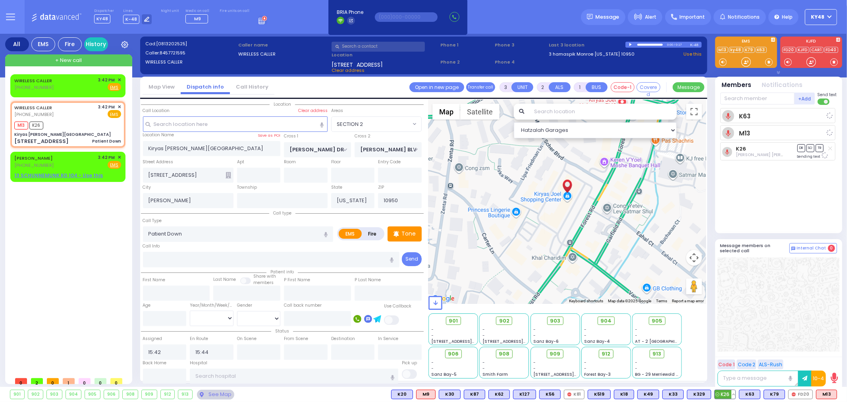
select select "Hatzalah Garages"
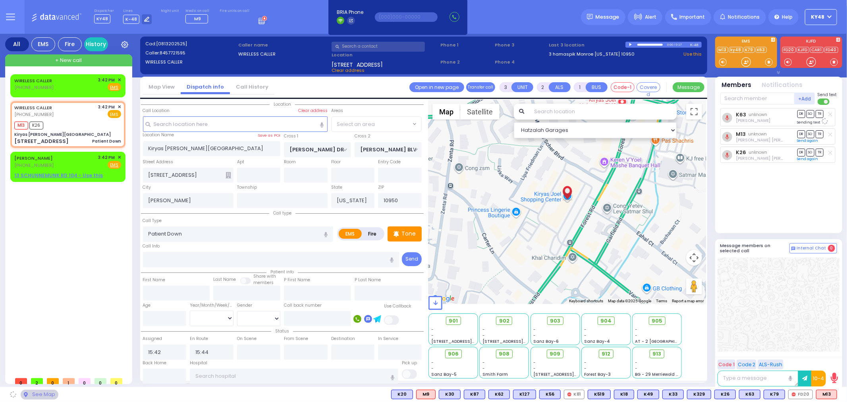
select select "SECTION 2"
click at [776, 393] on span "K79" at bounding box center [774, 394] width 21 height 9
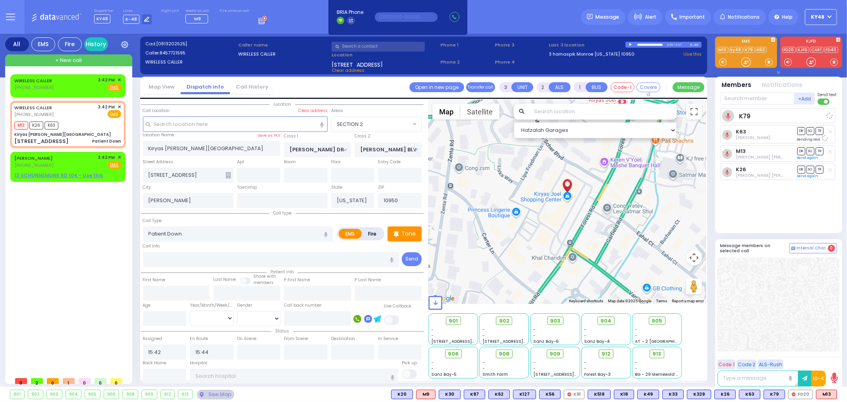
select select
radio input "true"
select select
select select "Hatzalah Garages"
select select "SECTION 2"
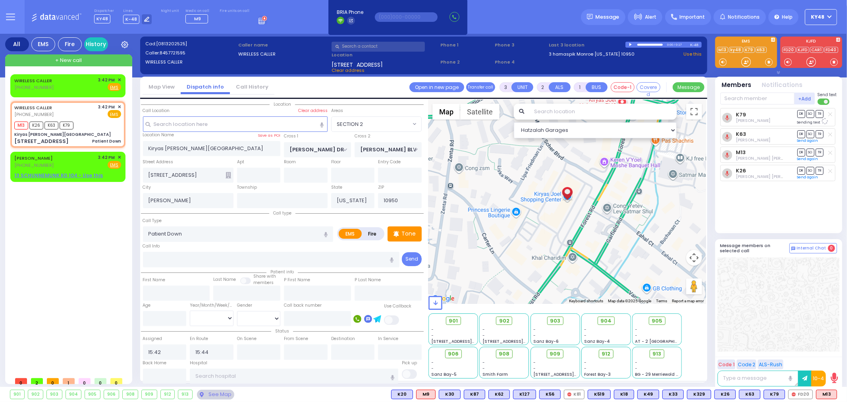
select select
radio input "true"
select select
select select "Hatzalah Garages"
select select "SECTION 2"
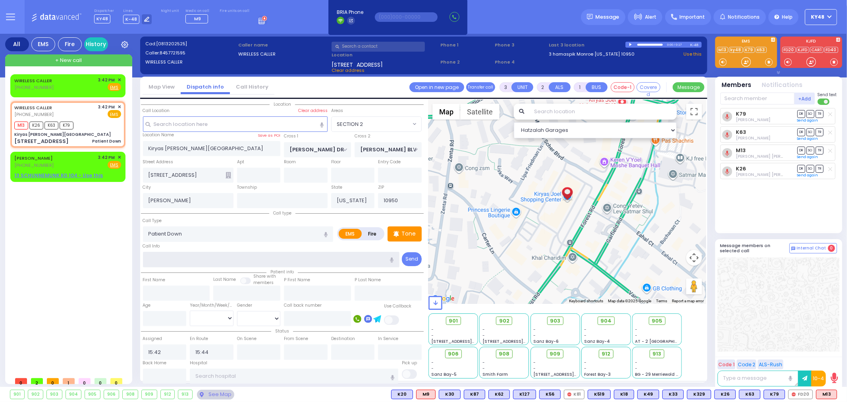
click at [160, 253] on input "text" at bounding box center [271, 259] width 257 height 15
type input "shefa"
click at [75, 86] on div "WIRELESS CALLER (845) 662-8637 3:42 PM ✕ Fire EMS" at bounding box center [67, 84] width 107 height 15
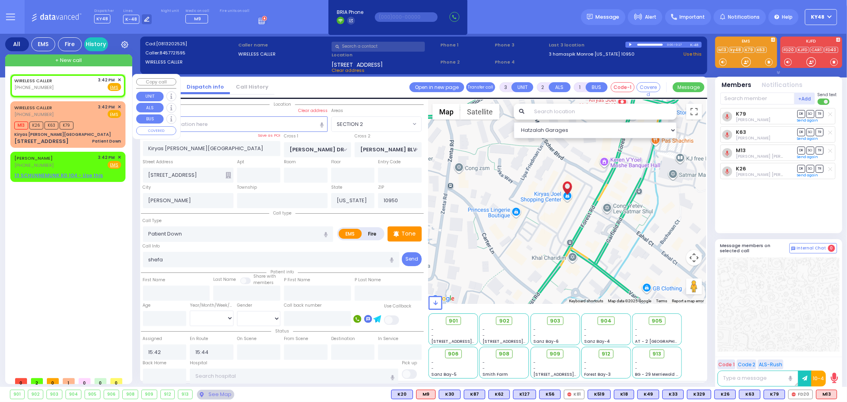
type input "2"
type input "1"
select select
radio input "true"
select select
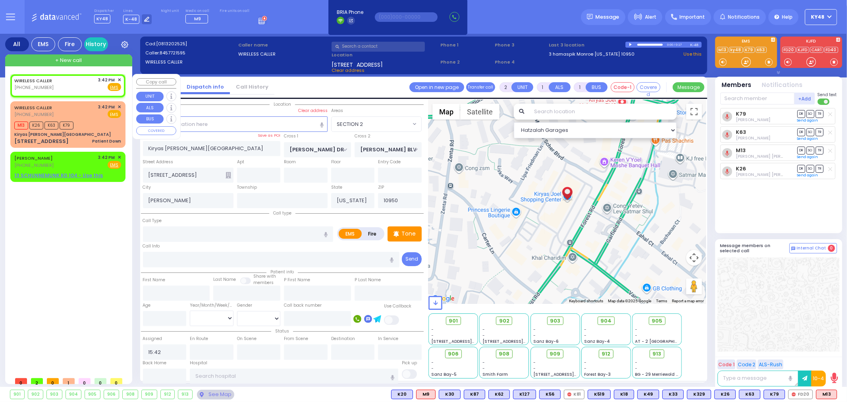
select select "Hatzalah Garages"
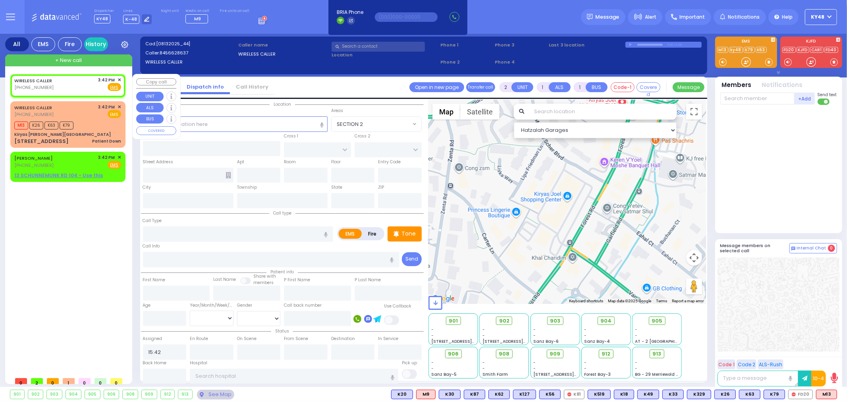
click at [119, 80] on span "✕" at bounding box center [120, 80] width 4 height 7
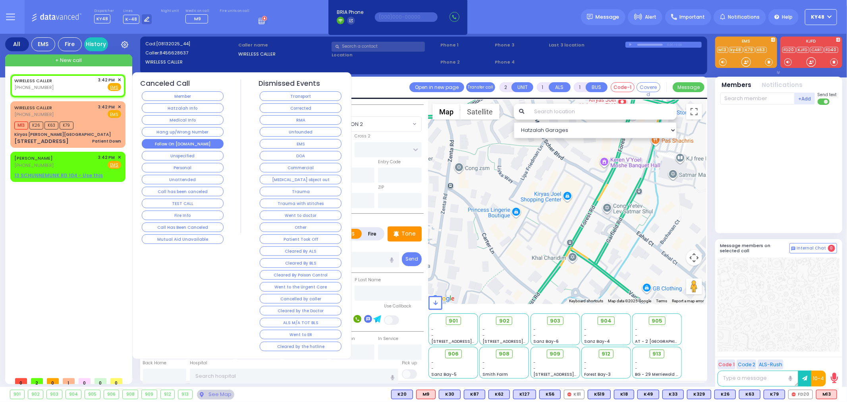
click at [169, 146] on button "Follow On [DOMAIN_NAME]" at bounding box center [183, 144] width 82 height 10
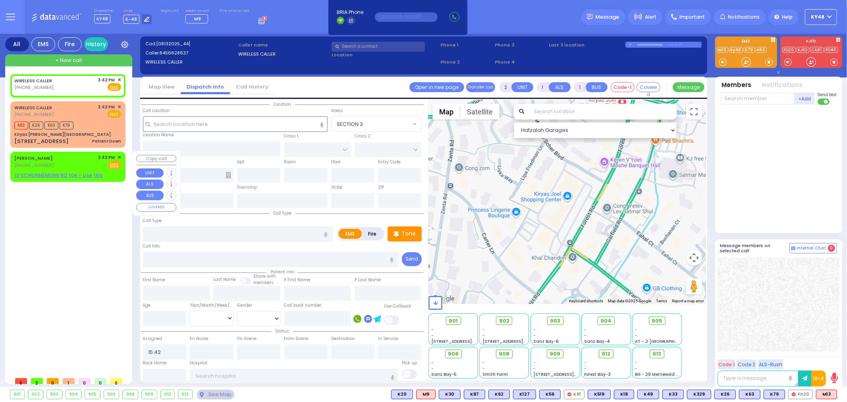
select select
radio input "true"
select select
click at [118, 156] on span "✕" at bounding box center [120, 157] width 4 height 7
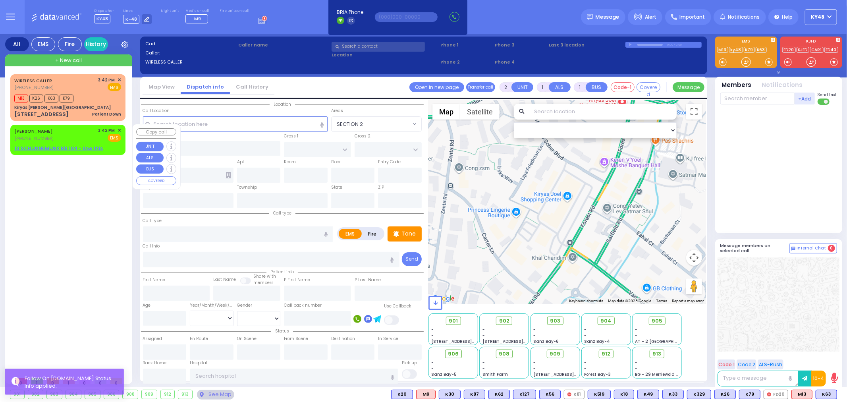
click at [119, 129] on span "✕" at bounding box center [120, 130] width 4 height 7
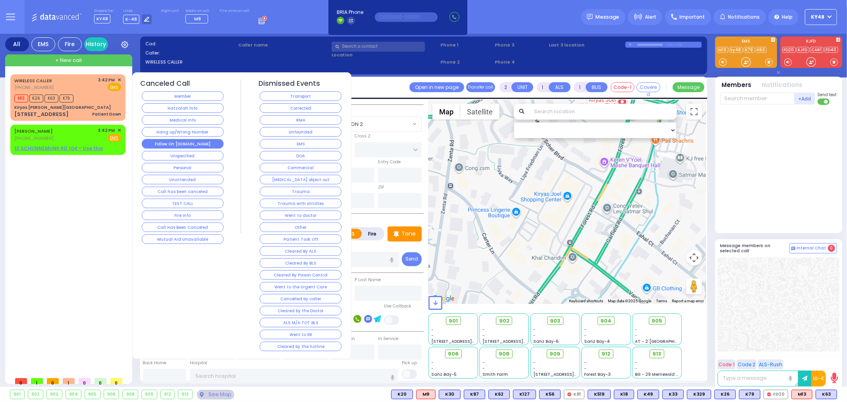
click at [162, 144] on button "Follow On [DOMAIN_NAME]" at bounding box center [183, 144] width 82 height 10
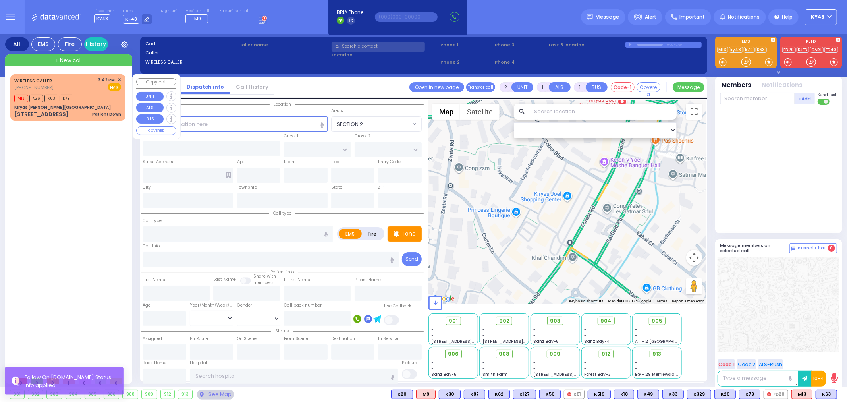
click at [98, 109] on div "Kiryas Joel Shopping Center" at bounding box center [67, 107] width 107 height 6
type input "3"
type input "2"
select select
type input "Patient Down"
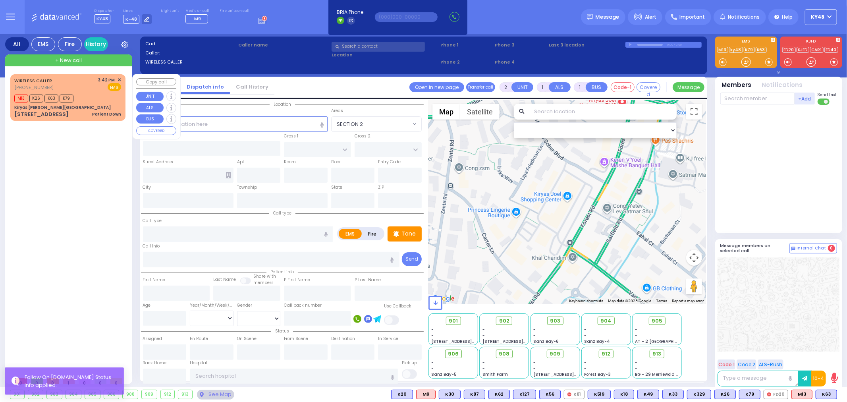
radio input "true"
type input "shefa"
select select
type input "15:42"
type input "15:44"
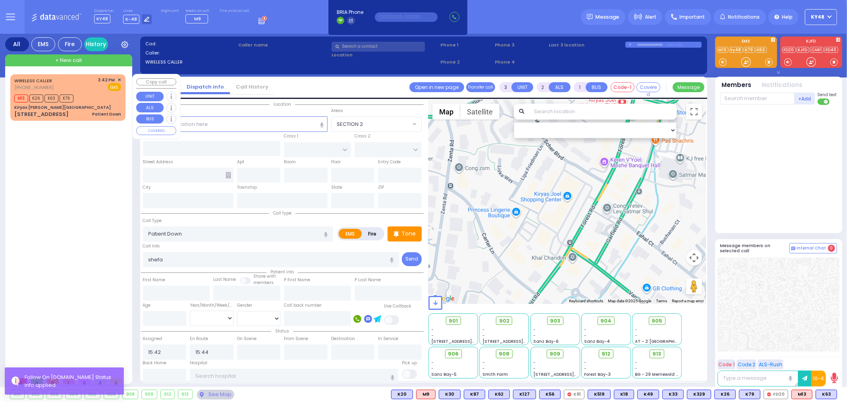
type input "Kiryas Joel Shopping Center"
type input "VAN BUREN DR"
type input "MORDCHE SHER BLVD"
type input "51 Forest Road"
type input "Kiryas Joel"
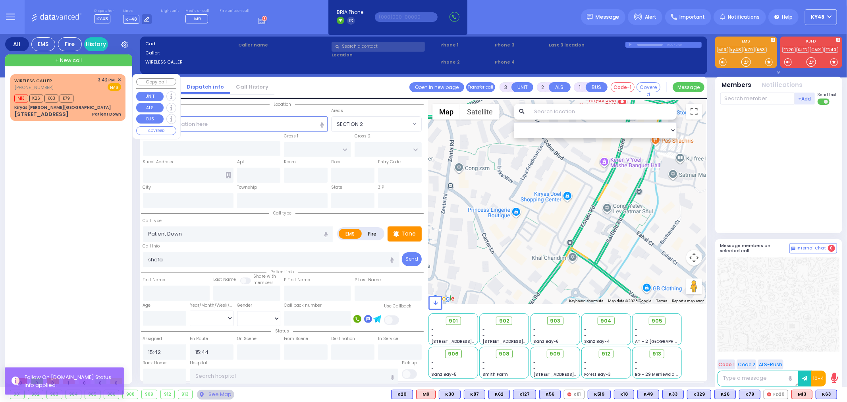
type input "[US_STATE]"
type input "10950"
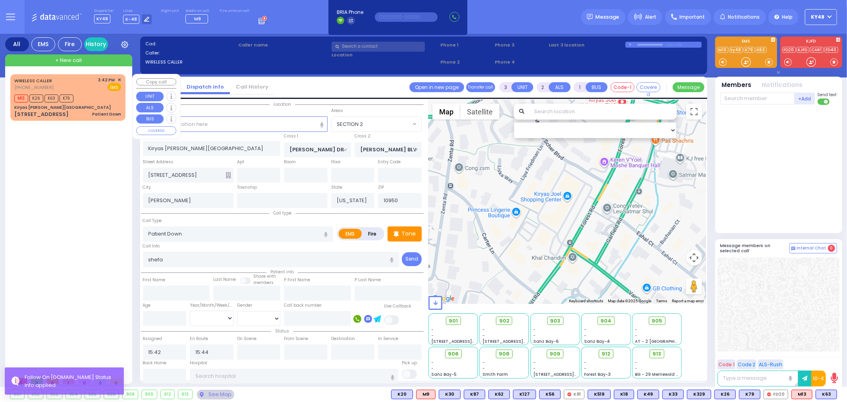
select select "Hatzalah Garages"
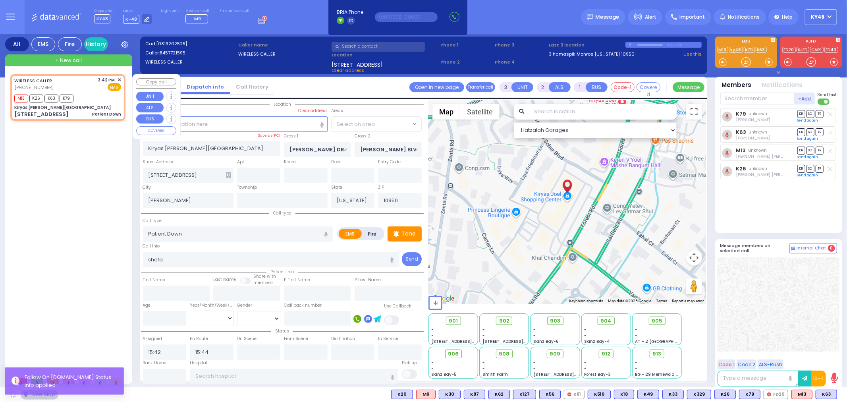
select select "SECTION 2"
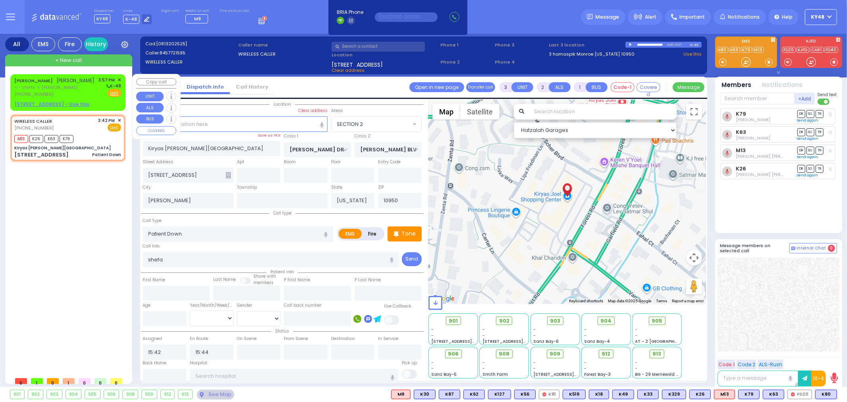
click at [92, 105] on div "ELIEZER ZUSYA RUTNER אליעזר זוסיא רוטנער ר' אלימלך - ר' יוסף פרושינובסקי (845) …" at bounding box center [68, 92] width 112 height 34
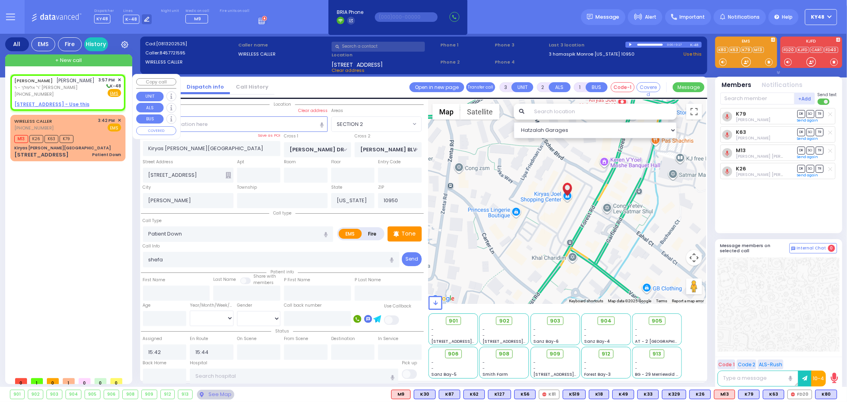
type input "2"
type input "1"
select select
radio input "true"
type input "ELIEZER ZUSYA"
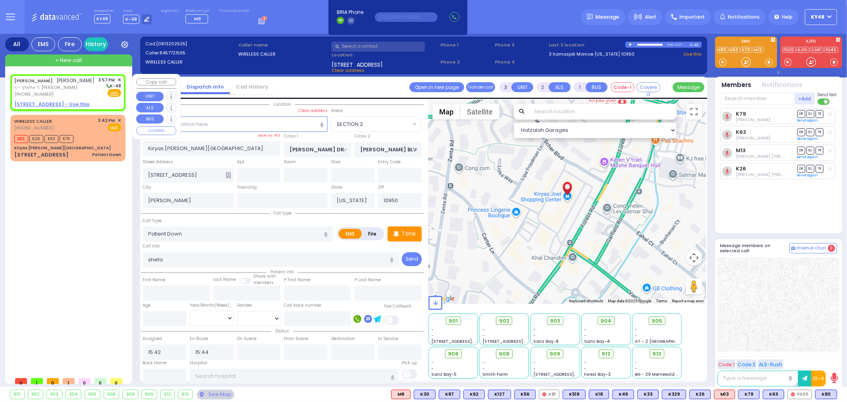
type input "RUTNER"
select select
type input "15:57"
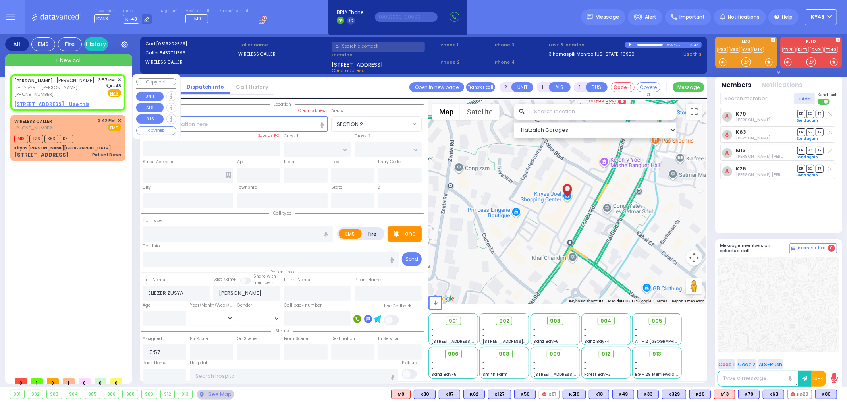
select select "Hatzalah Garages"
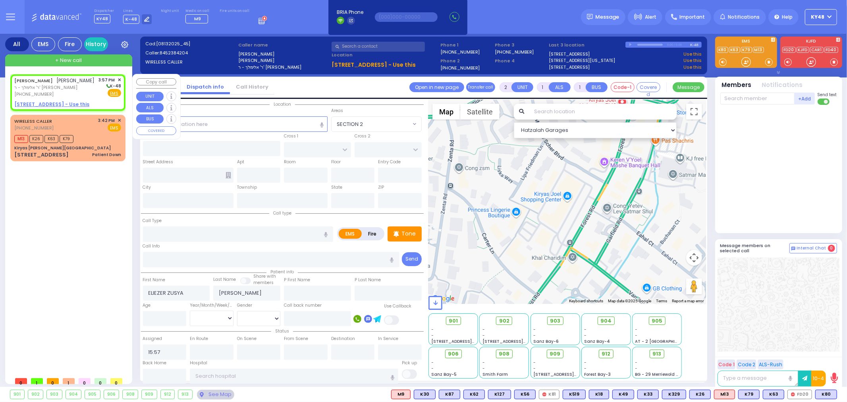
click at [72, 108] on u "15 PRAG BLVD 101 - Use this" at bounding box center [51, 104] width 75 height 7
select select
radio input "true"
select select
select select "Hatzalah Garages"
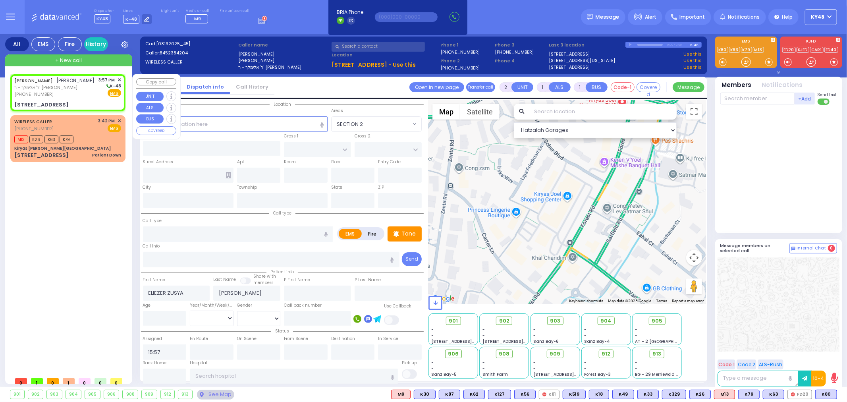
select select
radio input "true"
select select
select select "Hatzalah Garages"
type input "YOEL KLEIN BLVD"
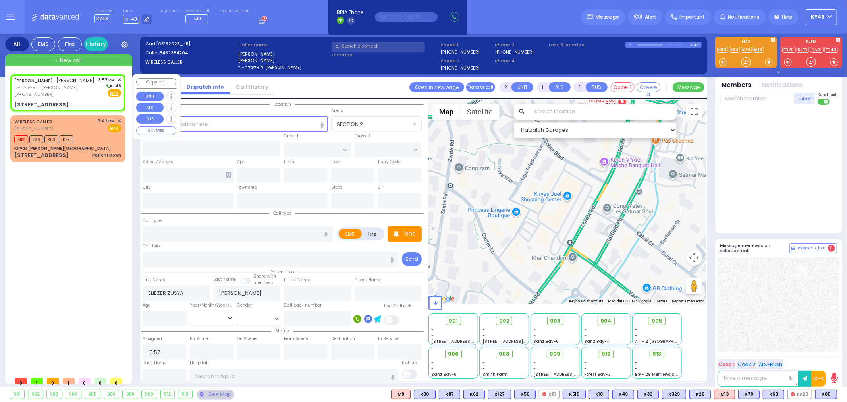
type input "MERON DR"
type input "15 PRAG BLVD"
type input "101"
type input "Monroe"
type input "[US_STATE]"
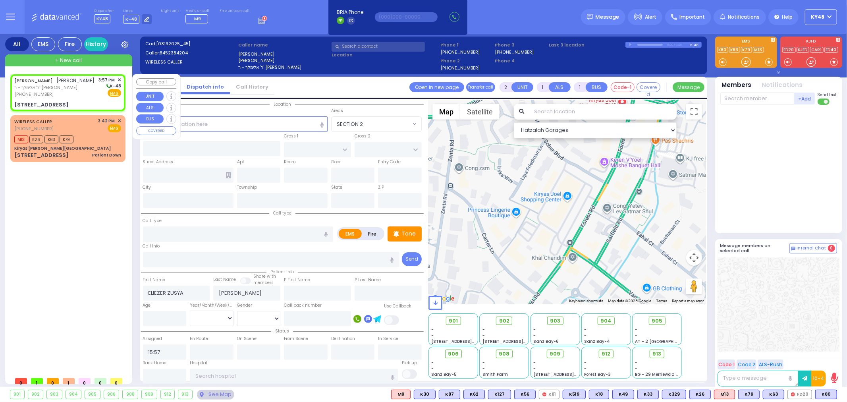
type input "10950"
select select "SECTION 6"
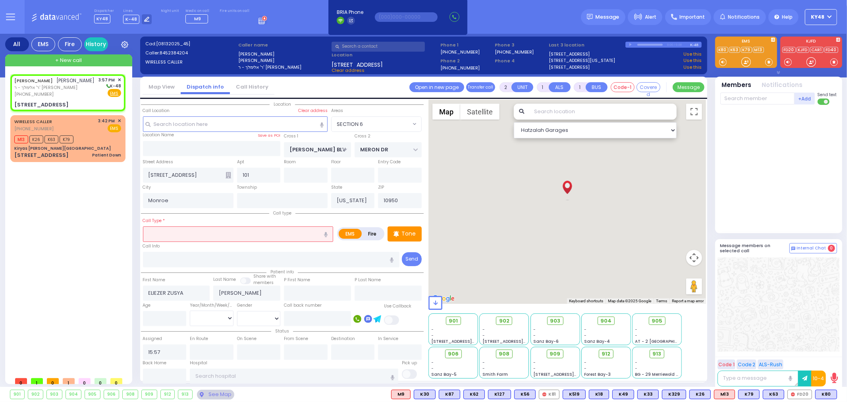
click at [178, 233] on input "text" at bounding box center [238, 233] width 191 height 15
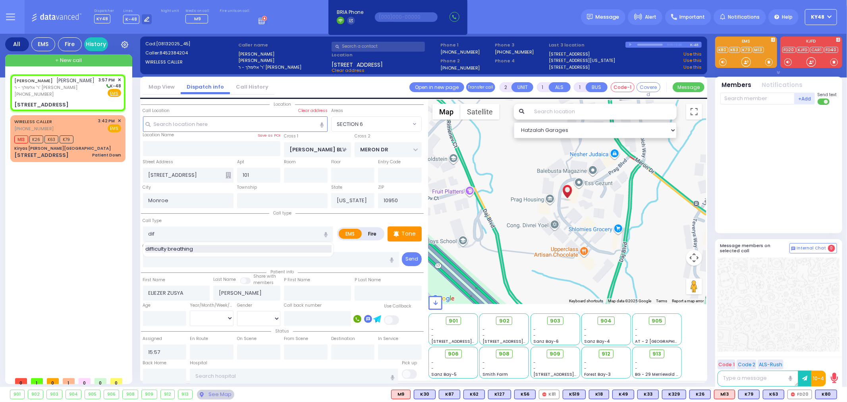
click at [173, 249] on span "difficulty breathing" at bounding box center [170, 249] width 50 height 8
type input "difficulty breathing"
select select
radio input "true"
select select
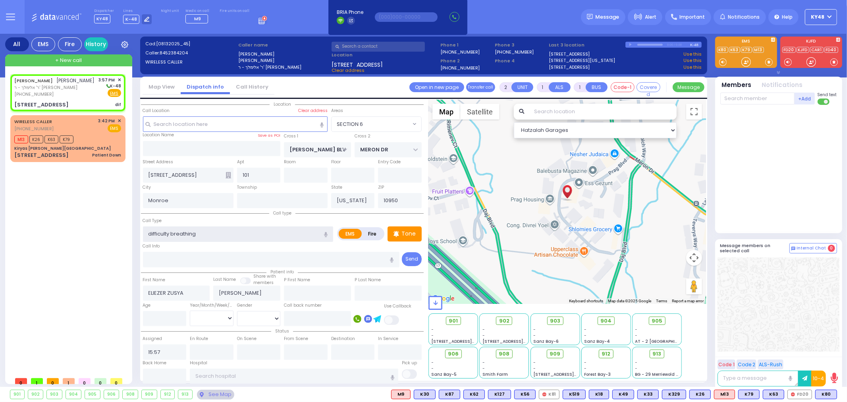
select select "Hatzalah Garages"
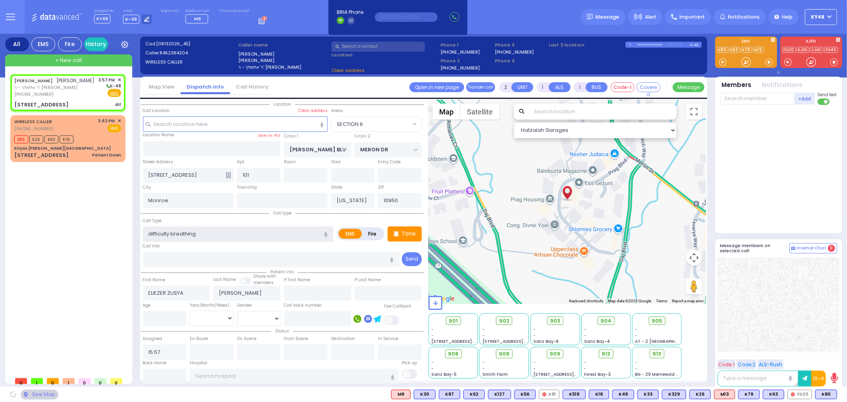
select select "SECTION 6"
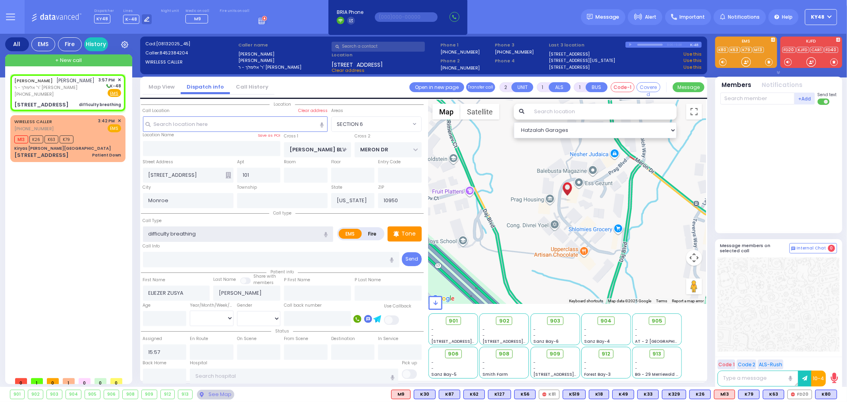
select select
radio input "true"
select select
select select "Hatzalah Garages"
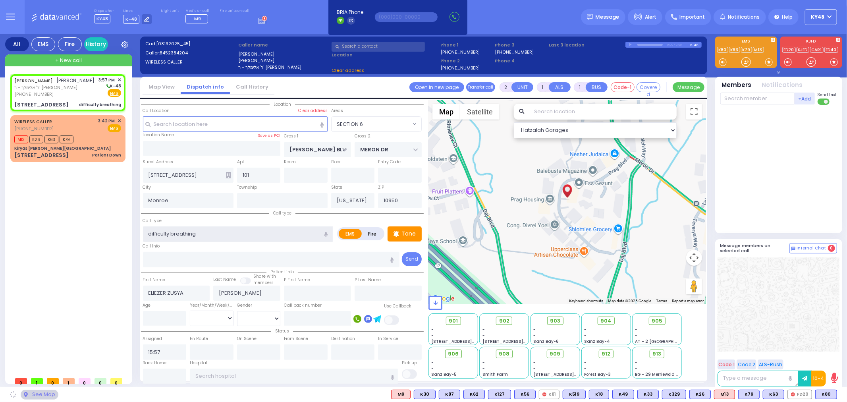
select select "SECTION 6"
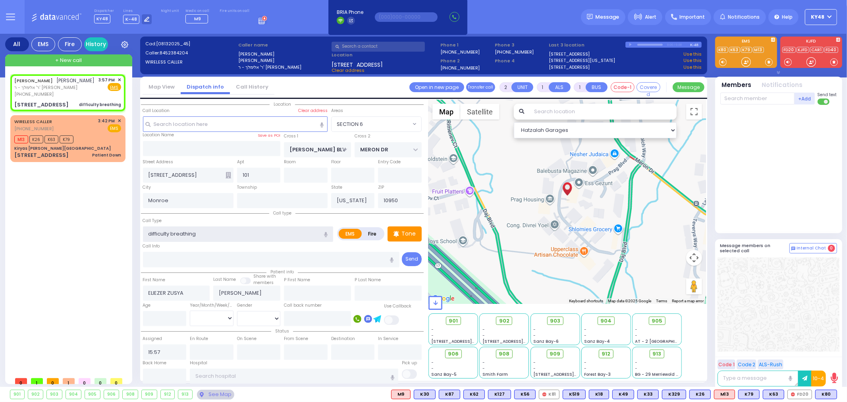
select select
radio input "true"
select select
select select "Hatzalah Garages"
select select "SECTION 6"
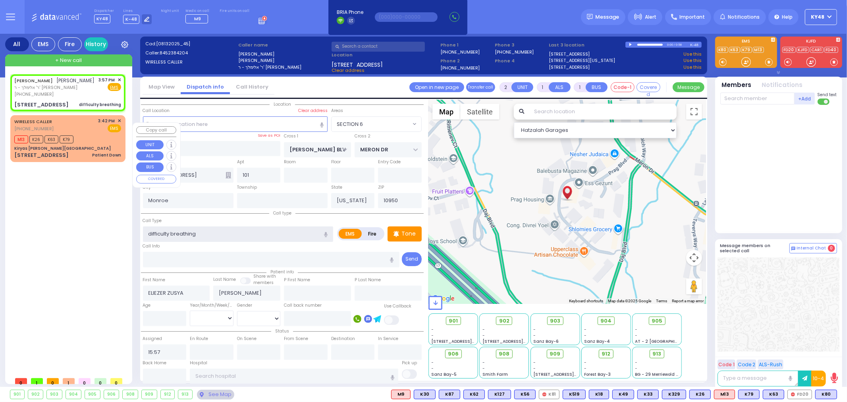
drag, startPoint x: 204, startPoint y: 233, endPoint x: 128, endPoint y: 232, distance: 75.9
click at [128, 232] on div "All EMS Fire History Settings" at bounding box center [423, 212] width 837 height 356
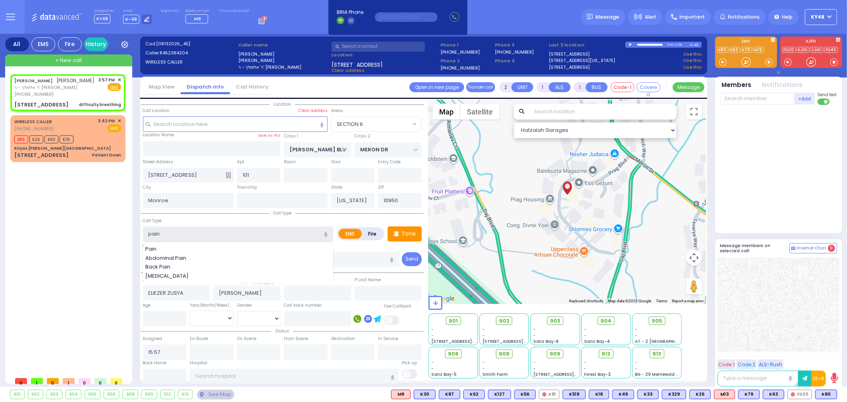
type input "pain"
select select
radio input "true"
select select
select select "Hatzalah Garages"
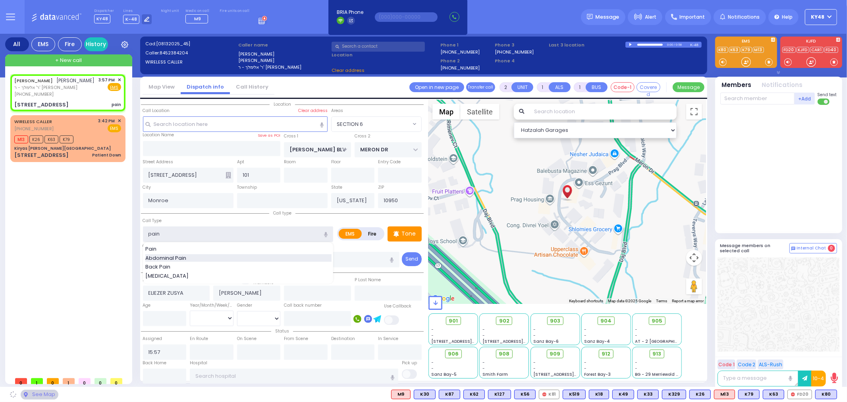
select select "SECTION 6"
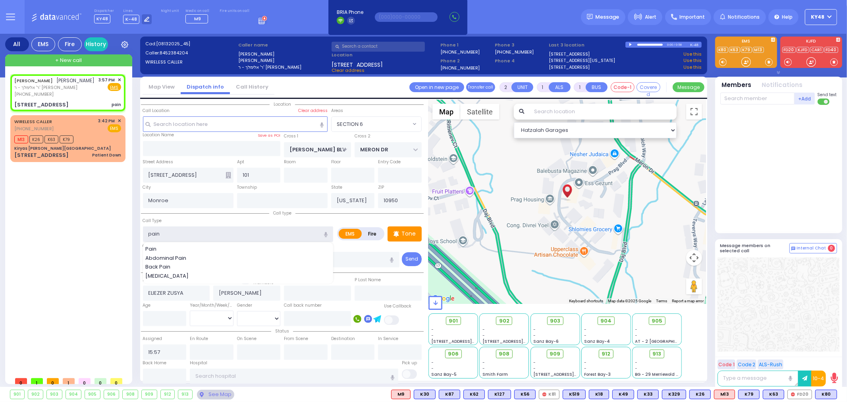
drag, startPoint x: 165, startPoint y: 231, endPoint x: 138, endPoint y: 230, distance: 26.7
click at [138, 231] on div "All EMS Fire History Settings" at bounding box center [423, 212] width 837 height 356
type input "p"
select select
radio input "true"
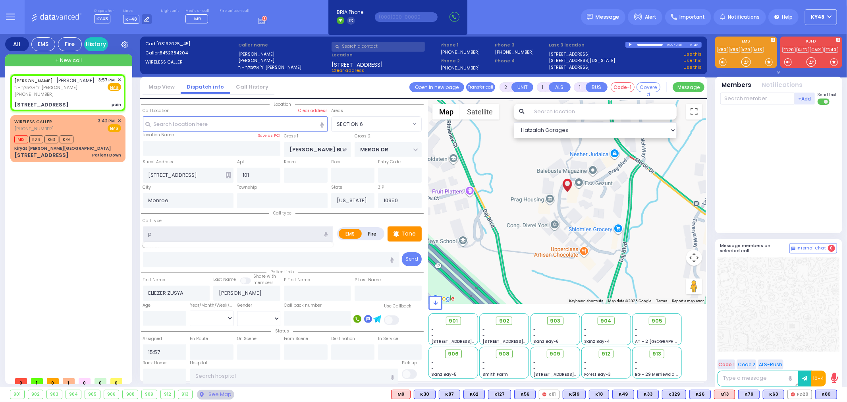
select select
type input "pt"
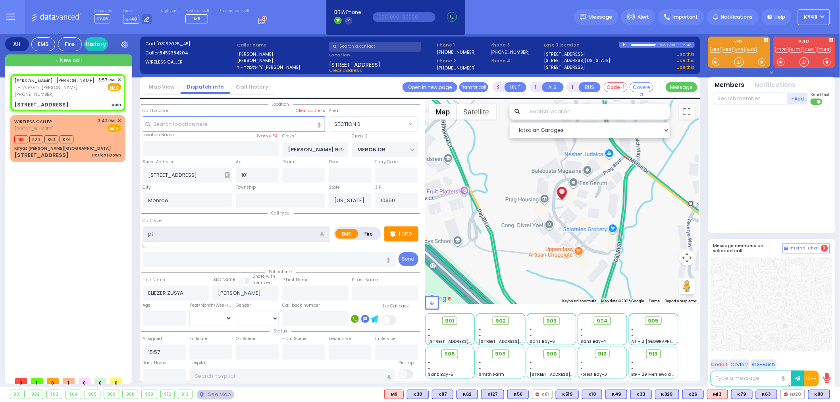
select select "Hatzalah Garages"
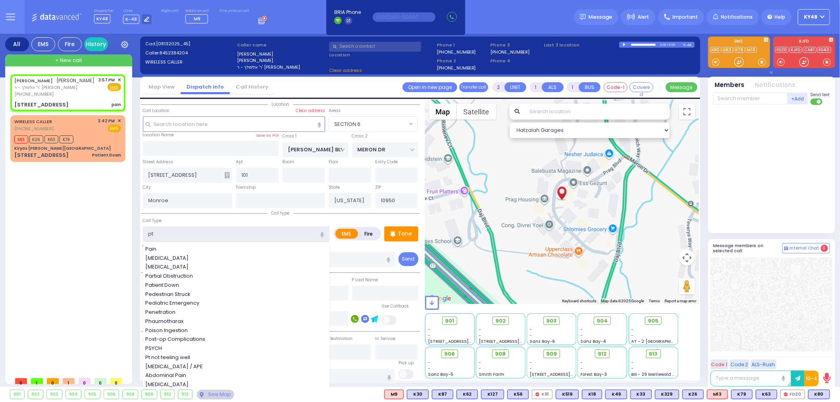
type input "pt"
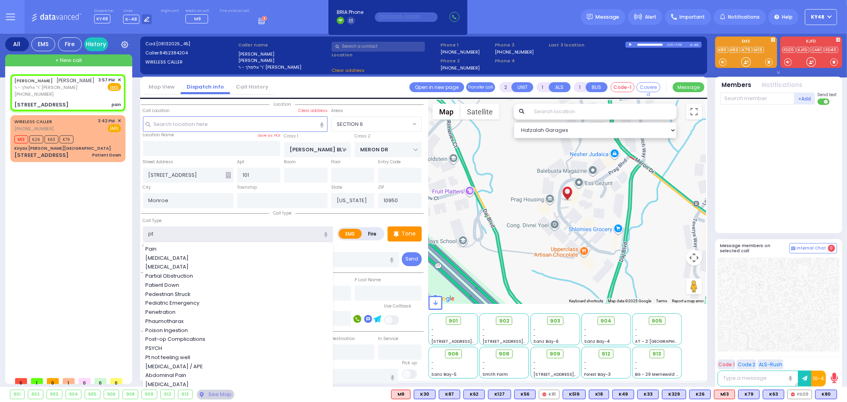
select select "SECTION 6"
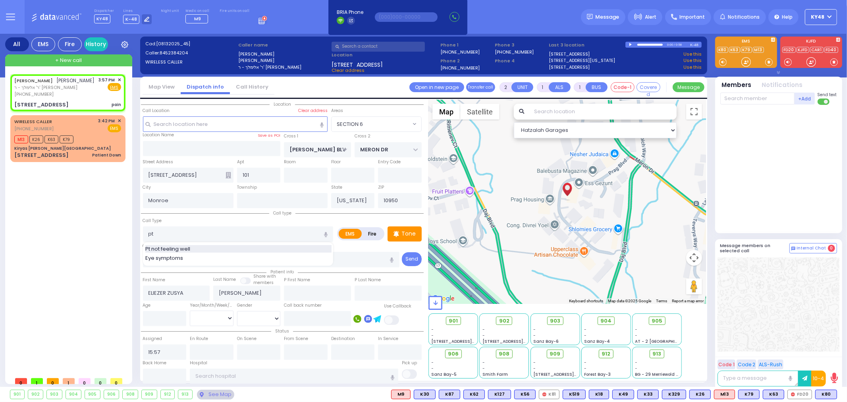
click at [175, 248] on span "Pt not feeling well" at bounding box center [169, 249] width 48 height 8
type input "Pt not feeling well"
type input "1"
type input "0"
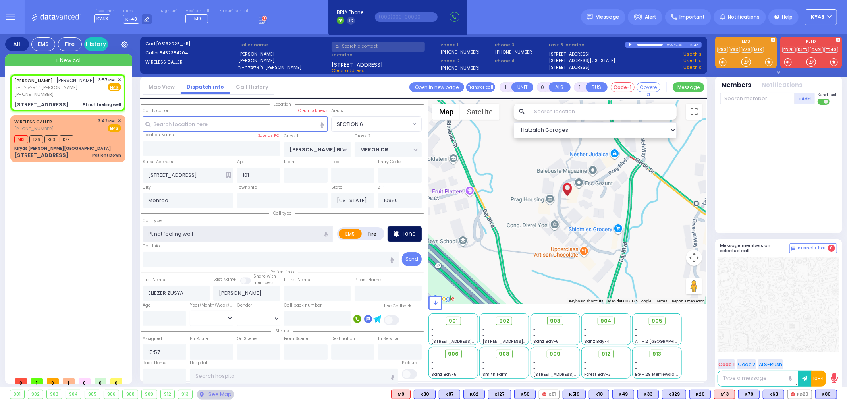
select select
radio input "true"
select select
select select "Hatzalah Garages"
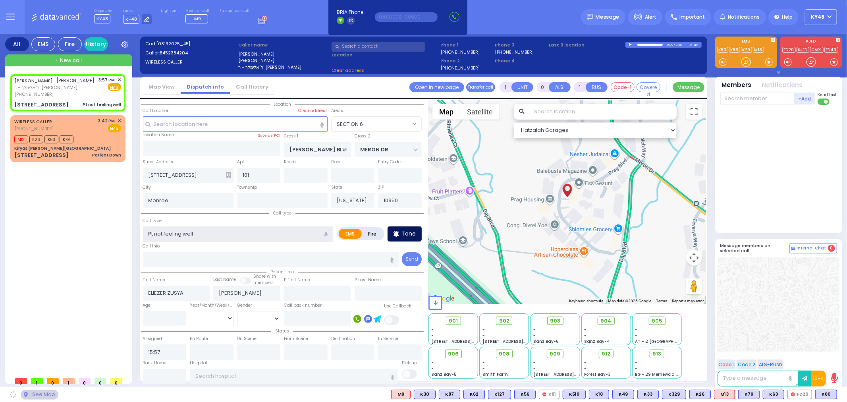
select select "SECTION 6"
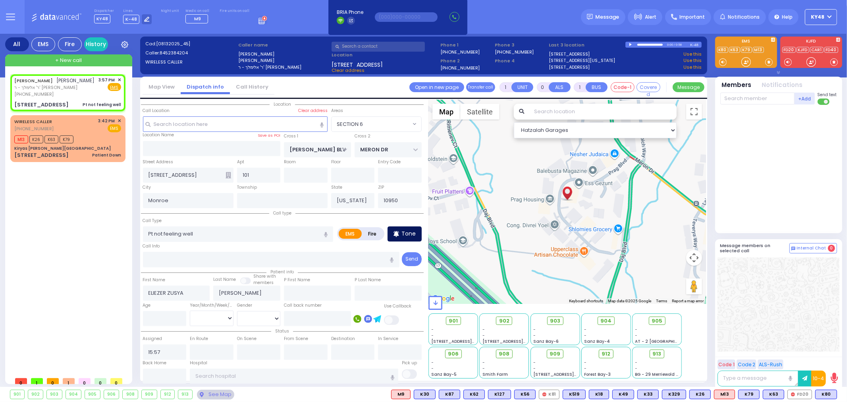
click at [401, 233] on div "Tone" at bounding box center [405, 233] width 34 height 15
select select
radio input "true"
select select
select select "Hatzalah Garages"
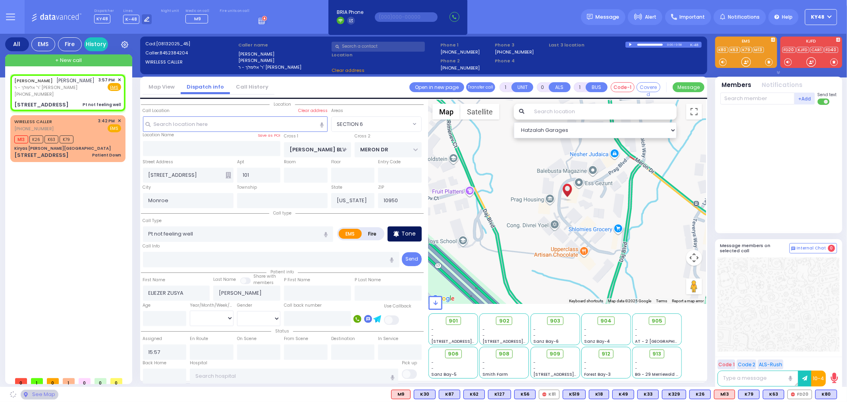
select select "SECTION 6"
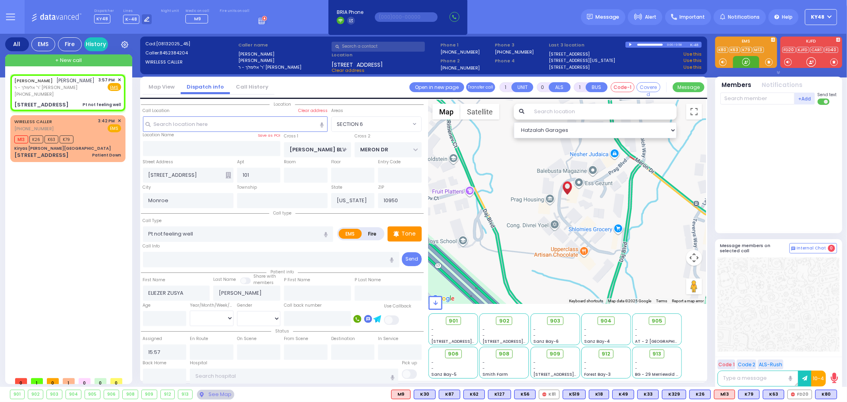
click at [748, 65] on div at bounding box center [746, 62] width 8 height 8
click at [71, 98] on div "[PHONE_NUMBER]" at bounding box center [54, 94] width 81 height 7
select select
radio input "true"
select select
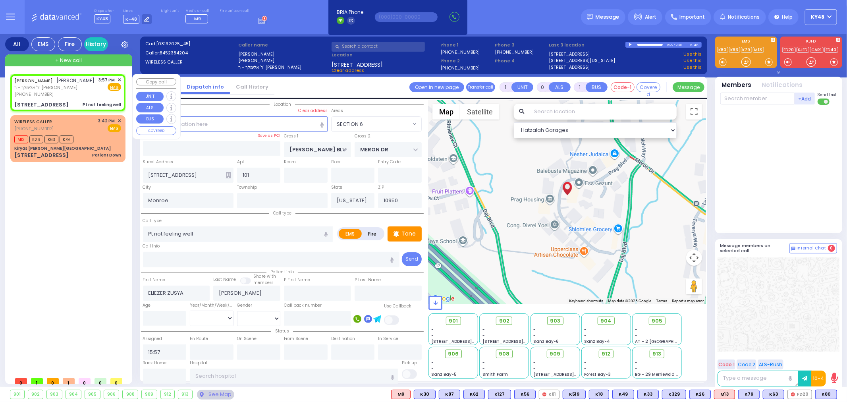
select select "Hatzalah Garages"
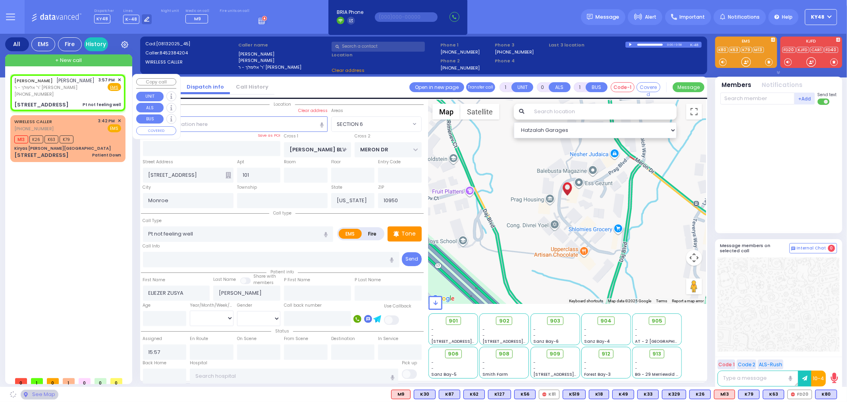
select select "SECTION 6"
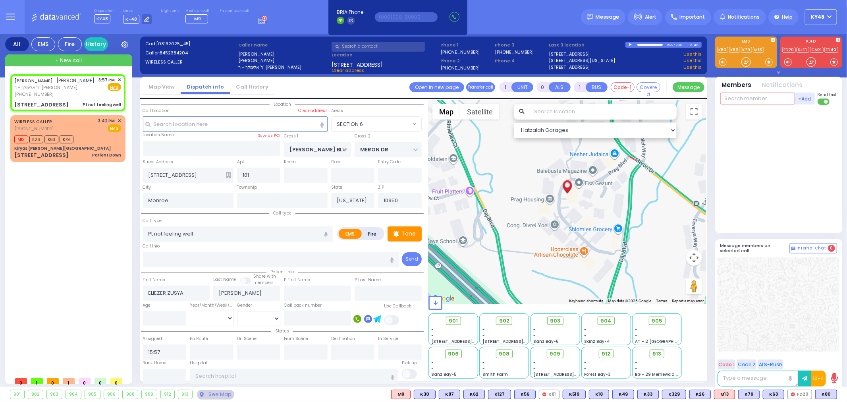
click at [754, 99] on input "text" at bounding box center [757, 99] width 74 height 12
type input "m9"
click at [760, 114] on div "Medic9" at bounding box center [747, 115] width 40 height 8
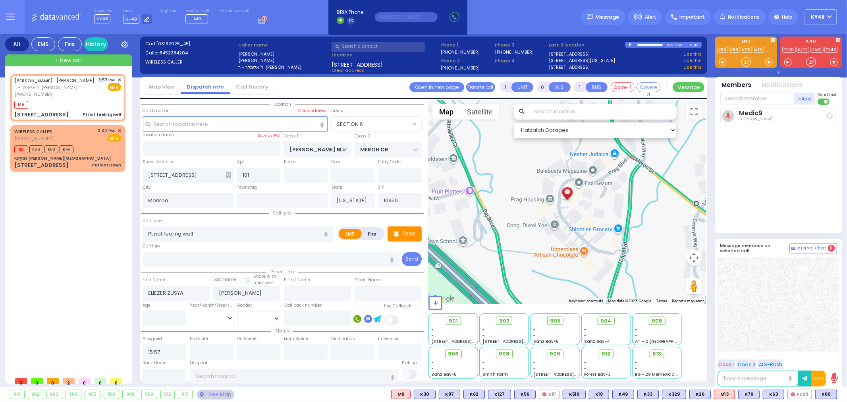
select select
radio input "true"
select select
type input "16:00"
select select "Hatzalah Garages"
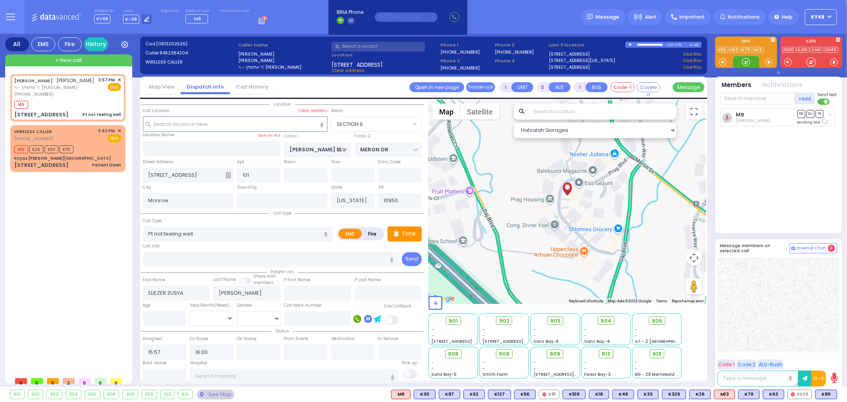
click at [743, 56] on div at bounding box center [746, 62] width 26 height 12
click at [746, 59] on div at bounding box center [746, 62] width 8 height 8
click at [822, 394] on span "K60" at bounding box center [826, 394] width 21 height 9
click at [746, 63] on div at bounding box center [746, 62] width 8 height 8
click at [746, 62] on div at bounding box center [746, 62] width 8 height 8
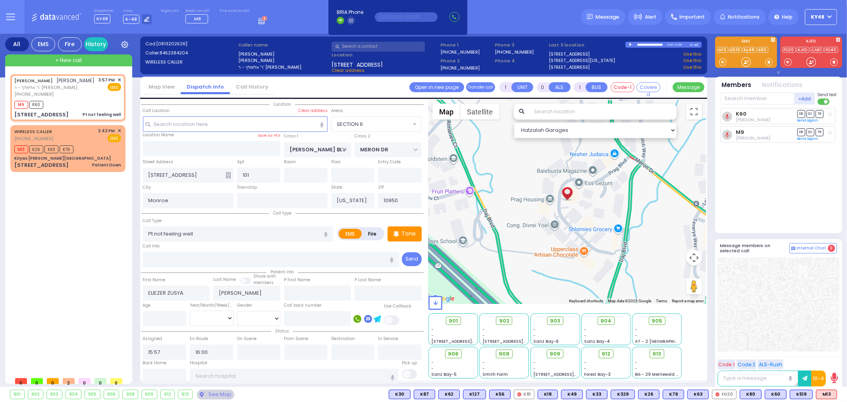
click at [83, 176] on div "ELIEZER ZUSYA RUTNER אליעזר זוסיא רוטנער ר' אלימלך - ר' יוסף פרושינובסקי (845) …" at bounding box center [67, 125] width 115 height 102
click at [89, 169] on div "51 Forest Road Patient Down" at bounding box center [67, 165] width 107 height 8
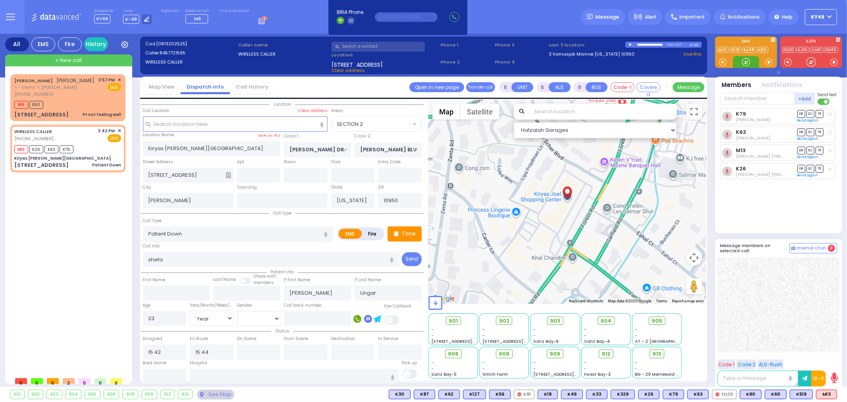
click at [746, 64] on div at bounding box center [746, 62] width 8 height 8
click at [273, 376] on input "text" at bounding box center [294, 375] width 208 height 15
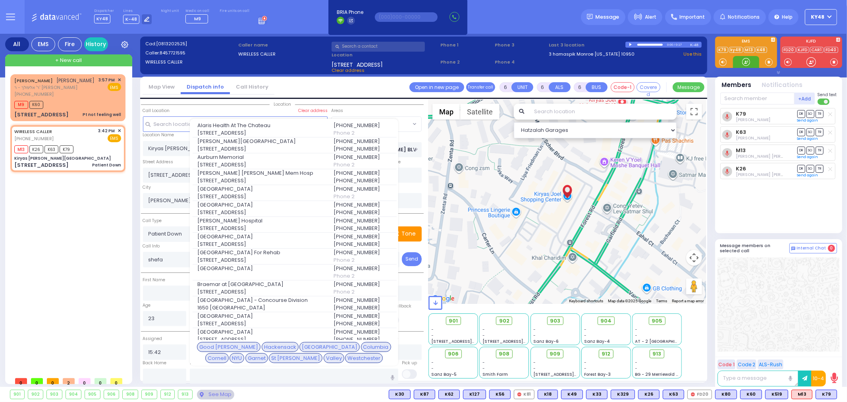
click at [747, 66] on div at bounding box center [746, 62] width 8 height 8
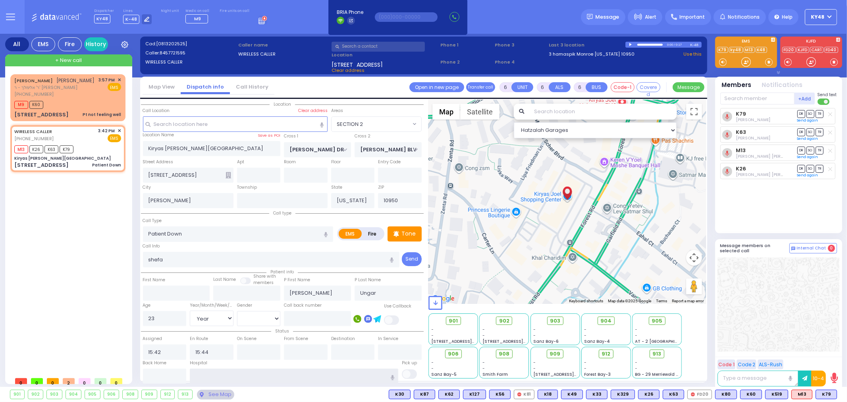
click at [219, 372] on input "text" at bounding box center [294, 375] width 208 height 15
click at [228, 353] on span "3 Hamaspik Way" at bounding box center [260, 355] width 126 height 8
click at [764, 101] on input "text" at bounding box center [757, 99] width 74 height 12
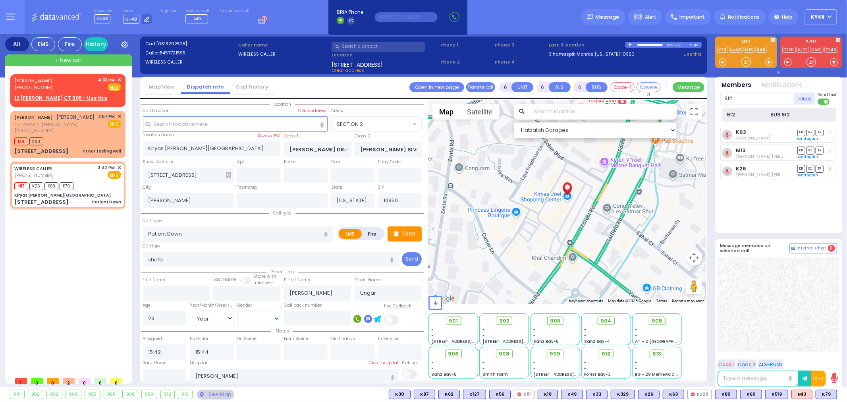
click at [752, 116] on div "912" at bounding box center [747, 115] width 40 height 8
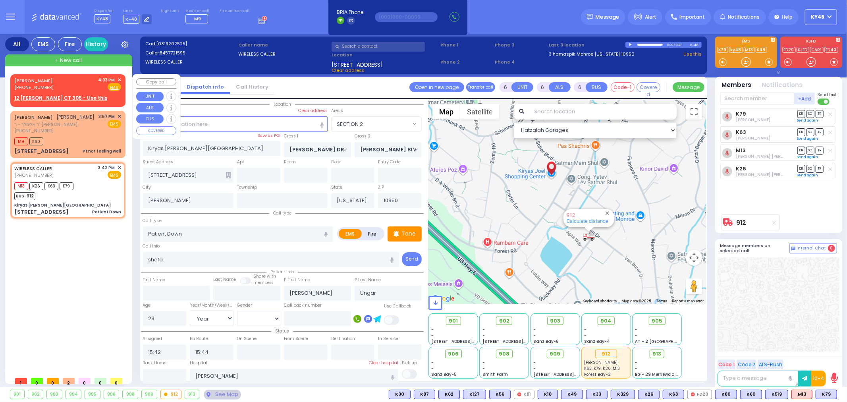
click at [59, 86] on div "JOSEPH RUBINFELD (845) 395-6782 4:03 PM ✕ Fire EMS" at bounding box center [67, 84] width 107 height 15
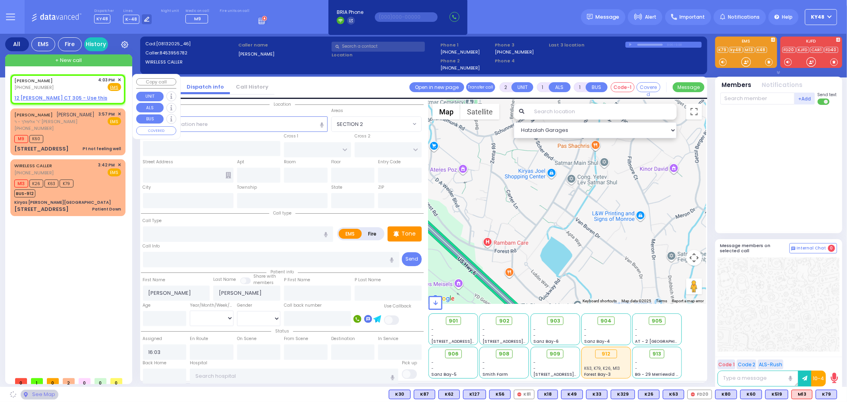
click at [120, 77] on span "✕" at bounding box center [120, 80] width 4 height 7
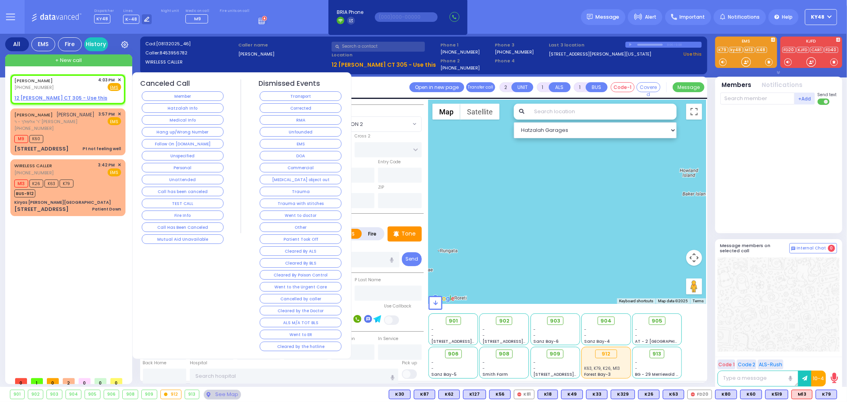
drag, startPoint x: 172, startPoint y: 132, endPoint x: 180, endPoint y: 132, distance: 8.3
click at [176, 132] on button "Hang up/Wrong Number" at bounding box center [183, 132] width 82 height 10
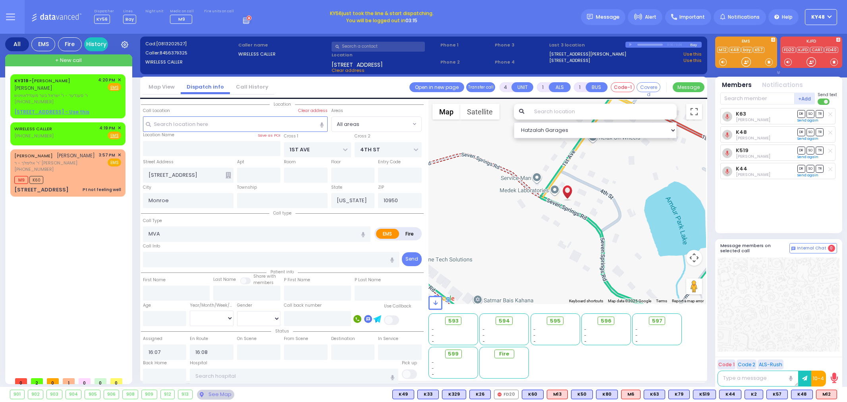
select select
